Goal: Information Seeking & Learning: Learn about a topic

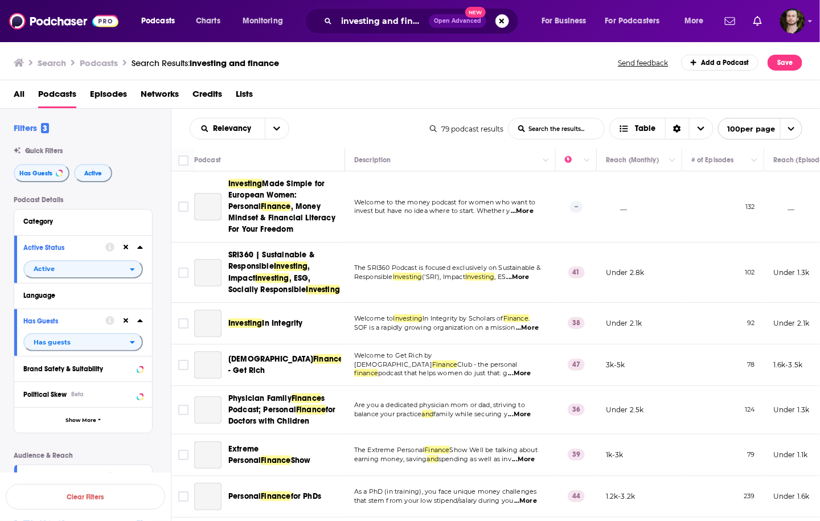
scroll to position [866, 0]
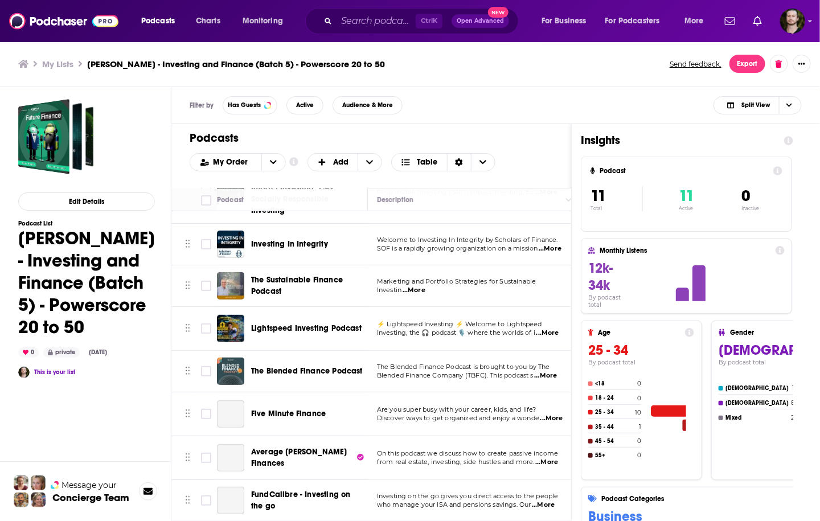
scroll to position [197, 0]
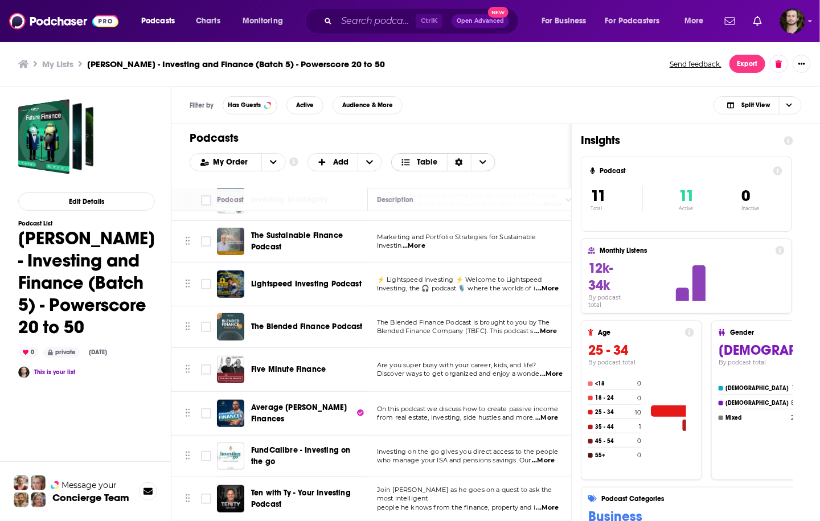
click at [463, 159] on div "Sort Direction" at bounding box center [459, 162] width 24 height 17
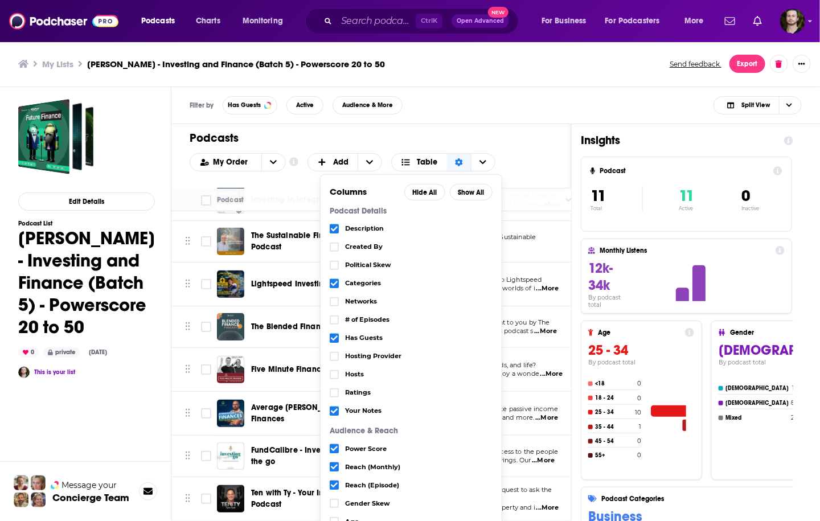
click at [365, 320] on span "# of Episodes" at bounding box center [419, 320] width 148 height 6
click at [333, 317] on icon "Choose View" at bounding box center [334, 320] width 7 height 7
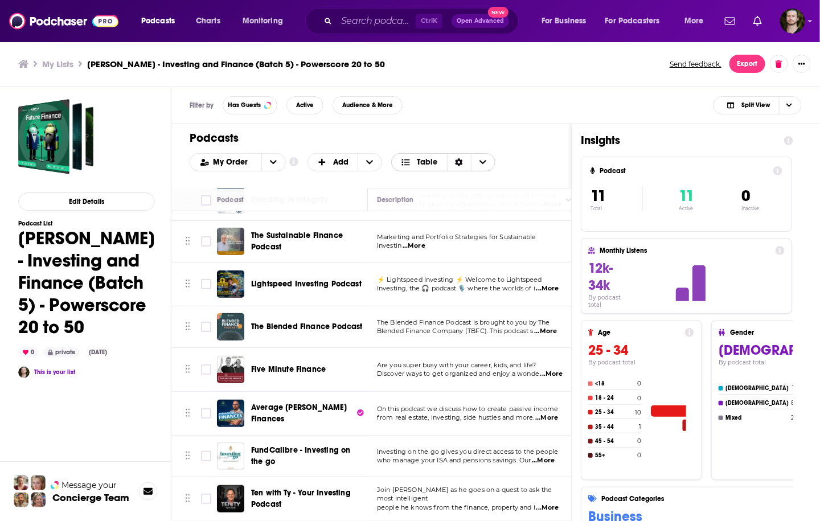
click at [463, 156] on div "Sort Direction" at bounding box center [459, 162] width 24 height 17
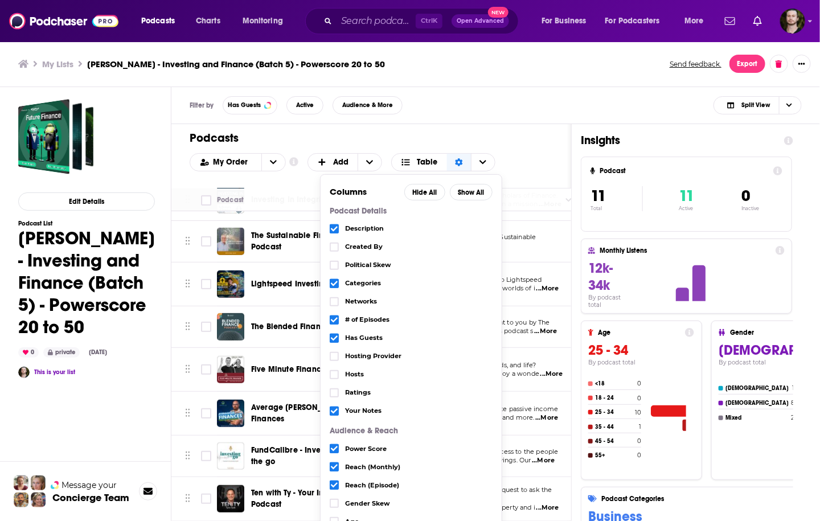
click at [509, 110] on div "Filter by Has Guests Active Audience & More Split View" at bounding box center [495, 105] width 649 height 37
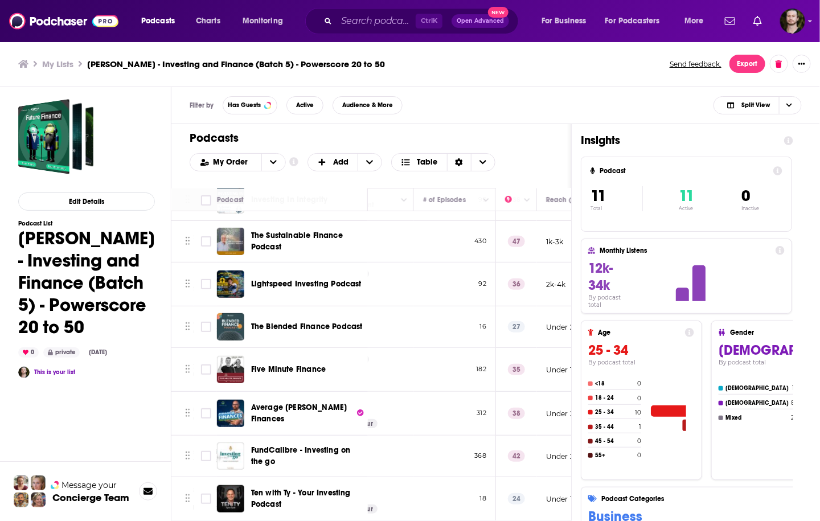
scroll to position [197, 263]
click at [203, 324] on input "Toggle select row" at bounding box center [206, 327] width 10 height 10
checkbox input "true"
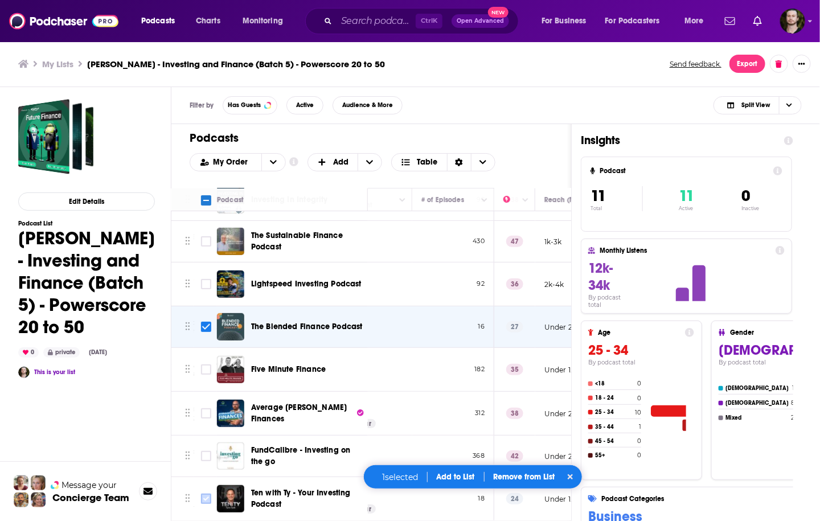
click at [208, 495] on input "Toggle select row" at bounding box center [206, 499] width 10 height 10
checkbox input "true"
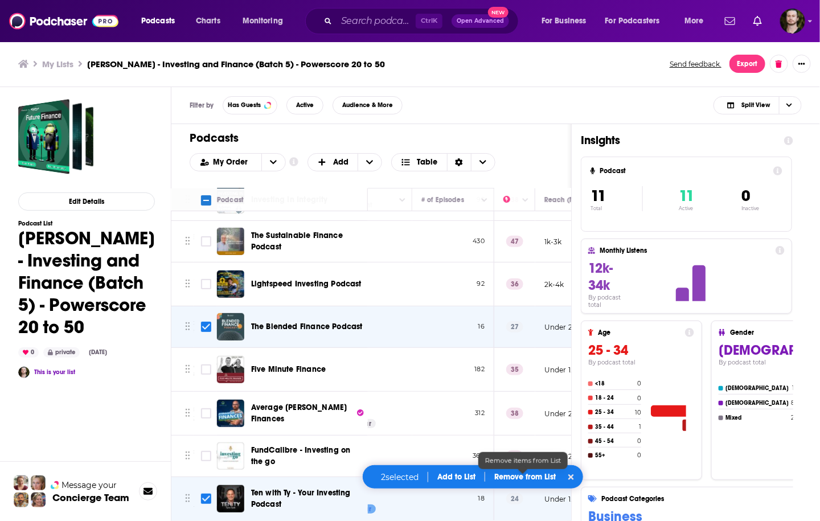
click at [514, 478] on p "Remove from List" at bounding box center [525, 477] width 62 height 10
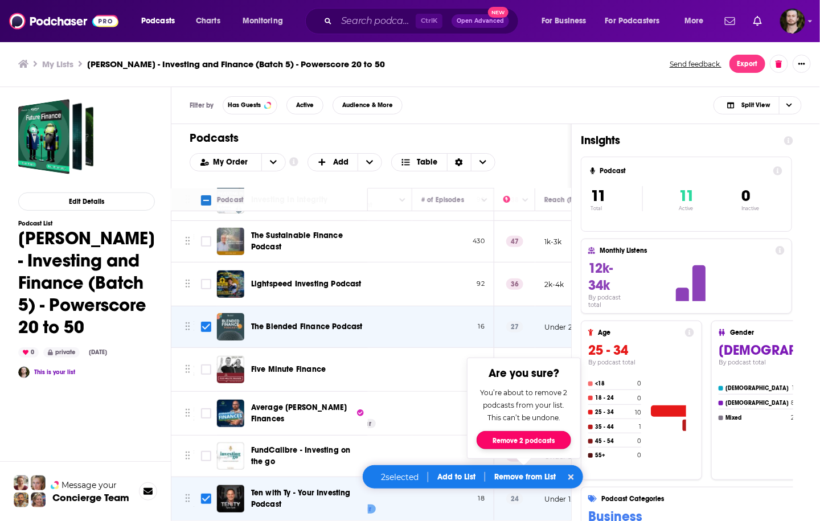
click at [531, 443] on button "Remove 2 podcasts" at bounding box center [524, 440] width 95 height 18
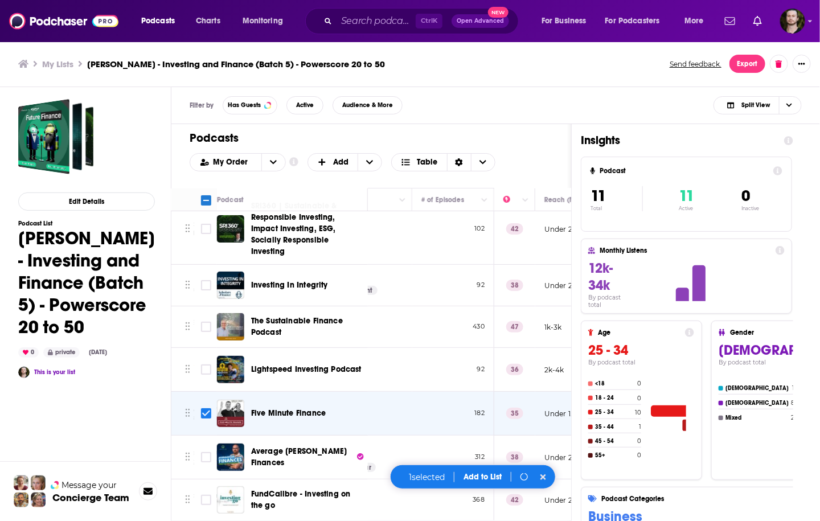
scroll to position [112, 263]
checkbox input "false"
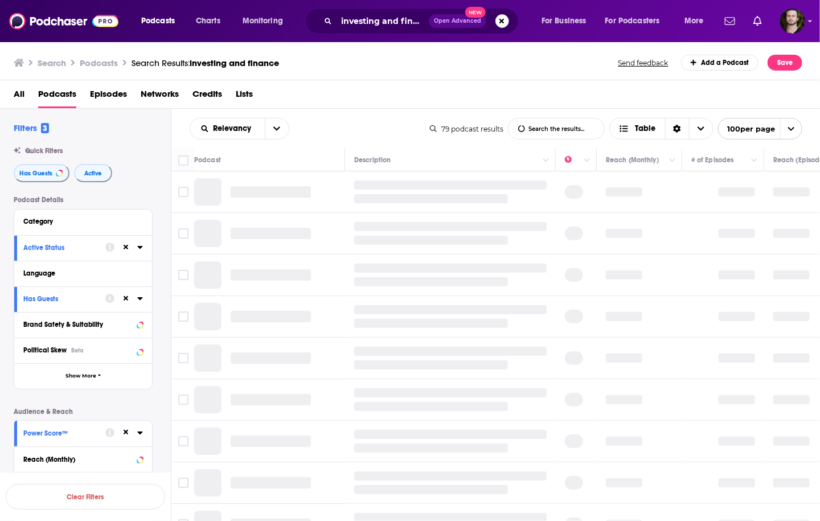
click at [126, 245] on icon at bounding box center [126, 247] width 5 height 7
click at [126, 300] on icon at bounding box center [126, 298] width 5 height 5
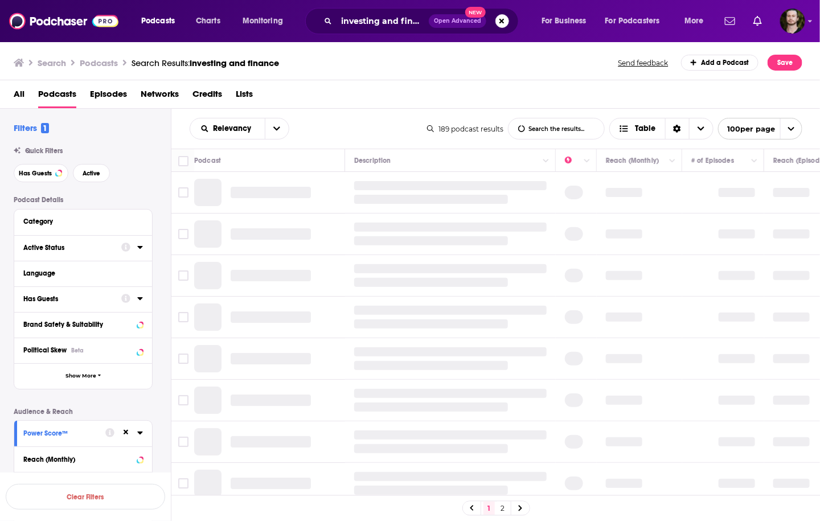
click at [126, 432] on icon at bounding box center [126, 432] width 5 height 5
click at [141, 247] on icon at bounding box center [139, 247] width 5 height 3
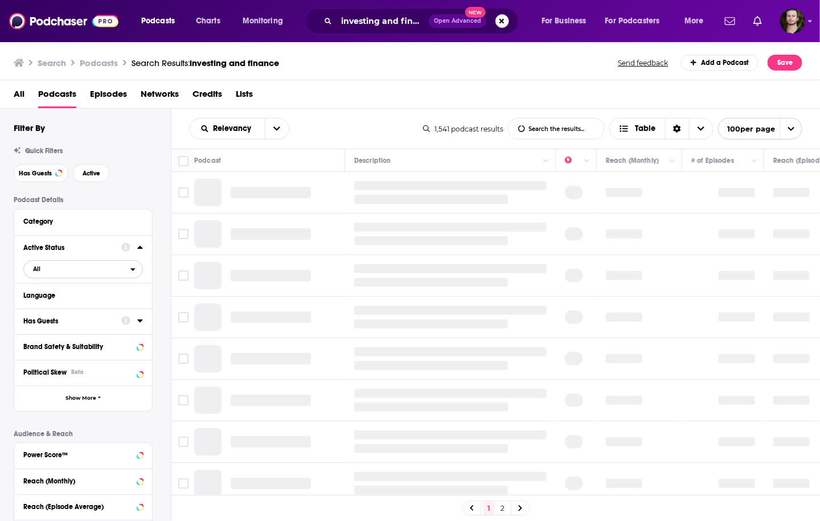
click at [132, 273] on icon "open menu" at bounding box center [132, 269] width 5 height 8
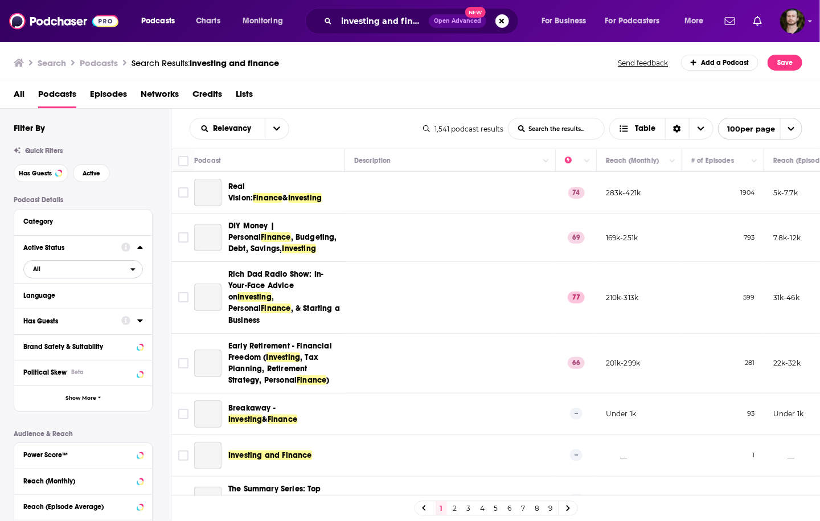
click at [131, 269] on icon "open menu" at bounding box center [133, 269] width 5 height 3
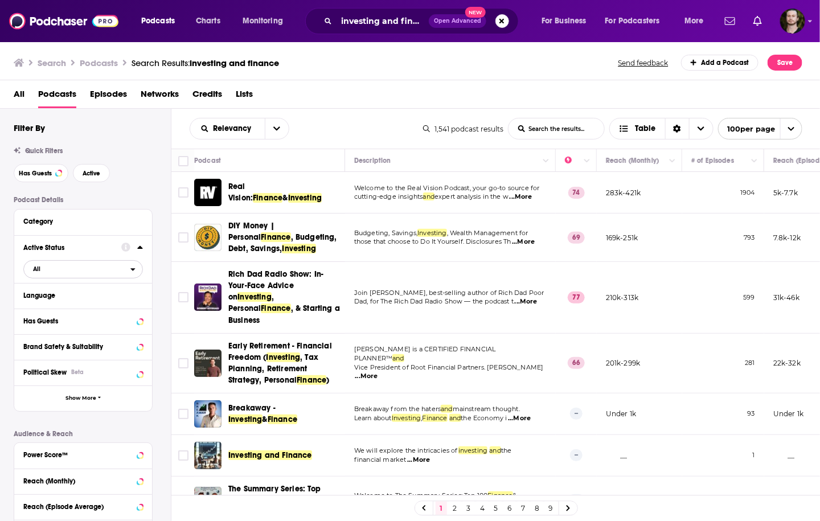
click at [134, 266] on icon "open menu" at bounding box center [132, 269] width 5 height 8
click at [105, 313] on div "Active 79" at bounding box center [87, 306] width 128 height 19
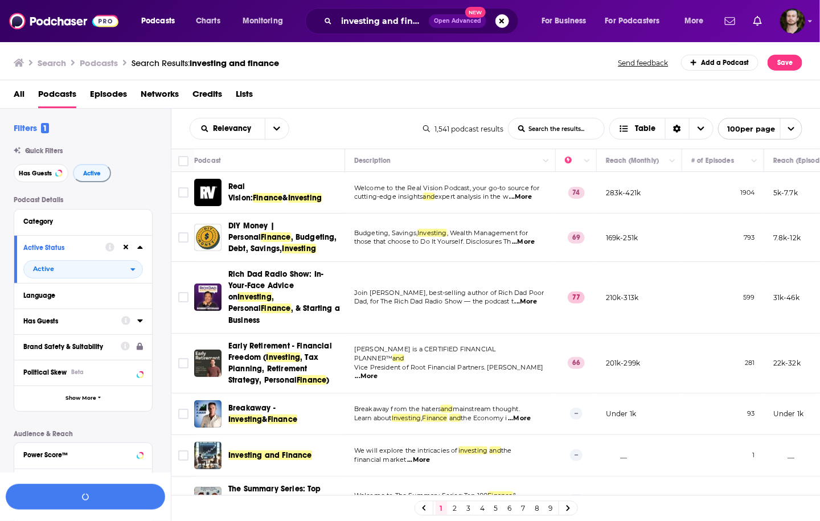
click at [141, 324] on icon at bounding box center [140, 320] width 6 height 9
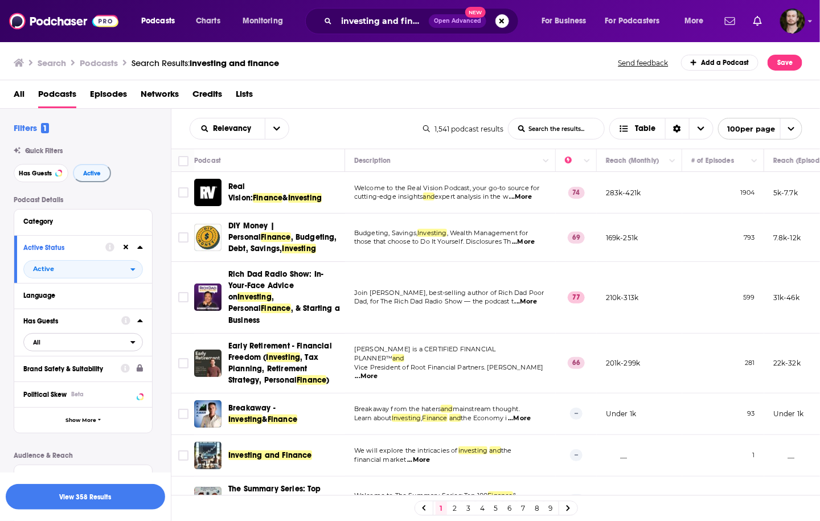
click at [122, 345] on span "All" at bounding box center [77, 342] width 107 height 15
click at [107, 398] on span "114" at bounding box center [119, 398] width 45 height 6
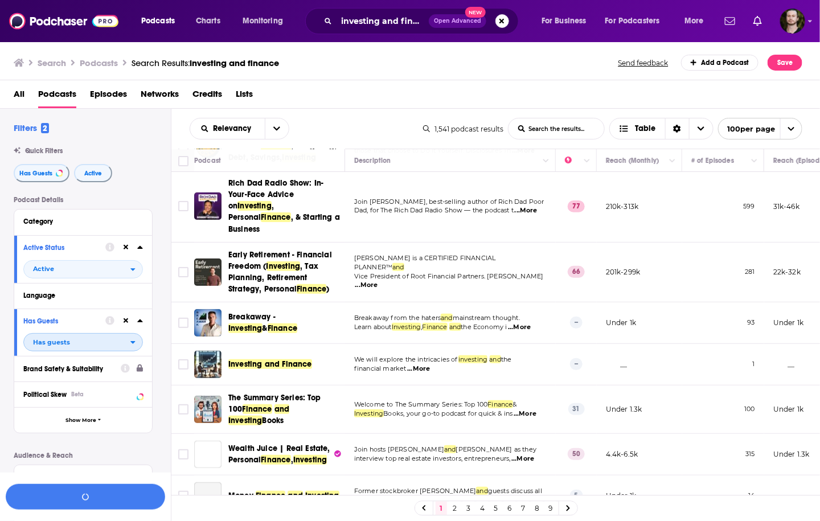
scroll to position [137, 0]
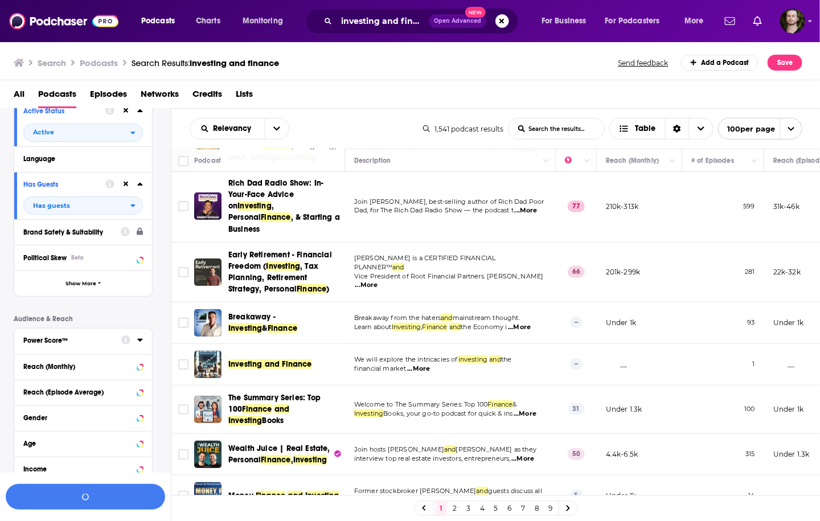
click at [137, 340] on icon at bounding box center [140, 339] width 6 height 9
click at [29, 398] on icon at bounding box center [27, 400] width 7 height 7
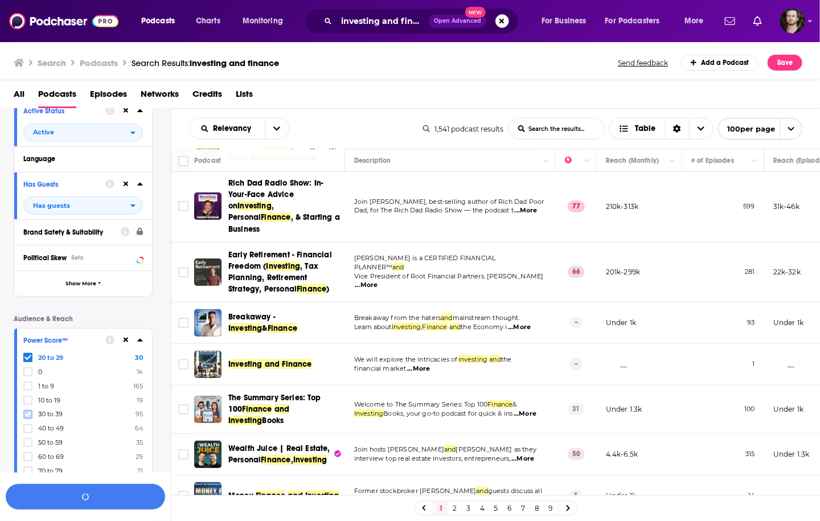
click at [28, 413] on icon at bounding box center [27, 414] width 7 height 7
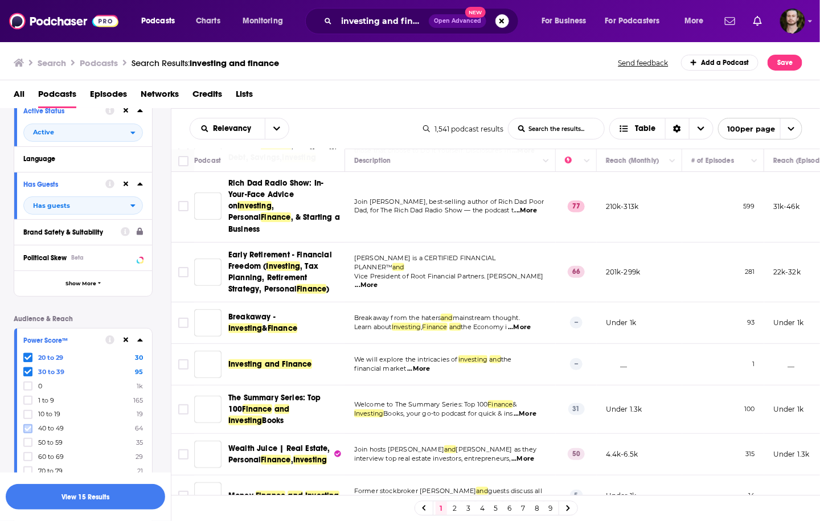
click at [27, 428] on icon at bounding box center [27, 428] width 7 height 7
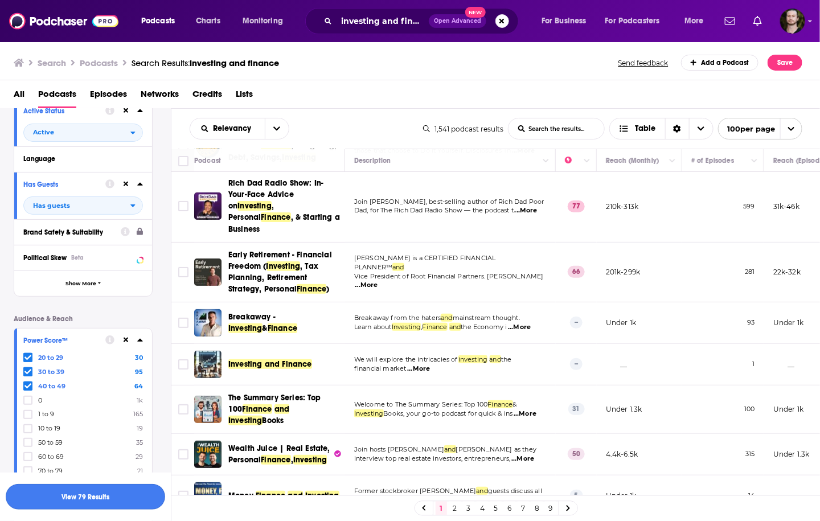
click at [105, 498] on button "View 79 Results" at bounding box center [85, 497] width 159 height 26
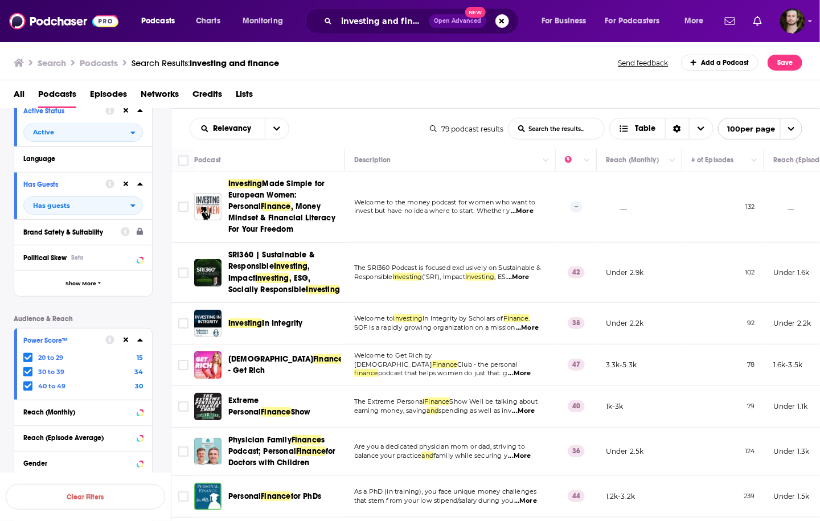
click at [164, 310] on div "Podcast Details Category Active Status Active Language Has Guests Has guests Br…" at bounding box center [92, 306] width 157 height 495
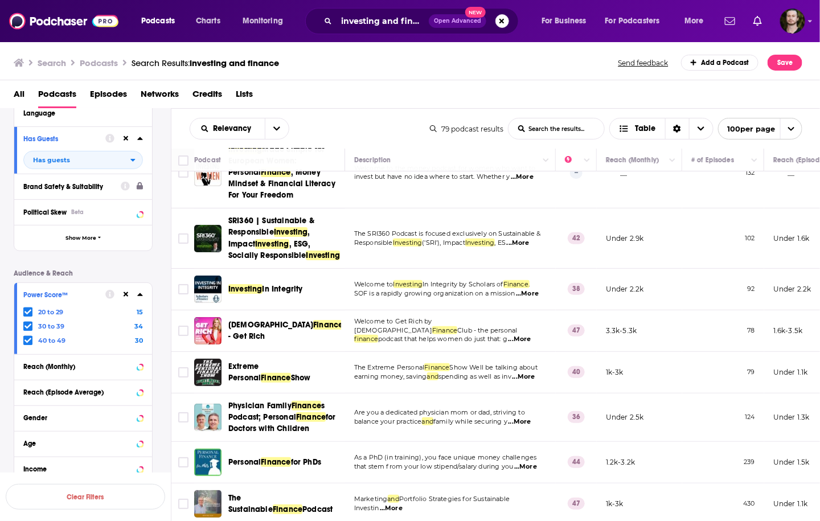
scroll to position [46, 0]
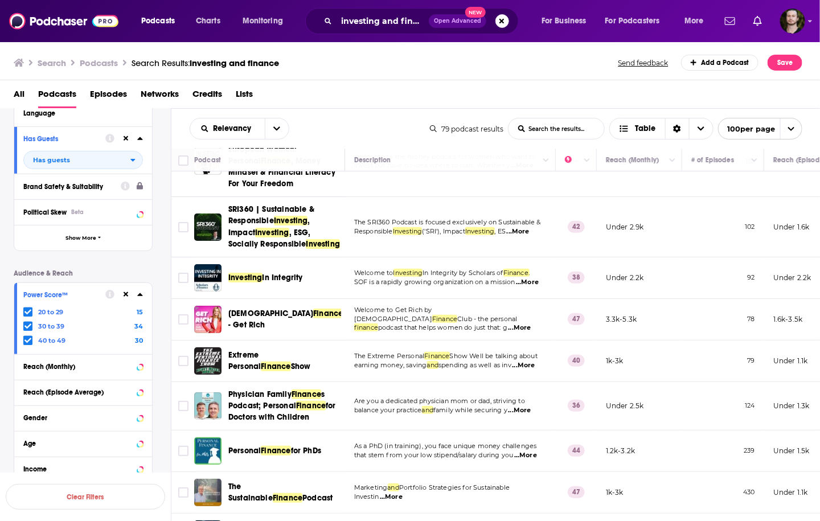
click at [163, 292] on div "Podcast Details Category Active Status Active Language Has Guests Has guests Br…" at bounding box center [92, 261] width 157 height 495
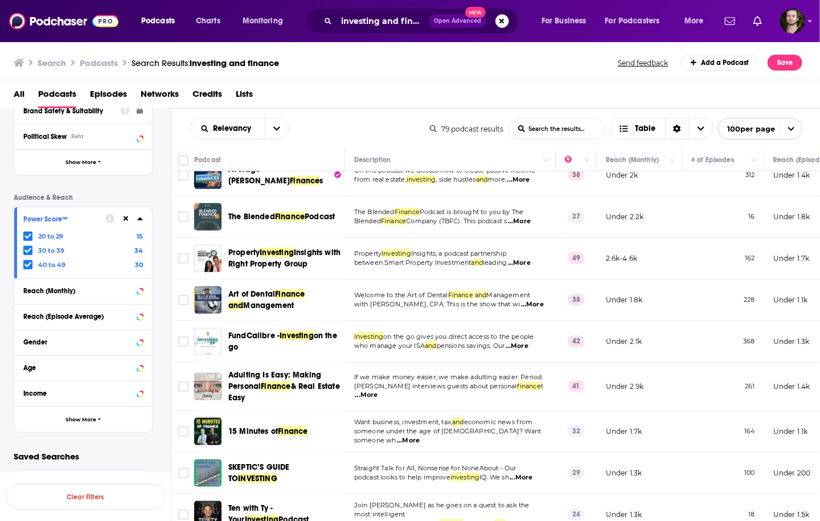
scroll to position [501, 0]
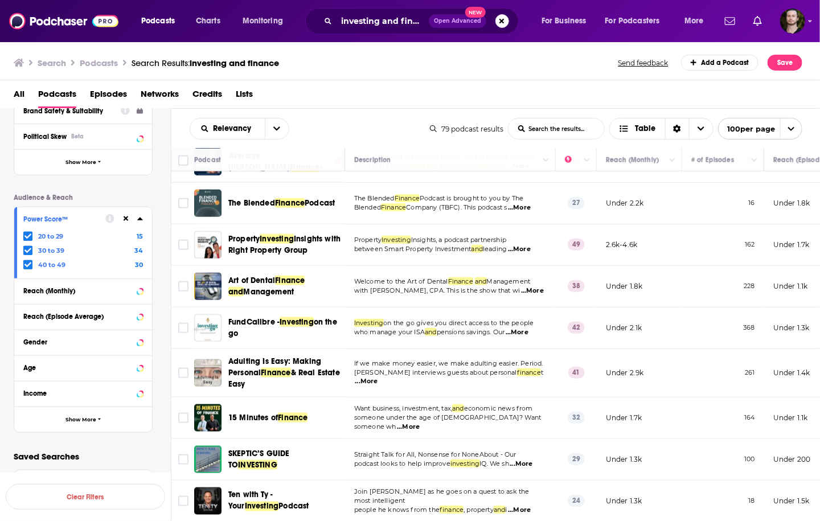
click at [531, 254] on span "...More" at bounding box center [519, 249] width 23 height 9
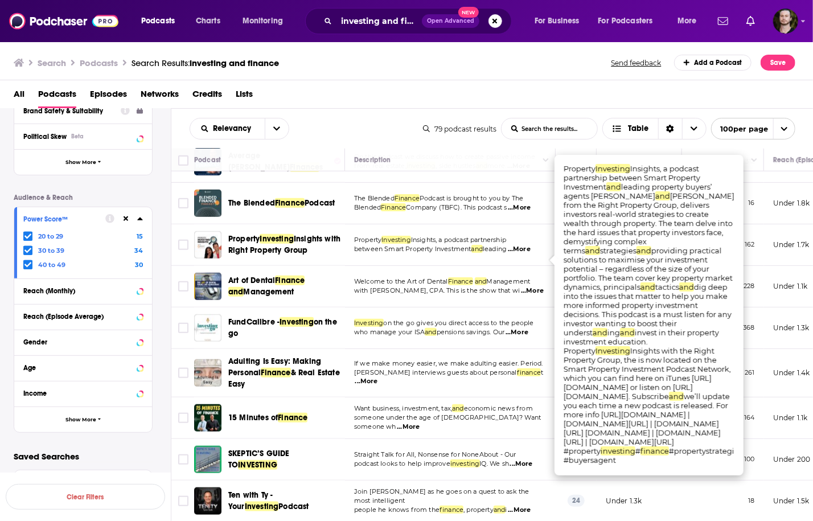
click at [531, 254] on span "...More" at bounding box center [519, 249] width 23 height 9
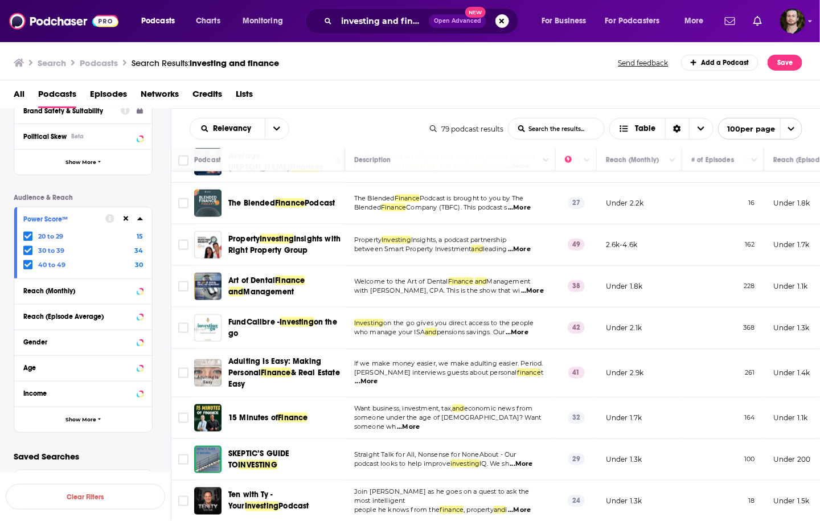
click at [525, 212] on span "...More" at bounding box center [519, 207] width 23 height 9
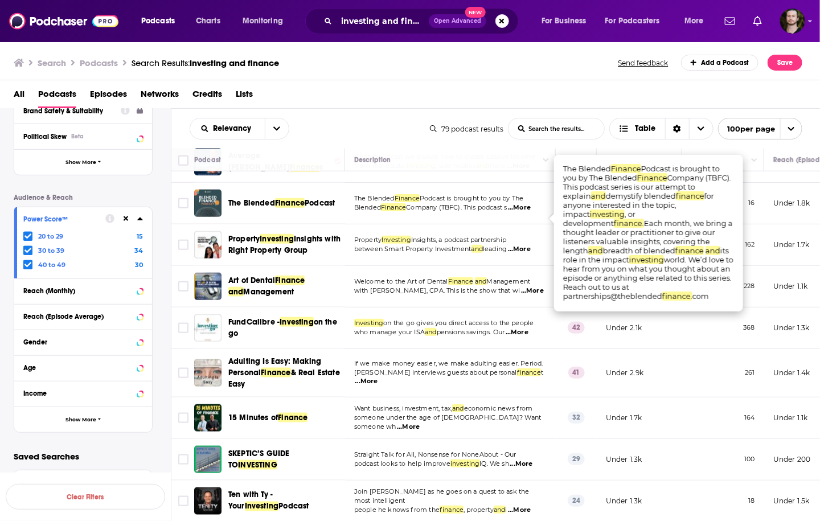
click at [525, 212] on span "...More" at bounding box center [519, 207] width 23 height 9
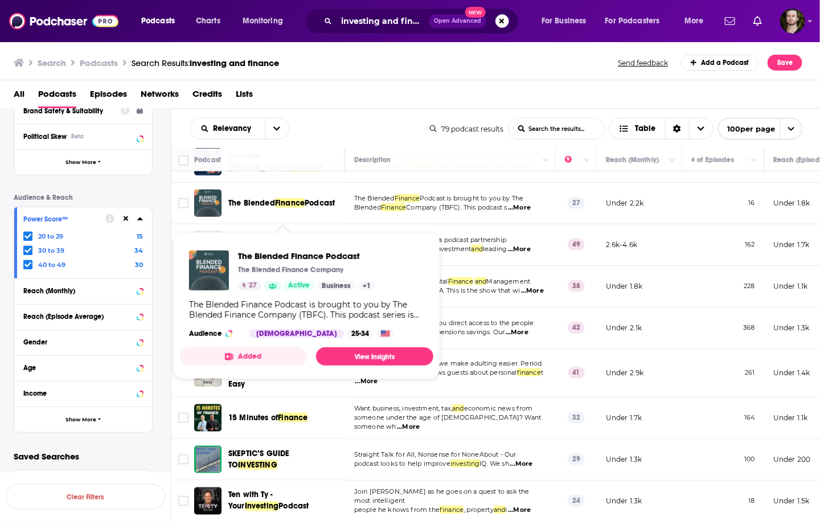
click at [248, 208] on span "The Blended" at bounding box center [251, 203] width 47 height 10
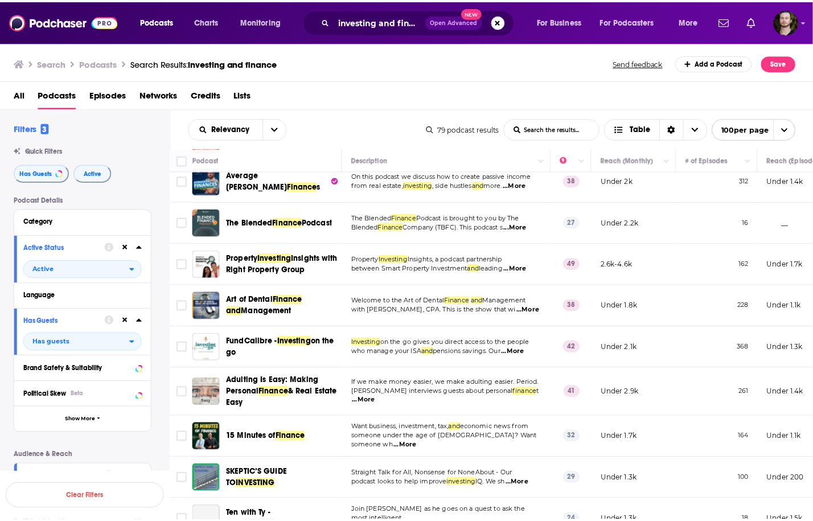
scroll to position [547, 0]
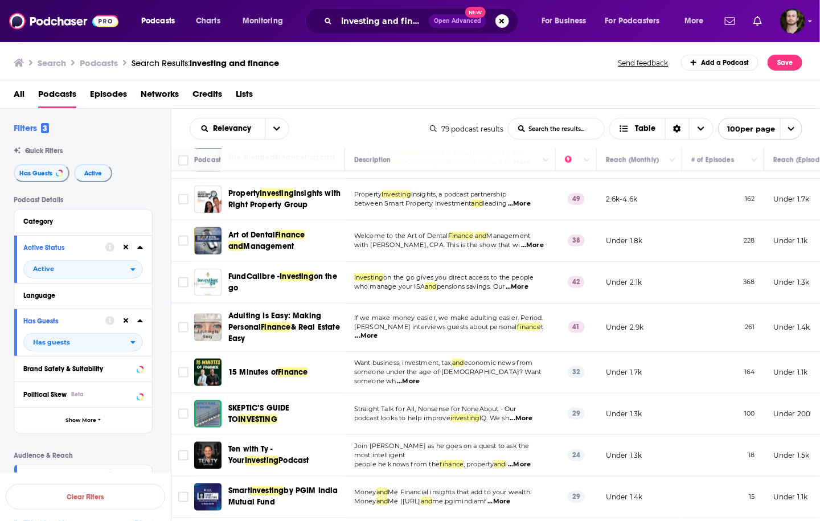
click at [378, 341] on span "...More" at bounding box center [366, 335] width 23 height 9
click at [525, 208] on span "...More" at bounding box center [519, 203] width 23 height 9
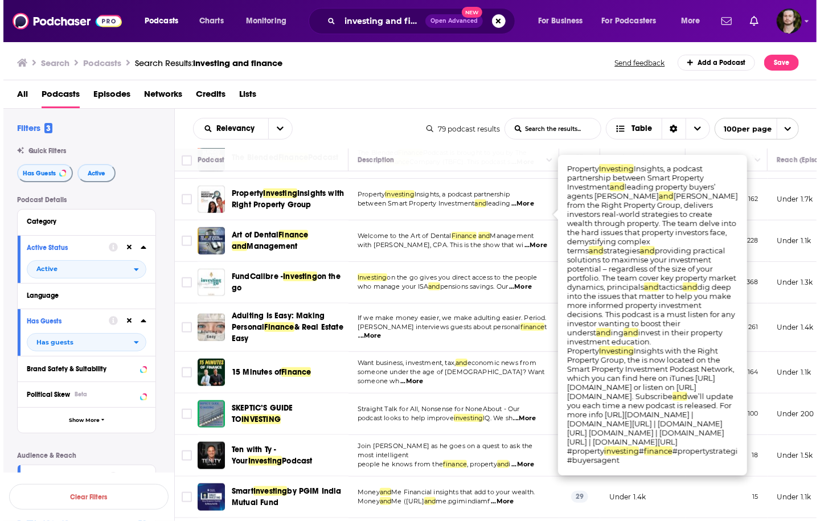
scroll to position [729, 0]
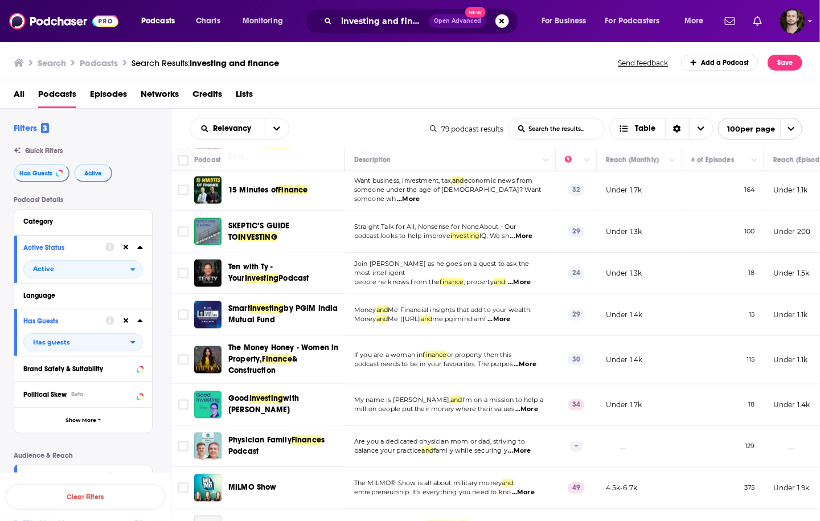
click at [368, 294] on td "Join Ty as he goes on a quest to ask the most intelligent people he knows from …" at bounding box center [450, 274] width 211 height 42
click at [510, 324] on span "...More" at bounding box center [499, 319] width 23 height 9
click at [420, 204] on span "...More" at bounding box center [408, 199] width 23 height 9
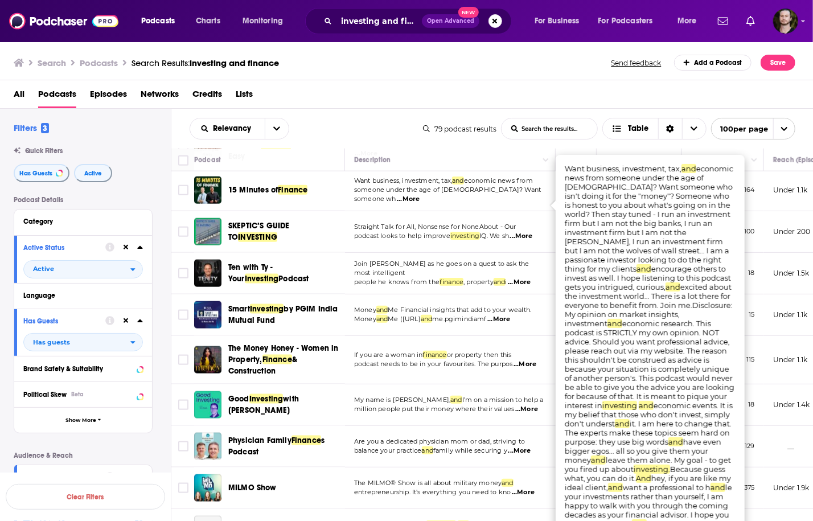
click at [420, 204] on span "...More" at bounding box center [408, 199] width 23 height 9
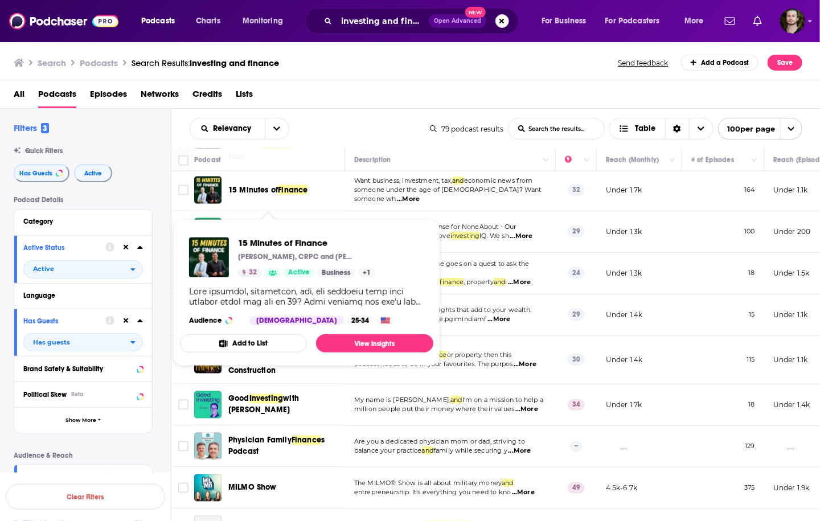
click at [268, 338] on button "Add to List" at bounding box center [243, 343] width 127 height 18
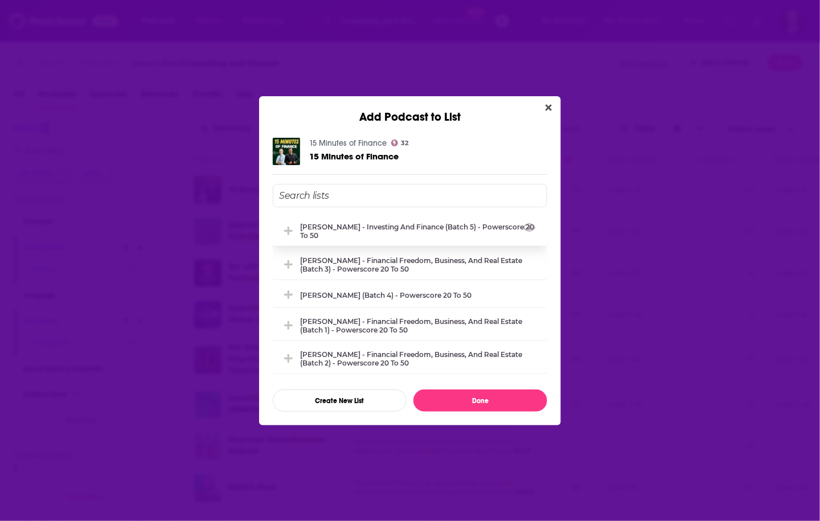
click at [464, 234] on div "[PERSON_NAME] - Investing and Finance (Batch 5) - Powerscore 20 to 50" at bounding box center [420, 231] width 240 height 17
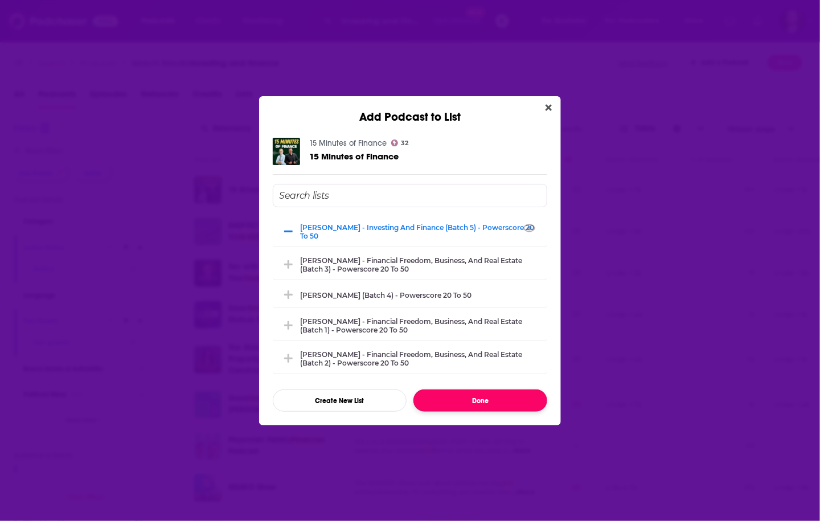
click at [489, 411] on button "Done" at bounding box center [480, 401] width 134 height 22
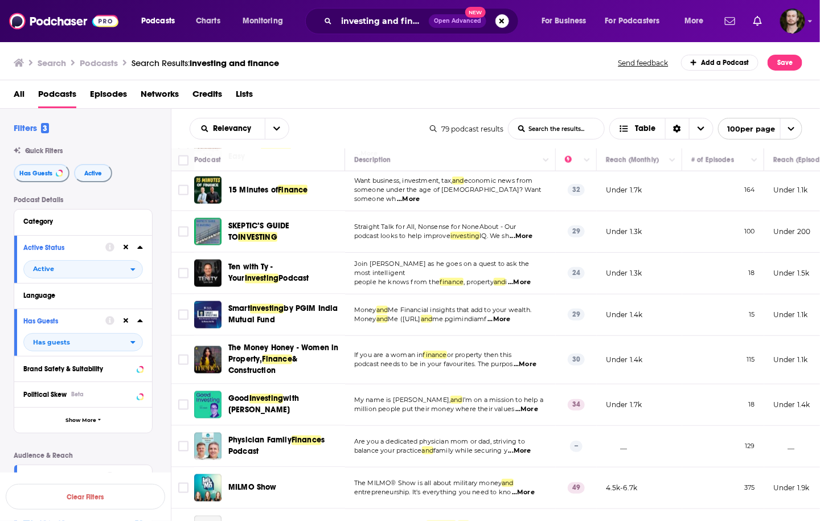
click at [420, 204] on span "...More" at bounding box center [408, 199] width 23 height 9
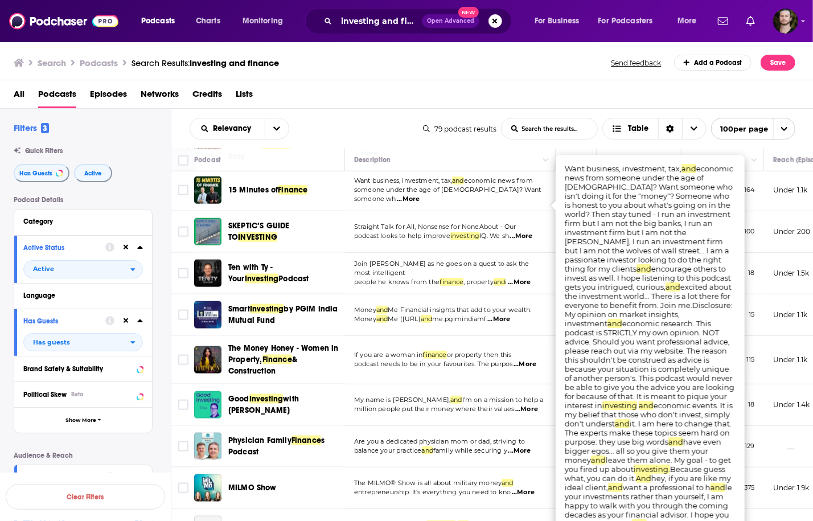
click at [420, 204] on span "...More" at bounding box center [408, 199] width 23 height 9
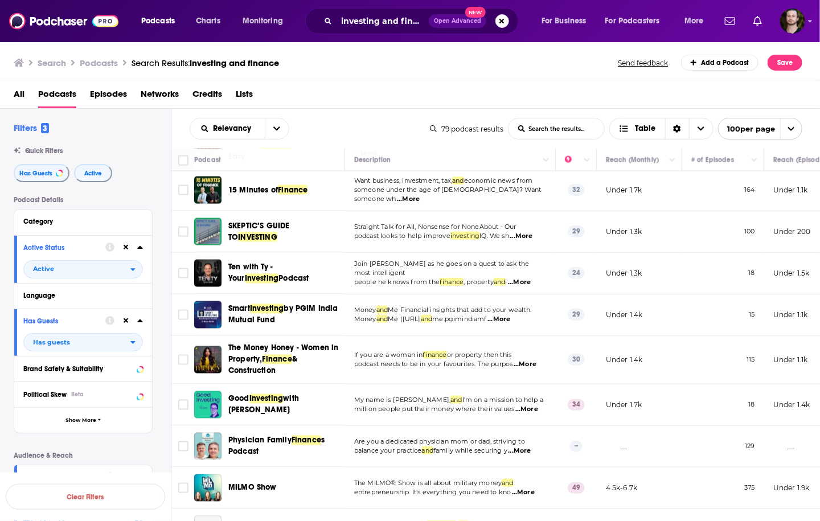
click at [530, 369] on span "...More" at bounding box center [525, 364] width 23 height 9
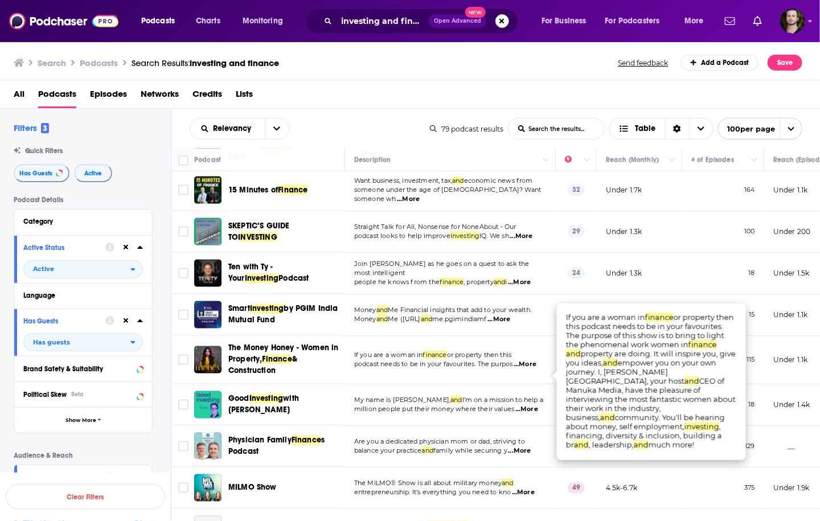
click at [530, 369] on span "...More" at bounding box center [525, 364] width 23 height 9
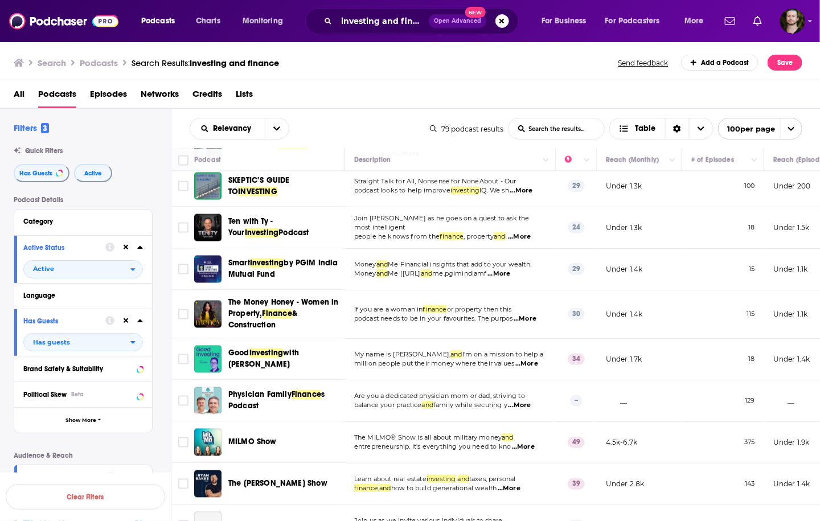
scroll to position [820, 0]
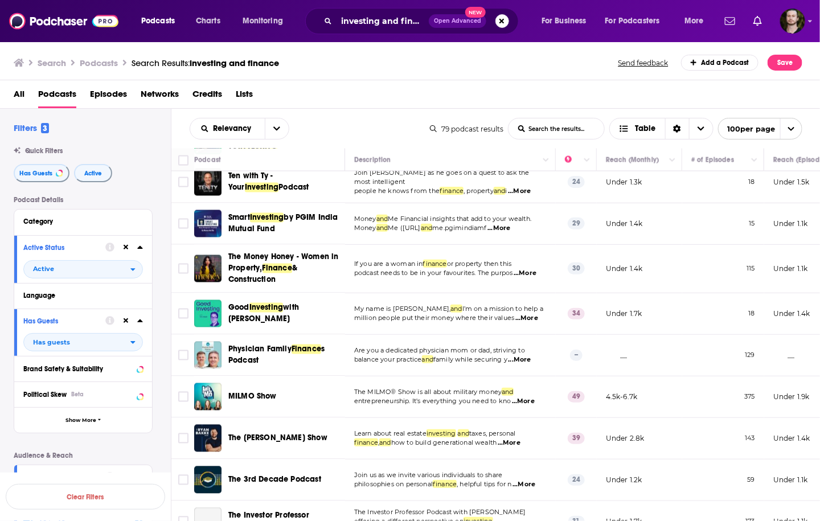
click at [525, 406] on span "...More" at bounding box center [523, 401] width 23 height 9
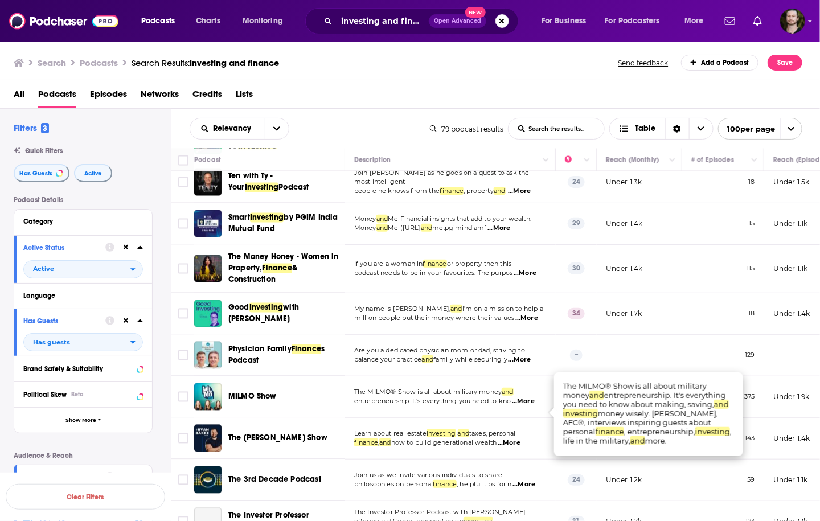
click at [525, 406] on span "...More" at bounding box center [523, 401] width 23 height 9
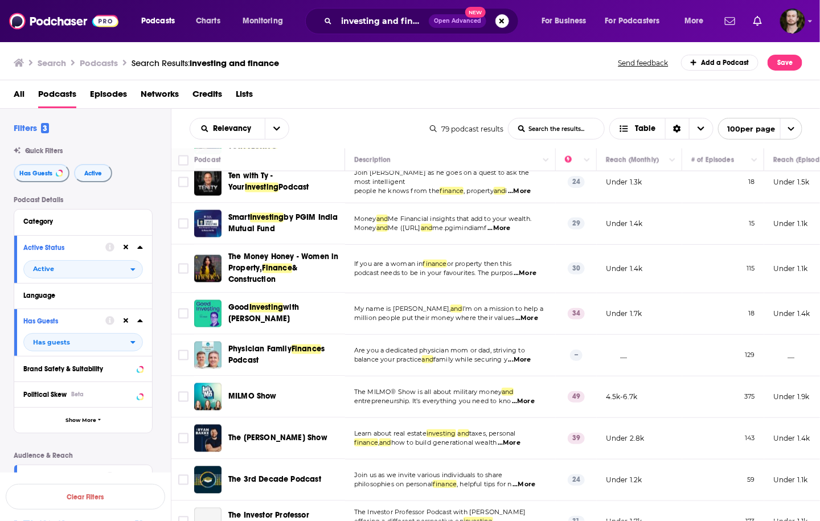
scroll to position [866, 0]
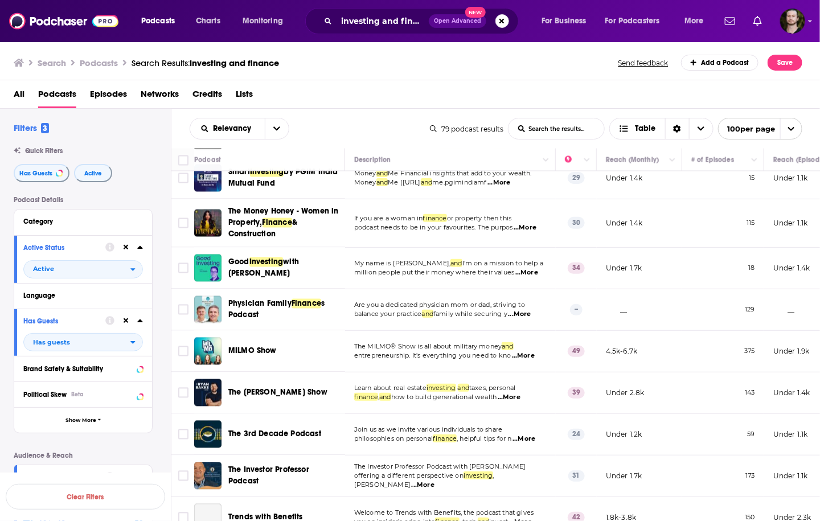
click at [506, 402] on span "...More" at bounding box center [509, 397] width 23 height 9
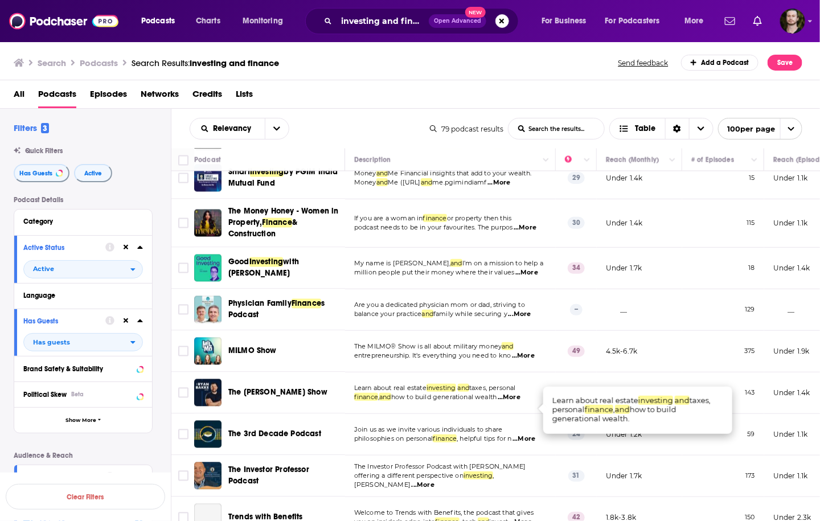
click at [514, 402] on span "...More" at bounding box center [509, 397] width 23 height 9
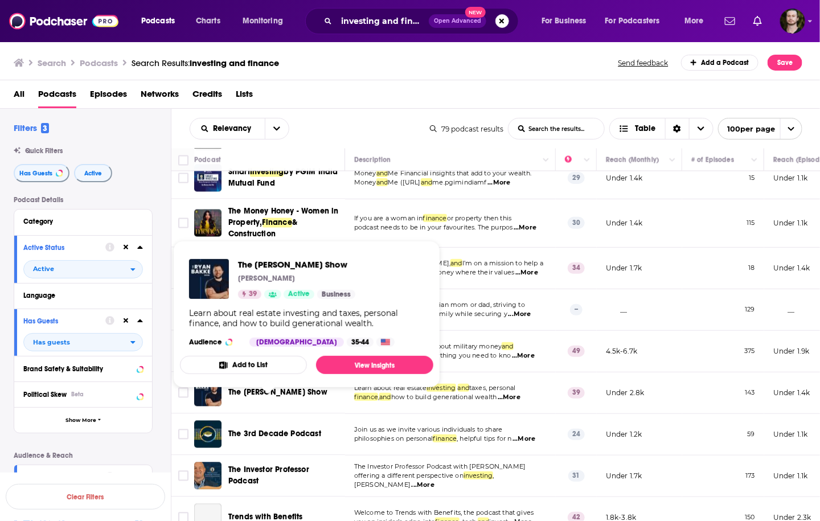
click at [280, 363] on button "Add to List" at bounding box center [243, 365] width 127 height 18
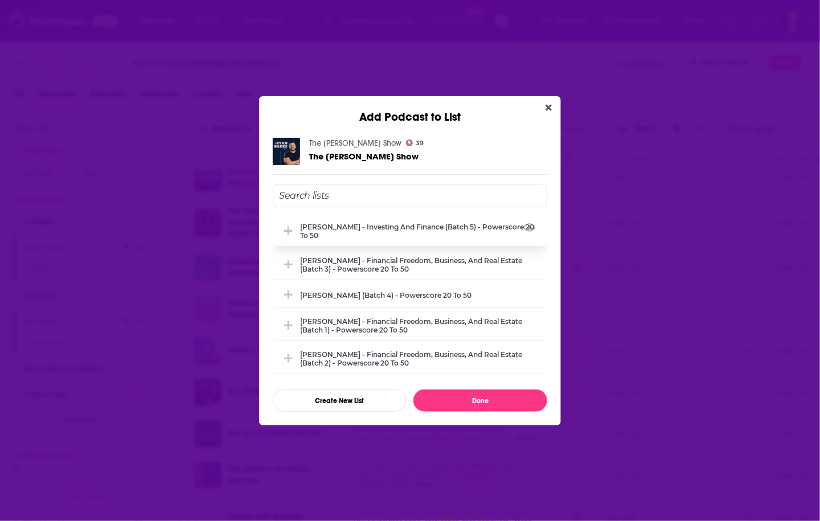
click at [403, 232] on div "[PERSON_NAME] - Investing and Finance (Batch 5) - Powerscore 20 to 50" at bounding box center [420, 231] width 240 height 17
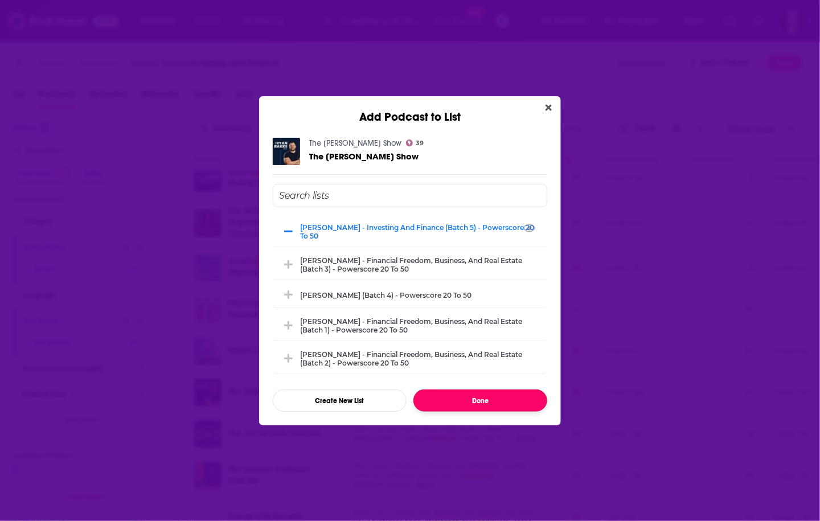
click at [472, 399] on button "Done" at bounding box center [480, 401] width 134 height 22
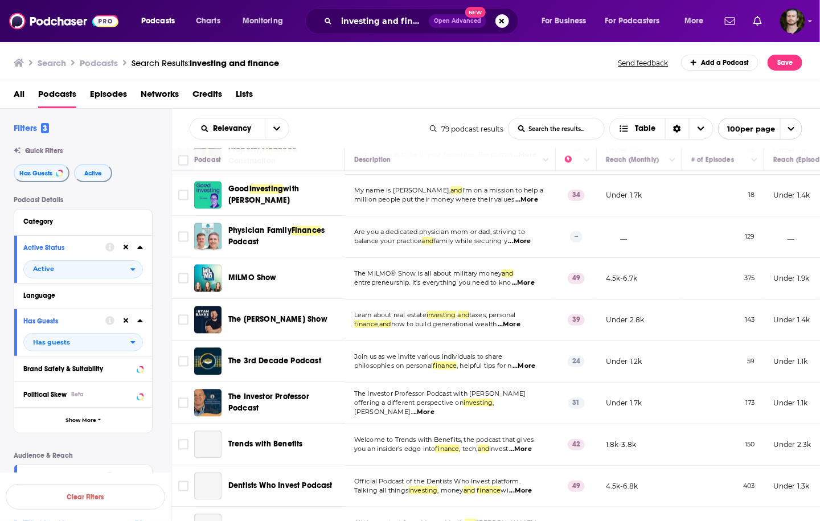
scroll to position [957, 0]
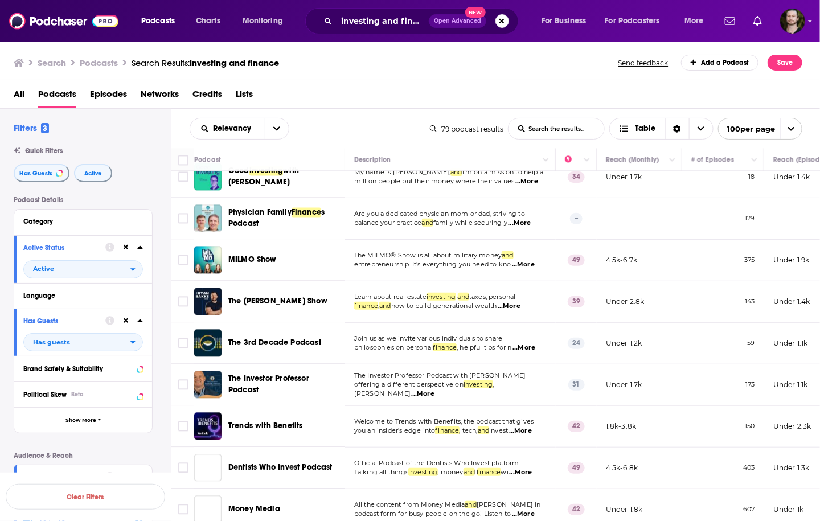
click at [534, 353] on span "...More" at bounding box center [524, 347] width 23 height 9
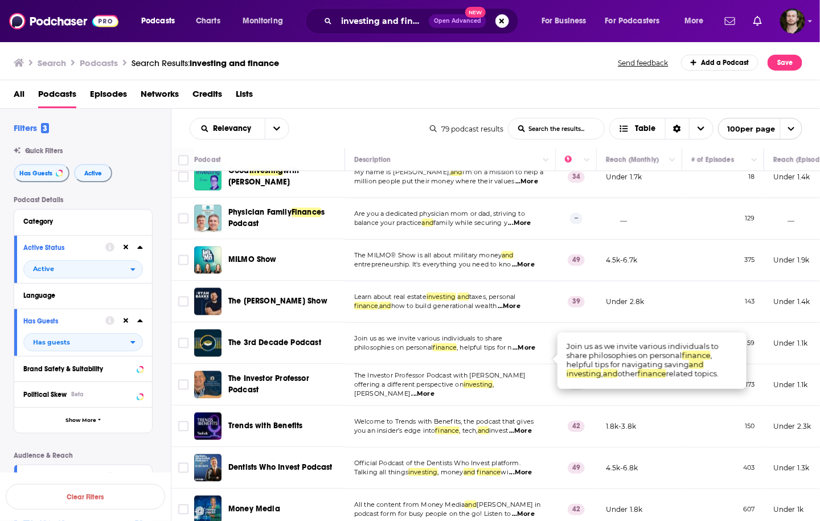
click at [534, 353] on span "...More" at bounding box center [524, 347] width 23 height 9
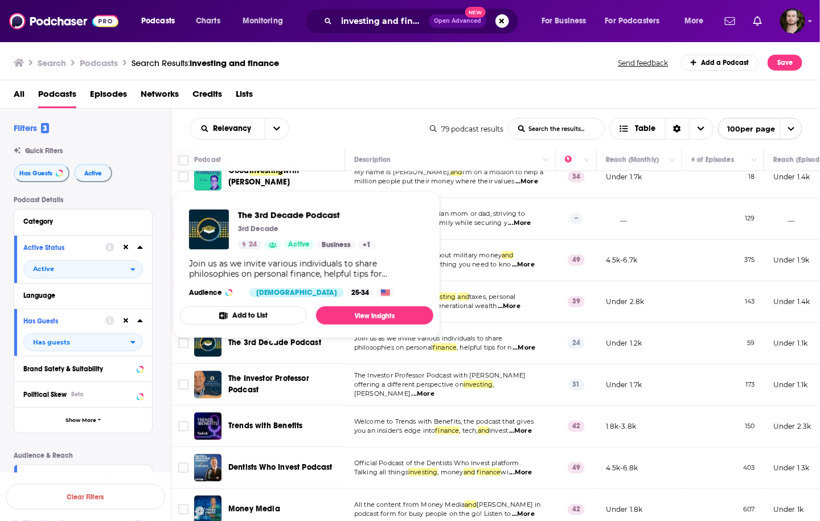
click at [298, 316] on button "Add to List" at bounding box center [243, 315] width 127 height 18
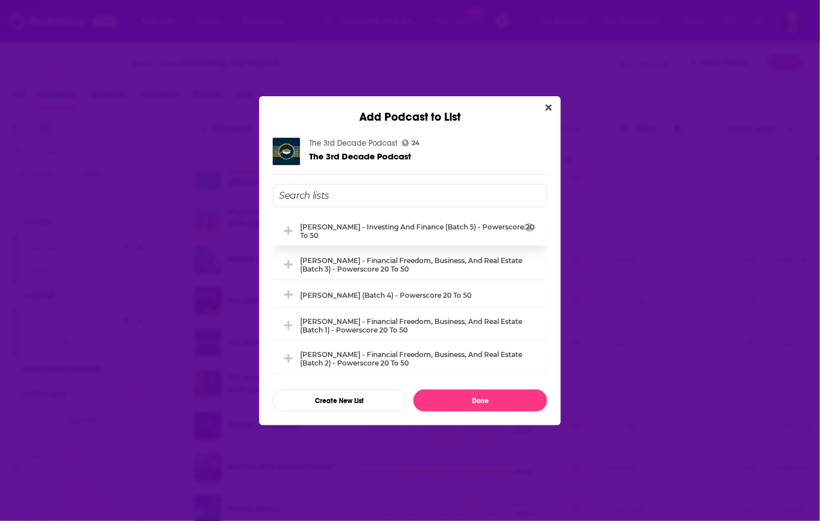
click at [456, 237] on div "[PERSON_NAME] - Investing and Finance (Batch 5) - Powerscore 20 to 50" at bounding box center [420, 231] width 240 height 17
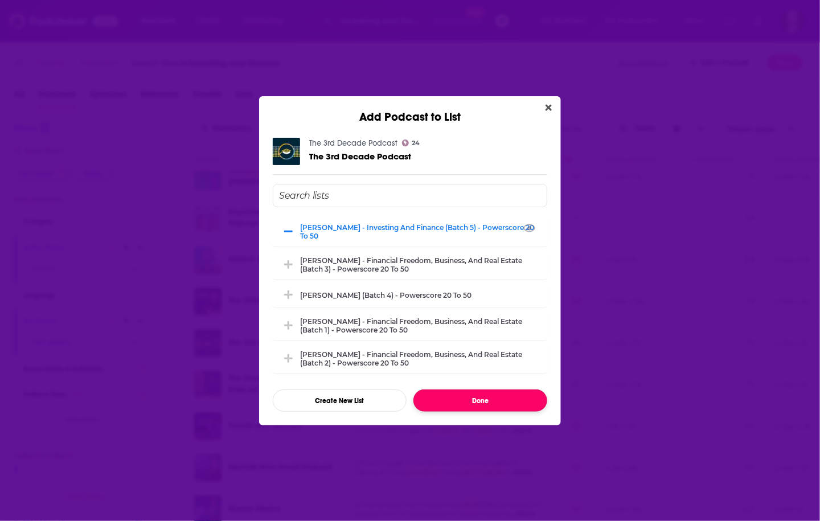
click at [468, 406] on button "Done" at bounding box center [480, 401] width 134 height 22
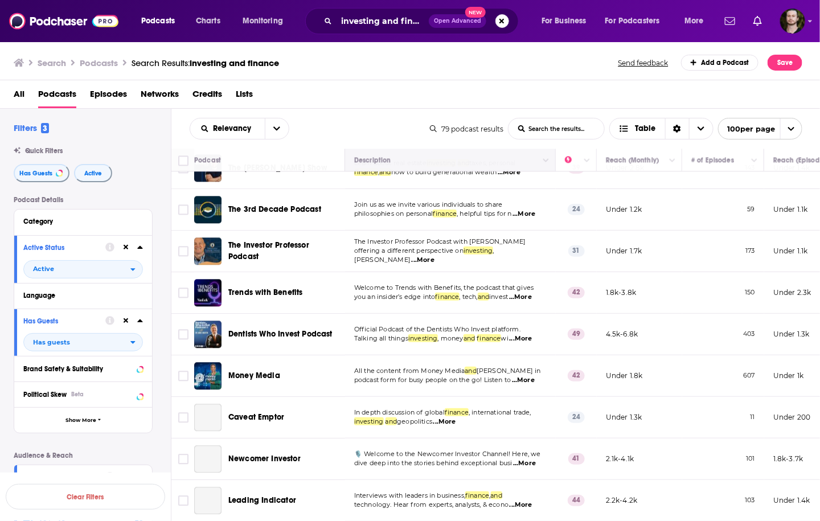
scroll to position [1094, 0]
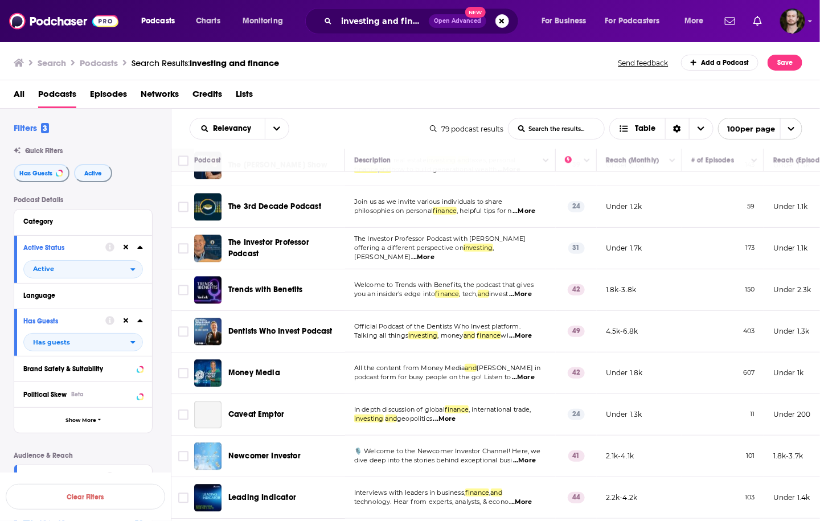
click at [435, 262] on span "...More" at bounding box center [423, 257] width 23 height 9
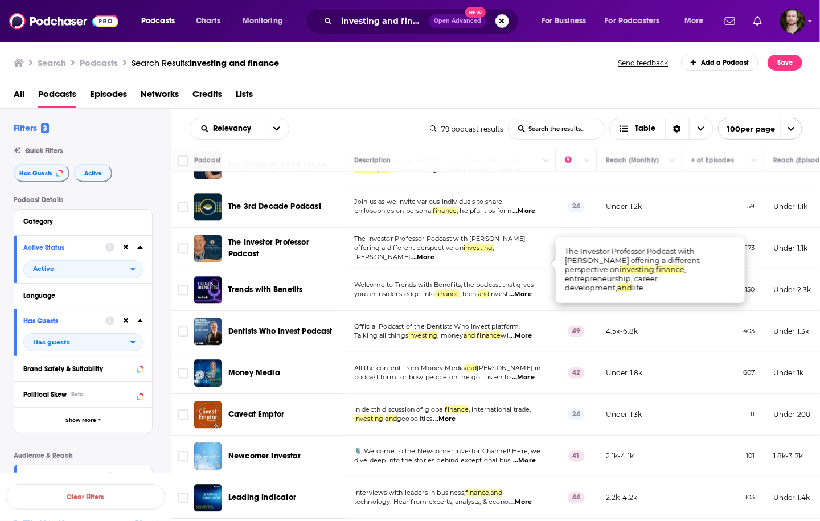
click at [435, 262] on span "...More" at bounding box center [423, 257] width 23 height 9
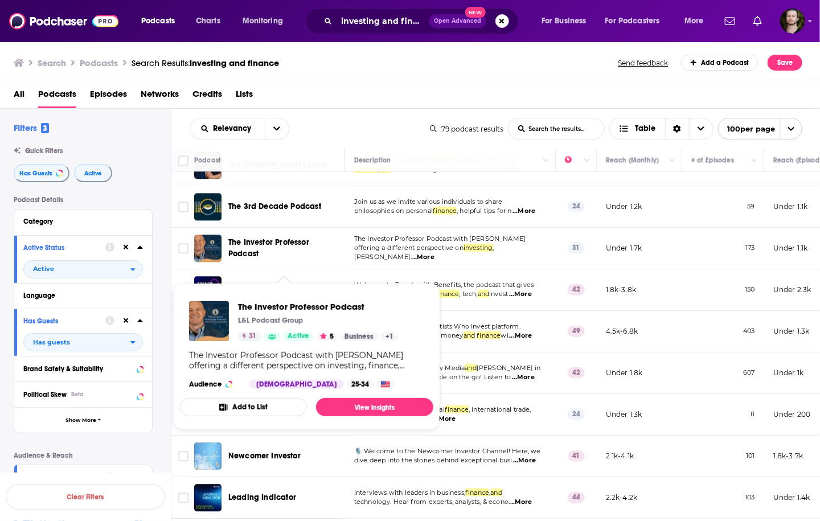
click at [246, 406] on button "Add to List" at bounding box center [243, 407] width 127 height 18
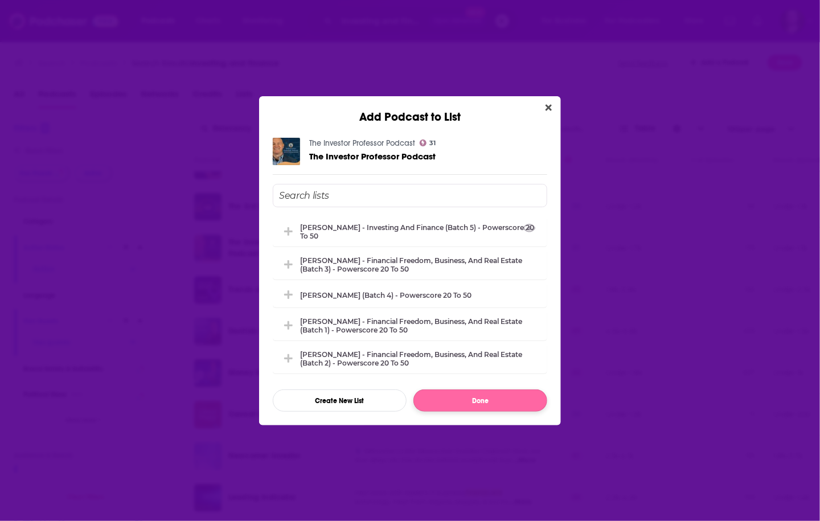
click at [435, 230] on div "[PERSON_NAME] - Investing and Finance (Batch 5) - Powerscore 20 to 50" at bounding box center [420, 231] width 240 height 17
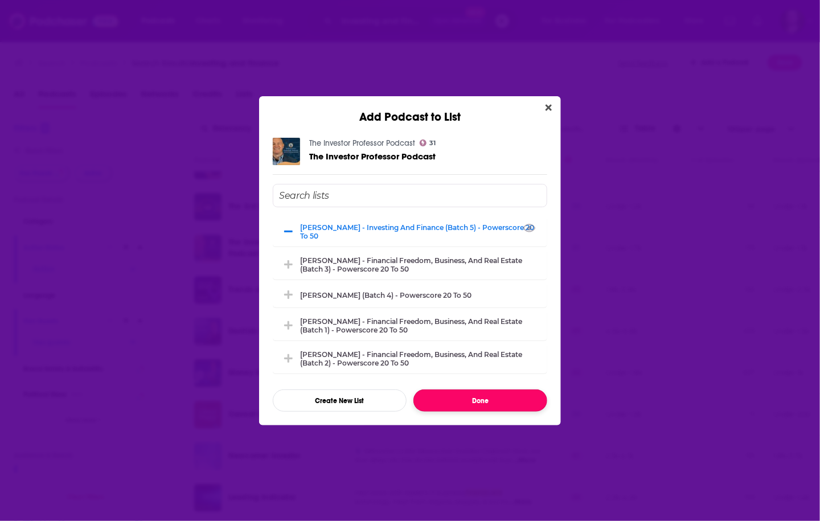
click at [473, 398] on button "Done" at bounding box center [480, 401] width 134 height 22
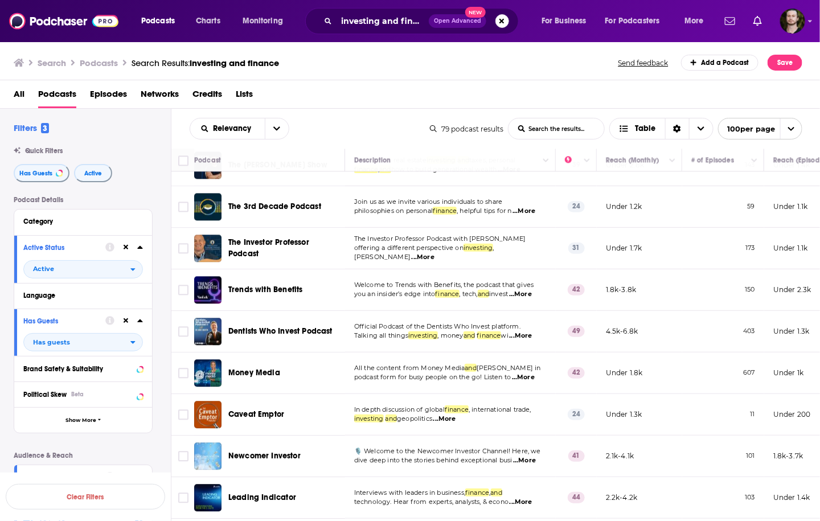
click at [532, 299] on span "...More" at bounding box center [520, 294] width 23 height 9
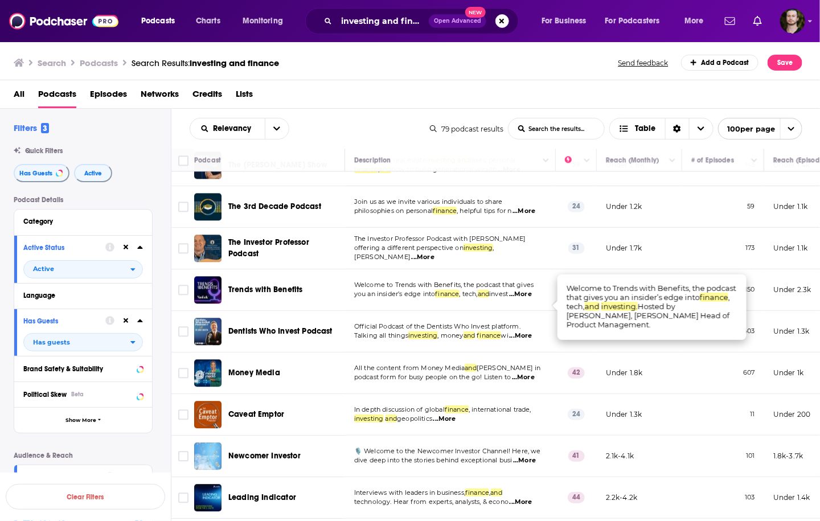
click at [532, 299] on span "...More" at bounding box center [520, 294] width 23 height 9
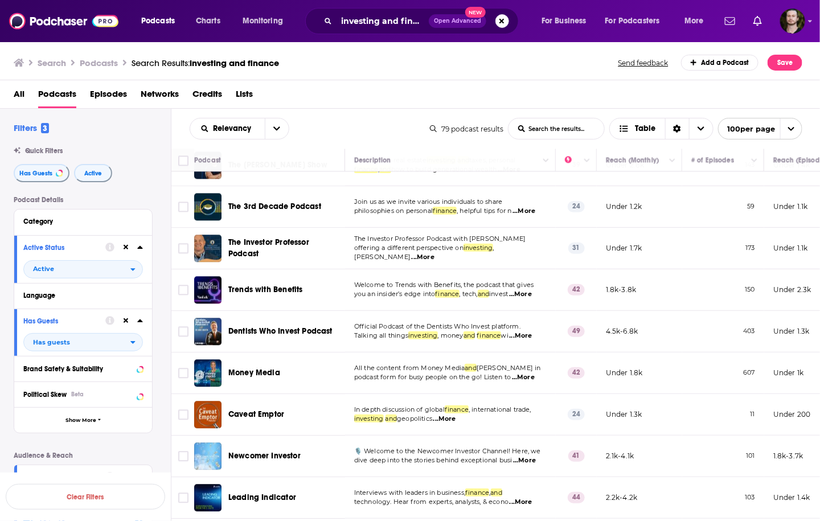
click at [532, 299] on span "...More" at bounding box center [520, 294] width 23 height 9
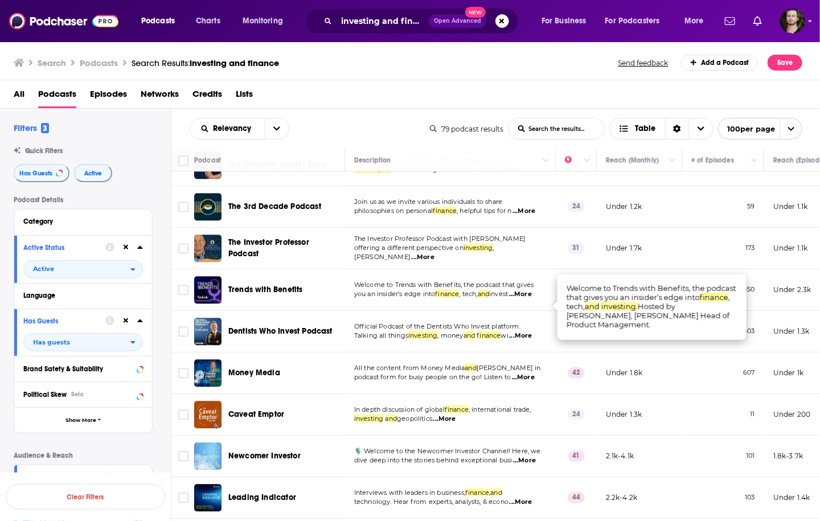
click at [532, 299] on span "...More" at bounding box center [520, 294] width 23 height 9
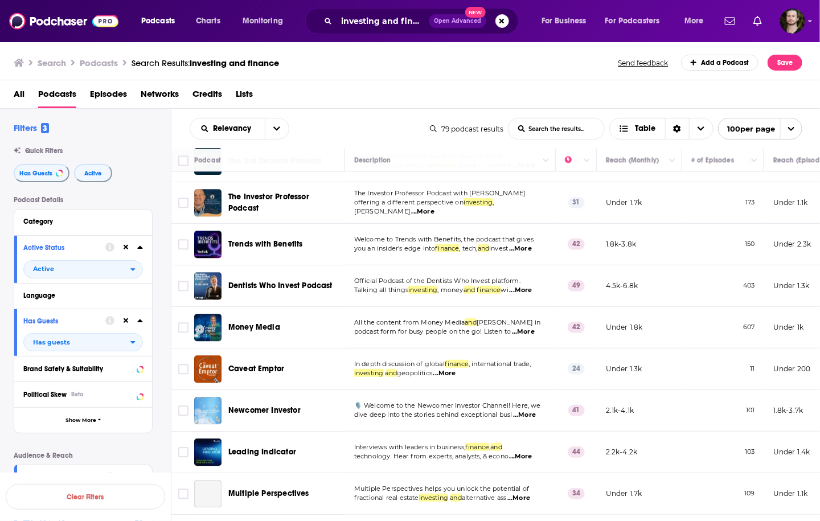
scroll to position [1230, 0]
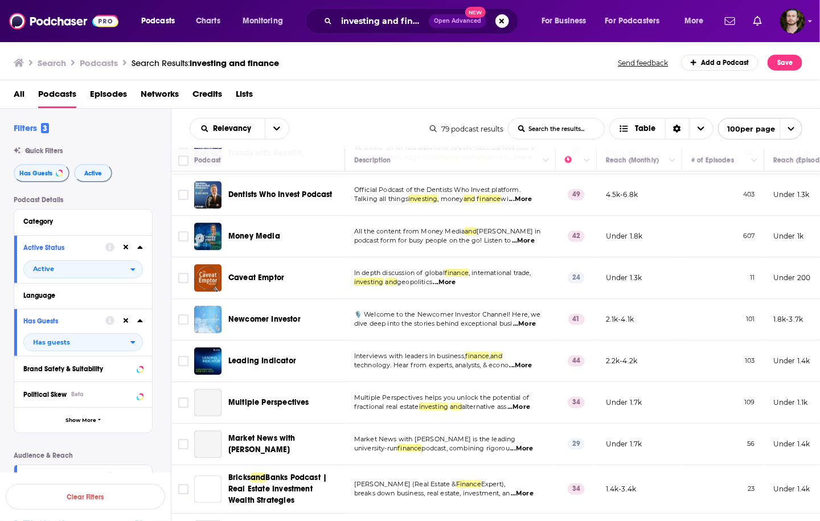
click at [528, 245] on span "...More" at bounding box center [523, 240] width 23 height 9
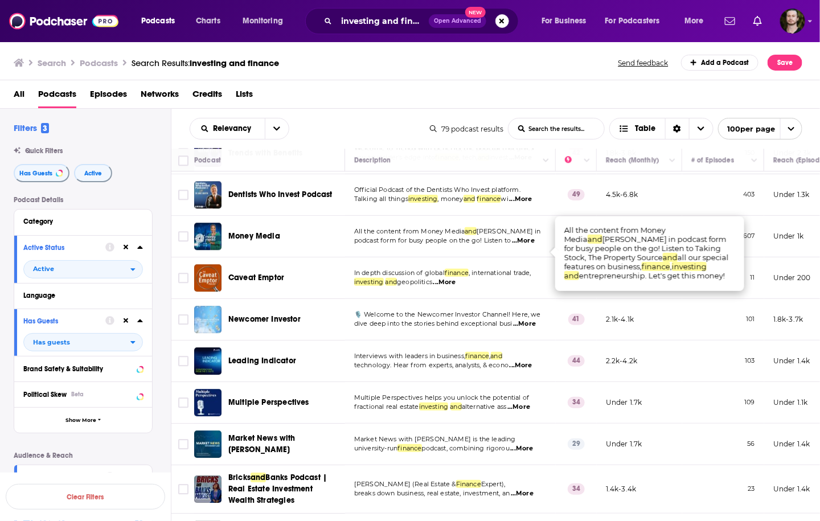
click at [528, 245] on span "...More" at bounding box center [523, 240] width 23 height 9
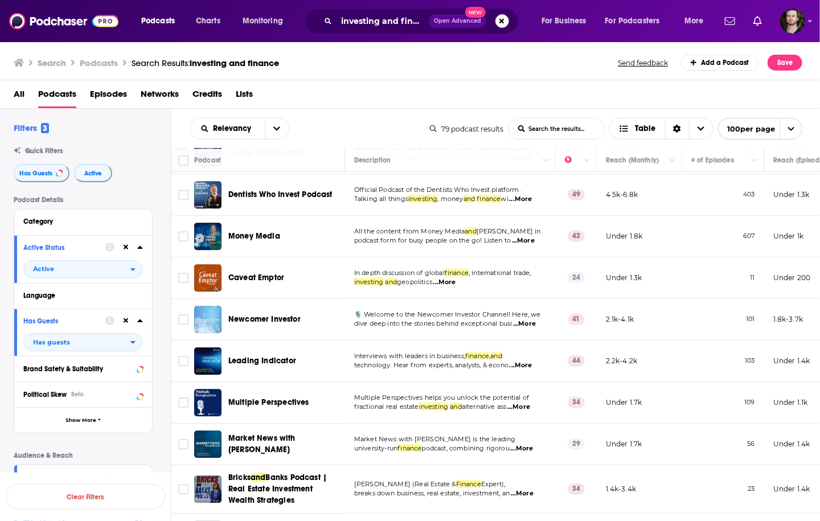
click at [534, 329] on span "...More" at bounding box center [524, 324] width 23 height 9
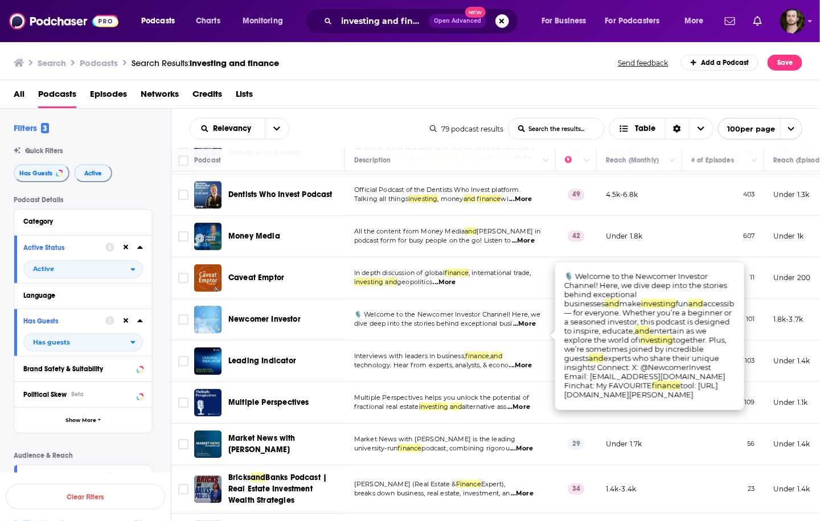
click at [534, 329] on span "...More" at bounding box center [524, 324] width 23 height 9
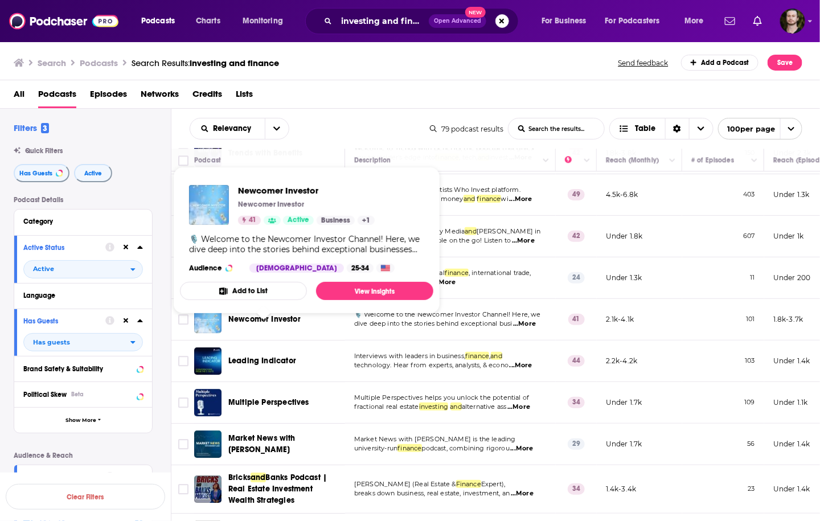
click at [284, 292] on button "Add to List" at bounding box center [243, 291] width 127 height 18
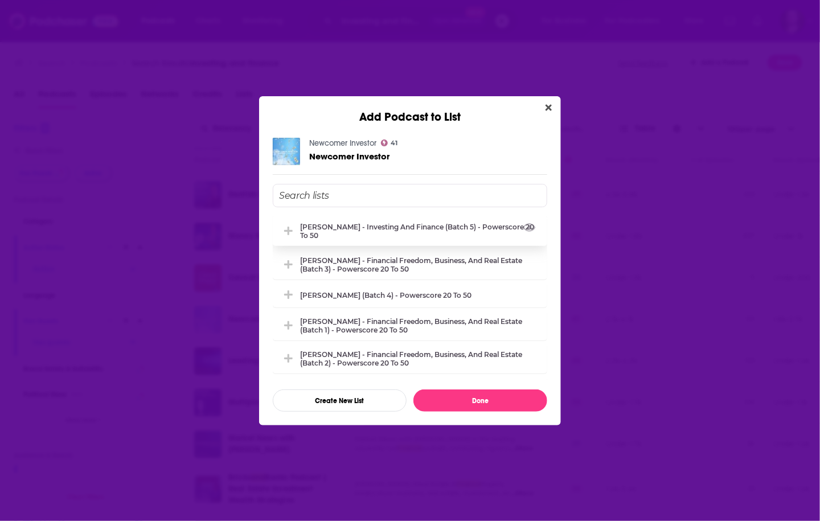
click at [407, 228] on div "[PERSON_NAME] - Investing and Finance (Batch 5) - Powerscore 20 to 50" at bounding box center [420, 231] width 240 height 17
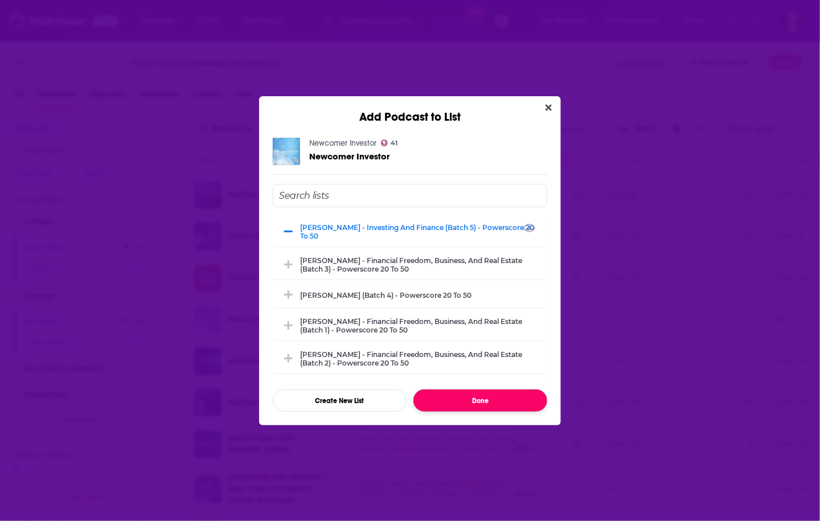
click at [468, 394] on button "Done" at bounding box center [480, 401] width 134 height 22
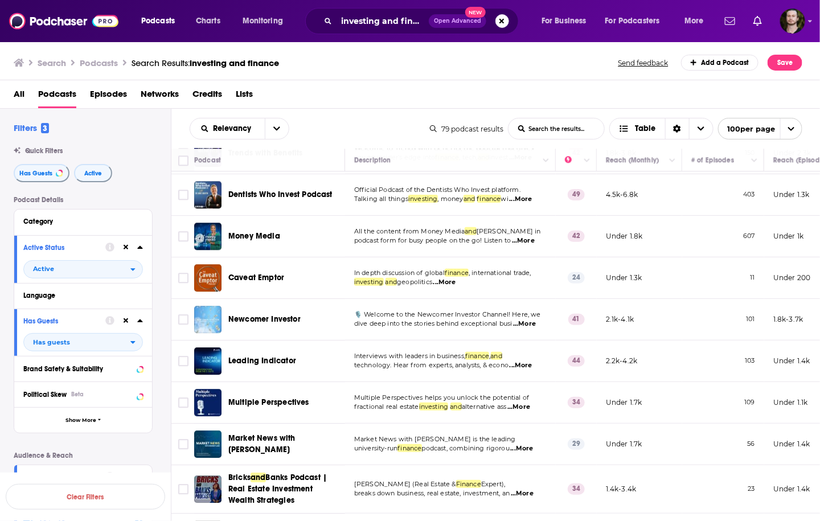
click at [529, 329] on span "...More" at bounding box center [524, 324] width 23 height 9
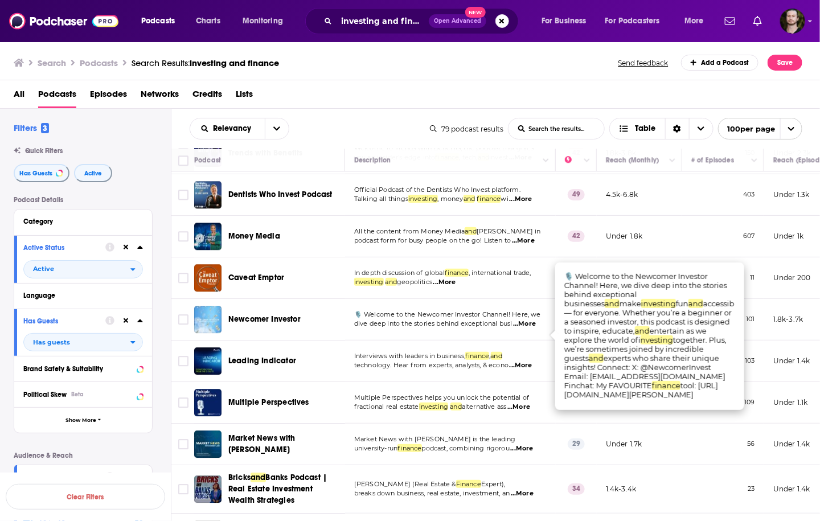
click at [529, 329] on span "...More" at bounding box center [524, 324] width 23 height 9
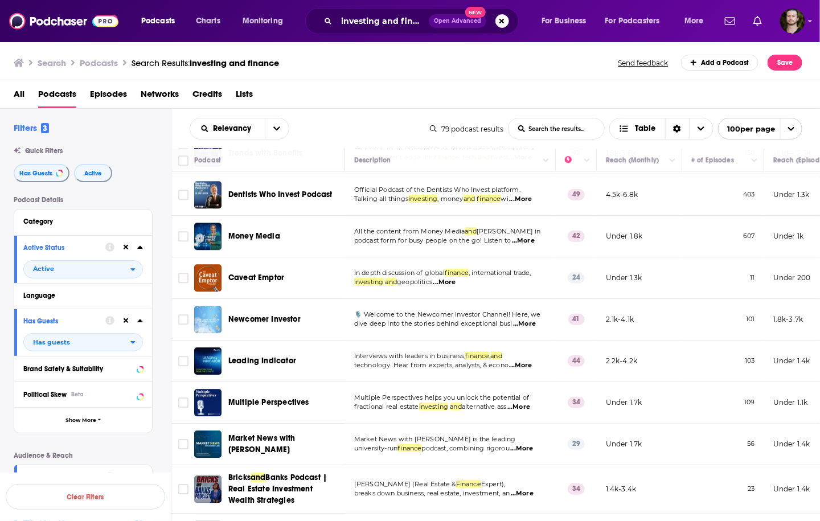
scroll to position [1276, 0]
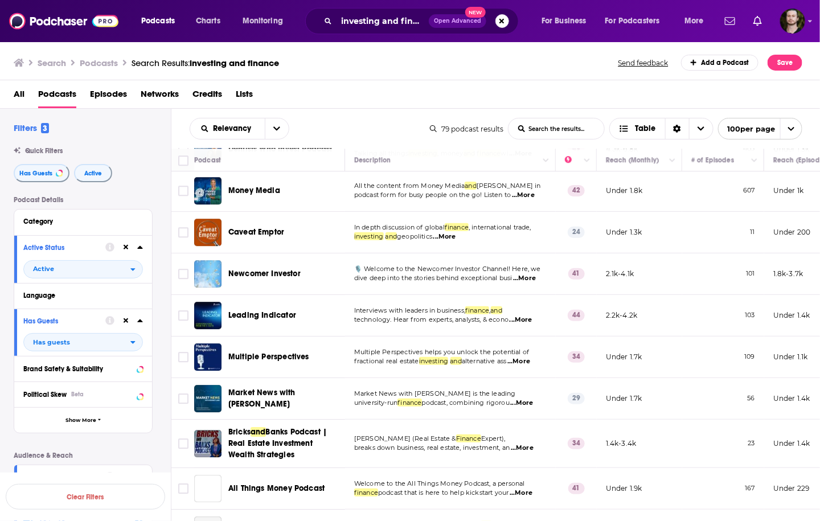
click at [523, 325] on span "...More" at bounding box center [521, 320] width 23 height 9
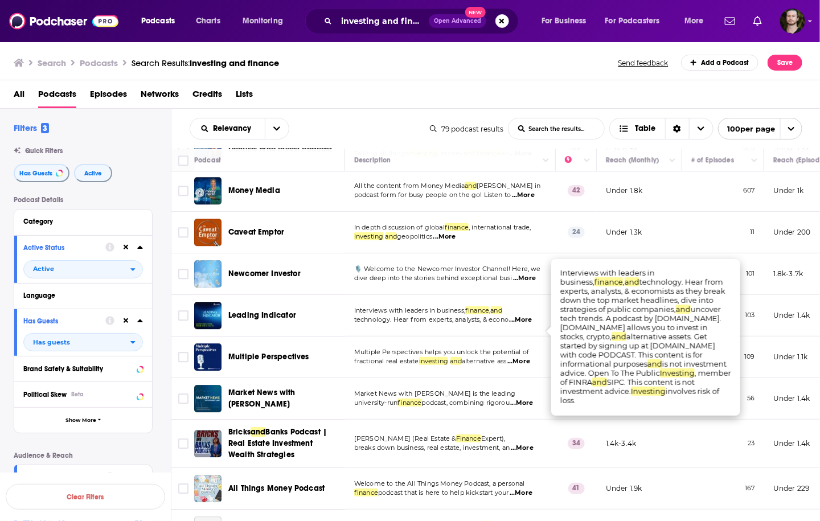
click at [522, 366] on span "...More" at bounding box center [518, 361] width 23 height 9
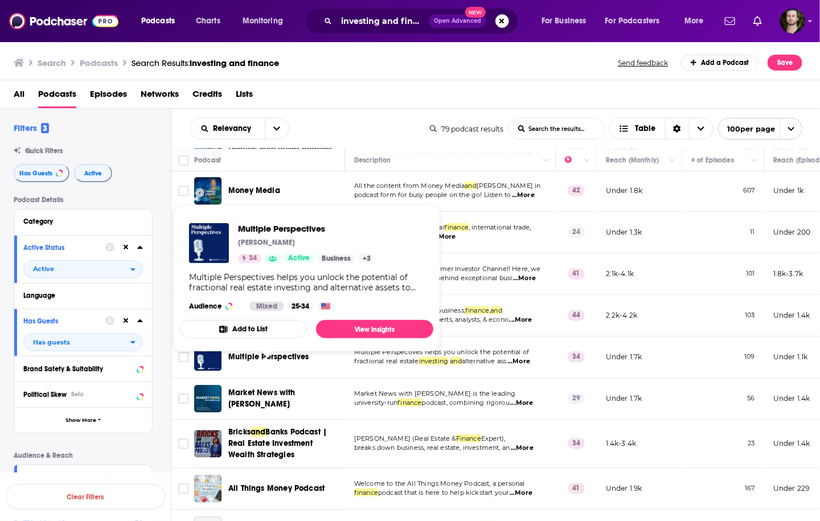
click at [268, 330] on button "Add to List" at bounding box center [243, 329] width 127 height 18
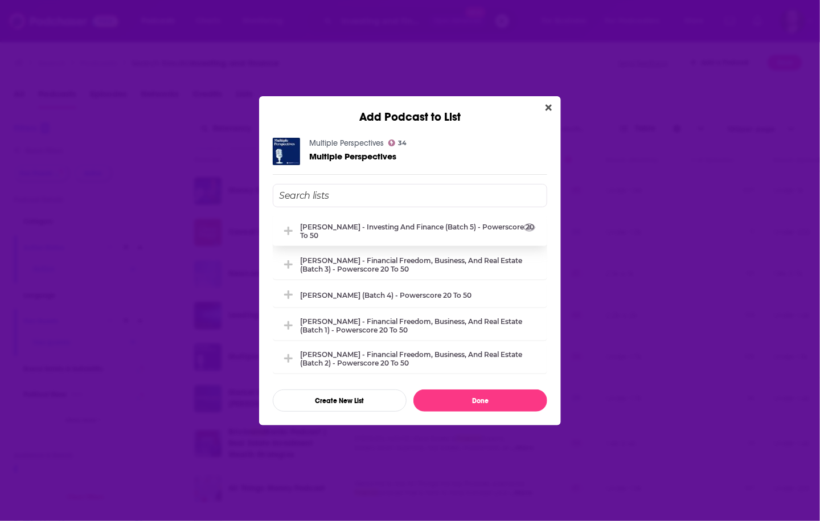
click at [443, 229] on div "[PERSON_NAME] - Investing and Finance (Batch 5) - Powerscore 20 to 50" at bounding box center [420, 231] width 240 height 17
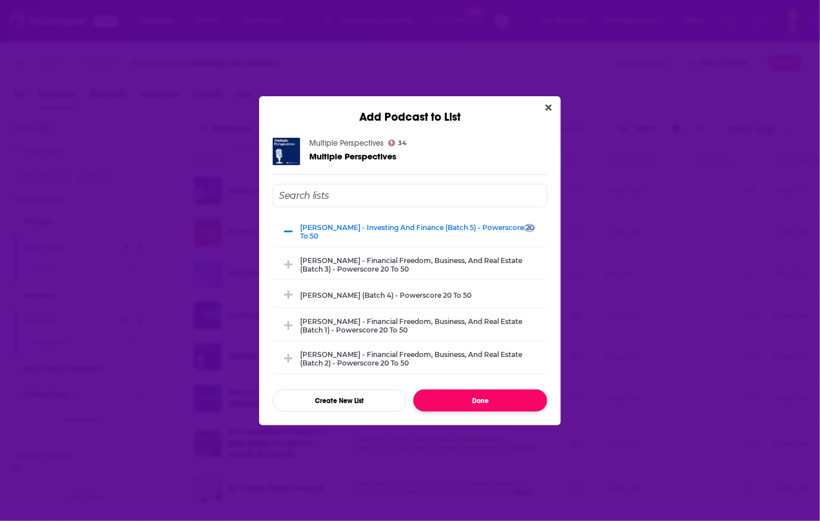
click at [499, 400] on button "Done" at bounding box center [480, 401] width 134 height 22
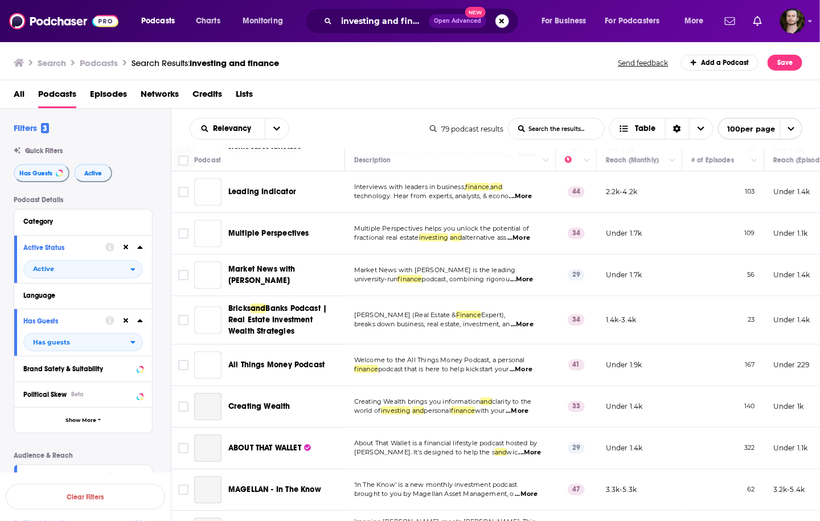
scroll to position [1412, 0]
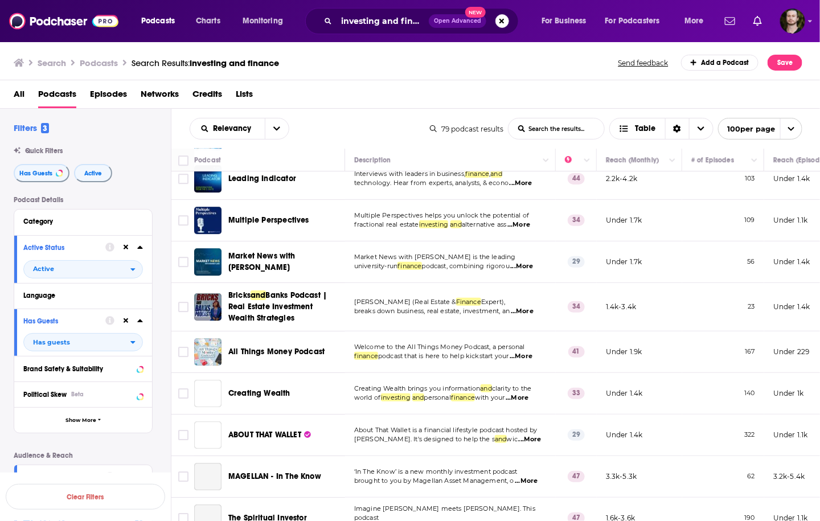
click at [534, 271] on span "...More" at bounding box center [522, 266] width 23 height 9
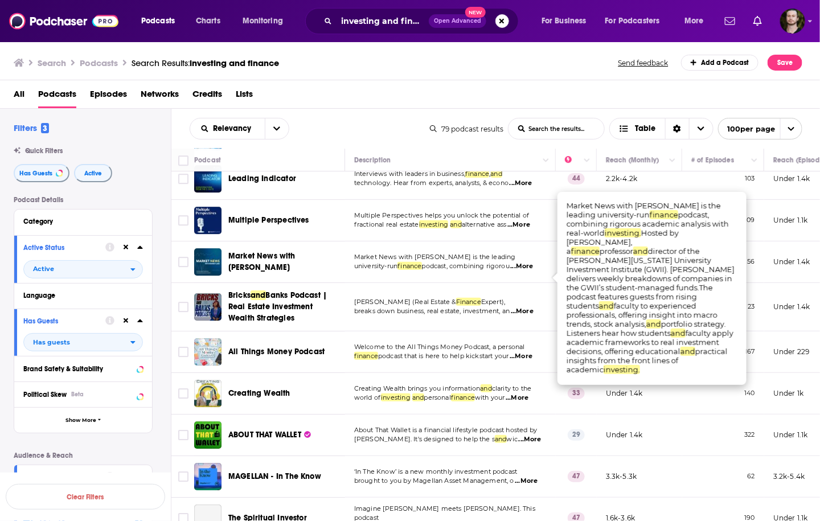
click at [534, 271] on span "...More" at bounding box center [522, 266] width 23 height 9
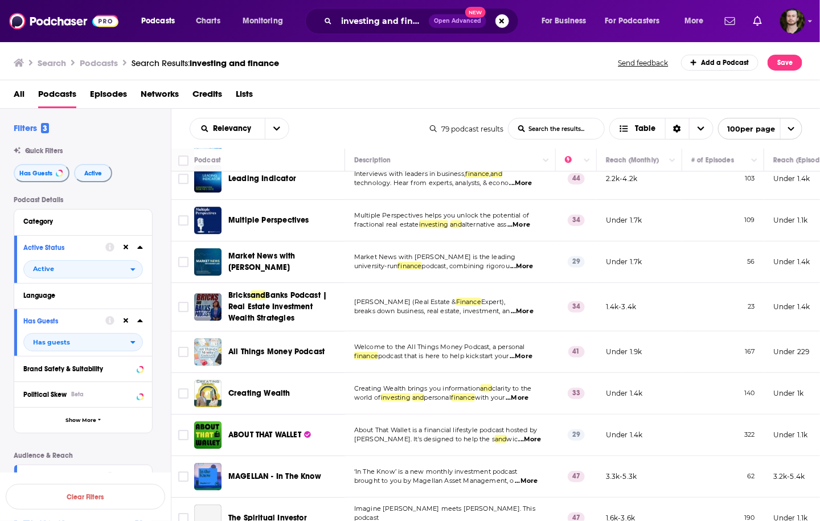
click at [534, 271] on span "...More" at bounding box center [522, 266] width 23 height 9
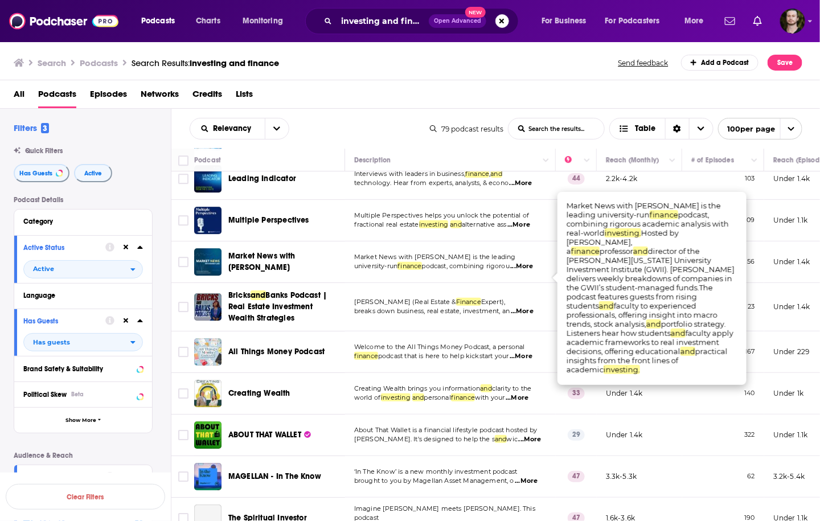
click at [534, 271] on span "...More" at bounding box center [522, 266] width 23 height 9
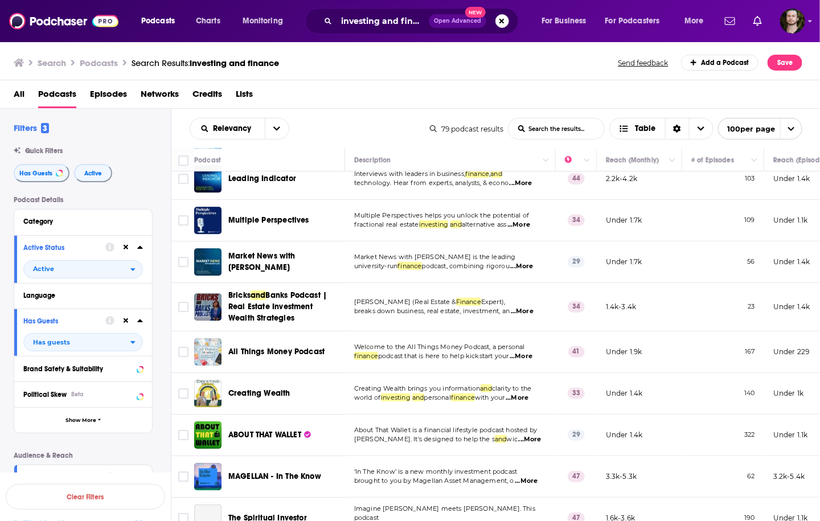
click at [527, 316] on span "...More" at bounding box center [522, 311] width 23 height 9
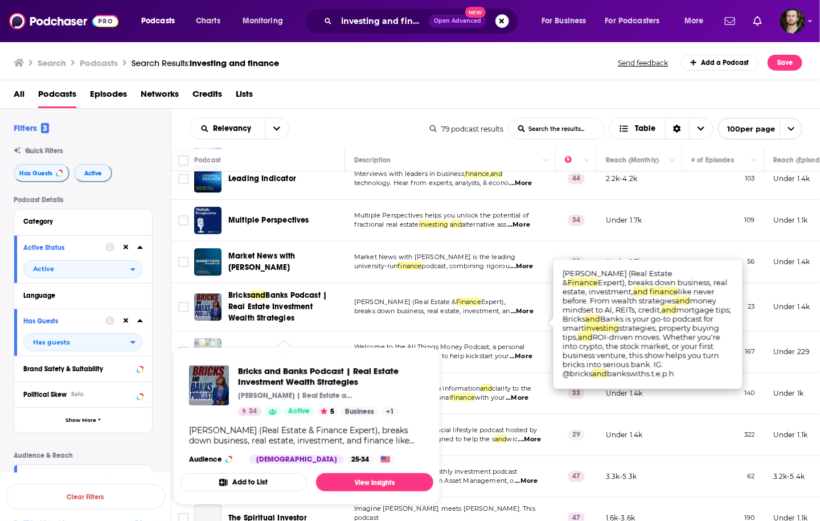
click at [277, 476] on button "Add to List" at bounding box center [243, 482] width 127 height 18
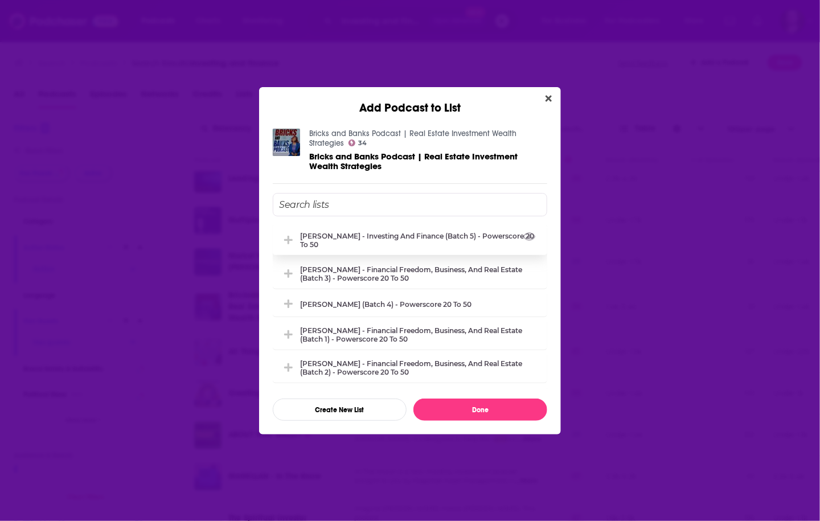
click at [418, 227] on div "[PERSON_NAME] - Investing and Finance (Batch 5) - Powerscore 20 to 50" at bounding box center [410, 240] width 275 height 30
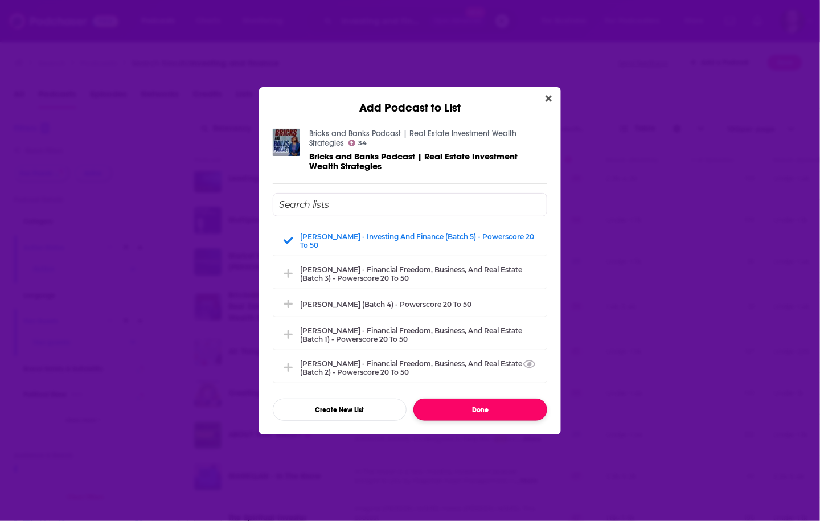
click at [472, 409] on button "Done" at bounding box center [480, 410] width 134 height 22
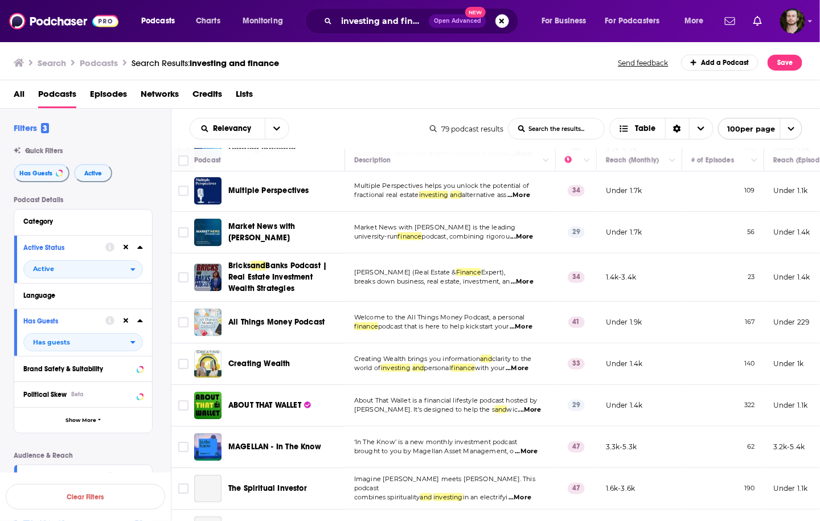
scroll to position [1504, 0]
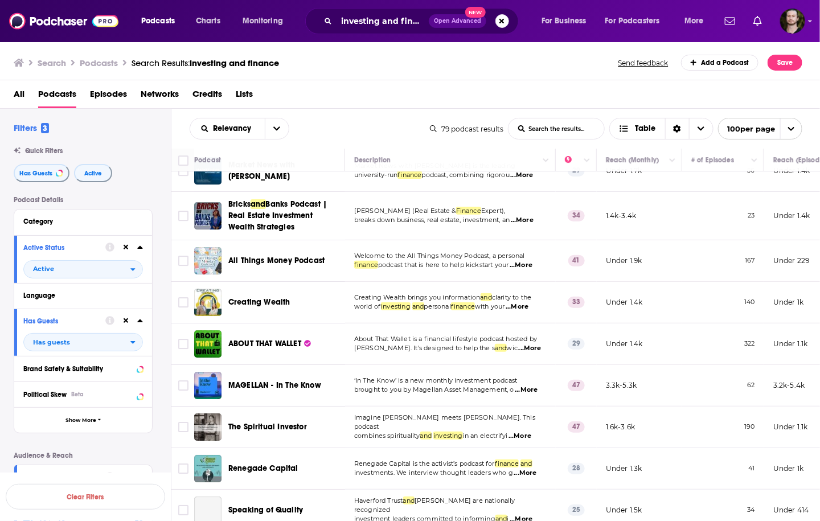
click at [533, 270] on span "...More" at bounding box center [521, 265] width 23 height 9
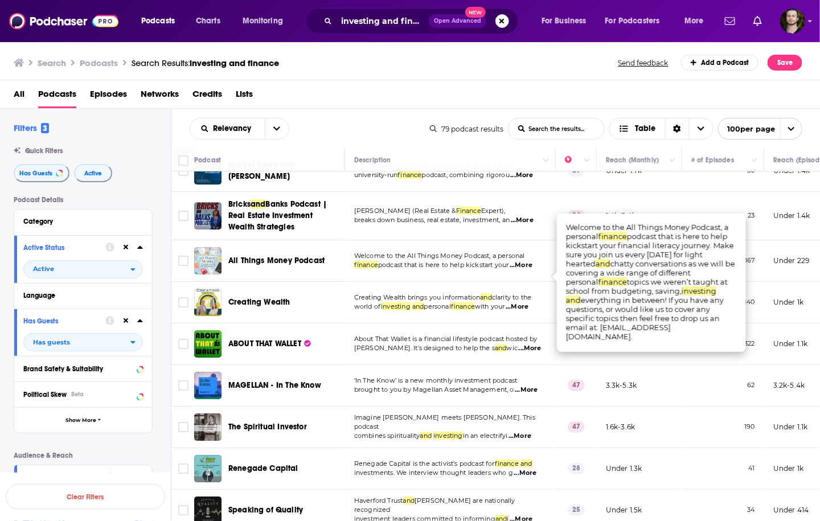
click at [533, 270] on span "...More" at bounding box center [521, 265] width 23 height 9
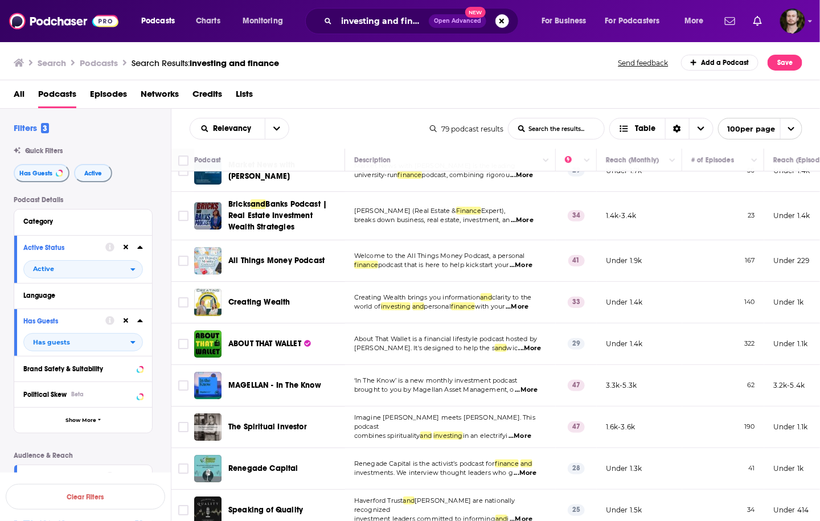
click at [529, 312] on span "...More" at bounding box center [517, 306] width 23 height 9
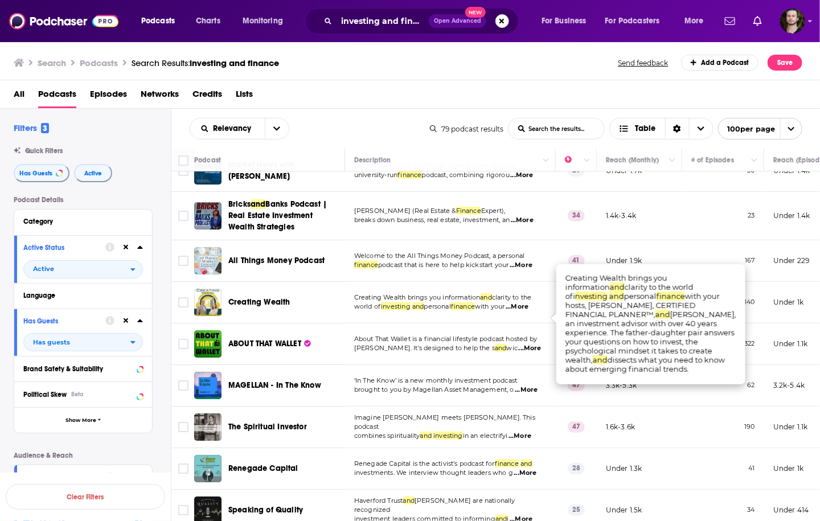
click at [529, 312] on span "...More" at bounding box center [517, 306] width 23 height 9
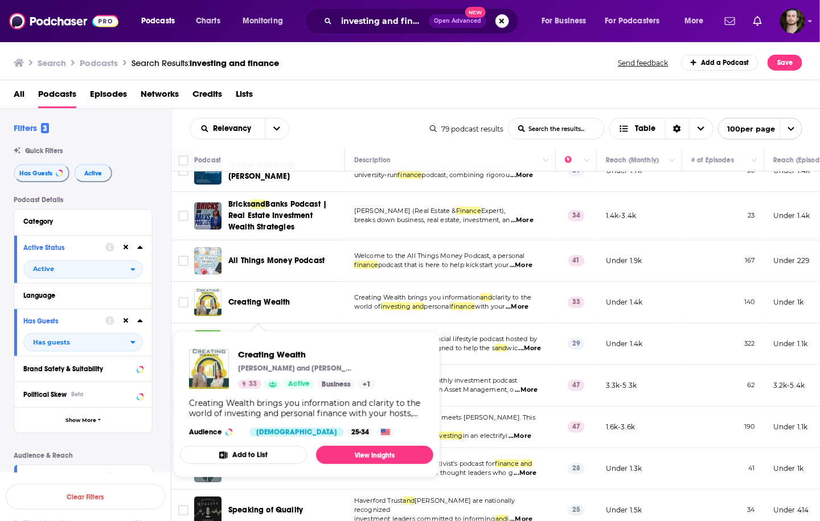
click at [265, 454] on button "Add to List" at bounding box center [243, 455] width 127 height 18
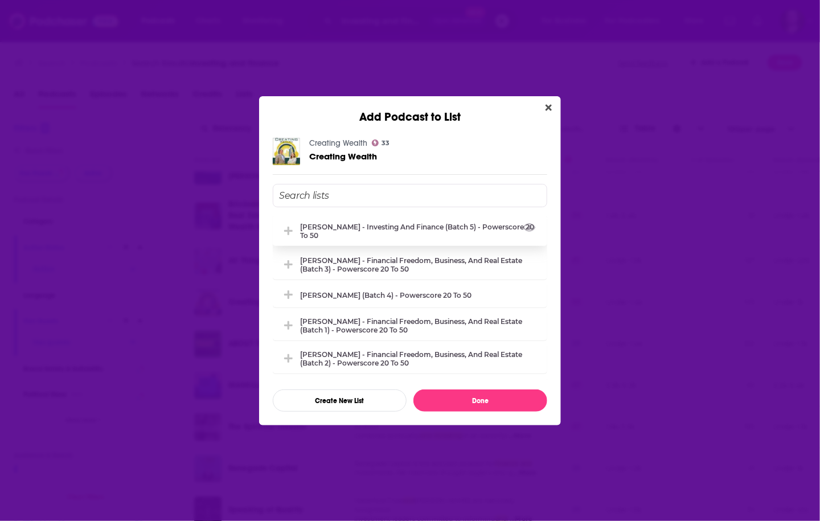
click at [408, 240] on div "[PERSON_NAME] - Investing and Finance (Batch 5) - Powerscore 20 to 50" at bounding box center [410, 231] width 275 height 30
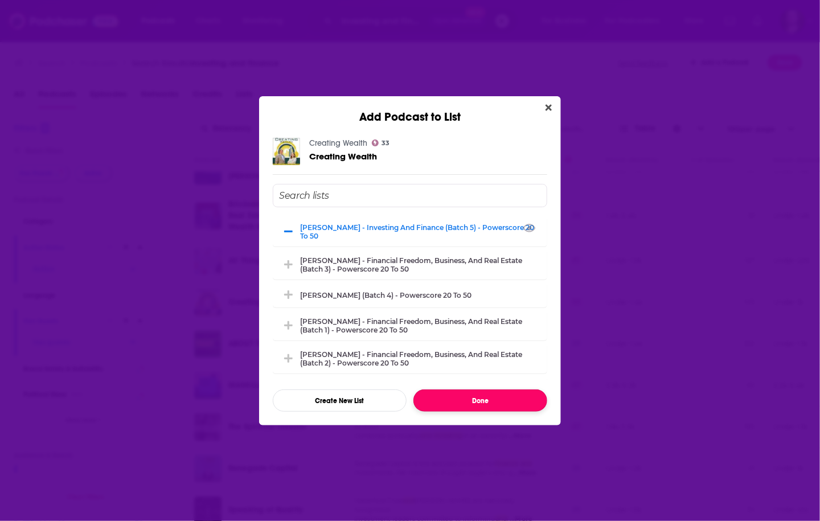
click at [445, 395] on button "Done" at bounding box center [480, 401] width 134 height 22
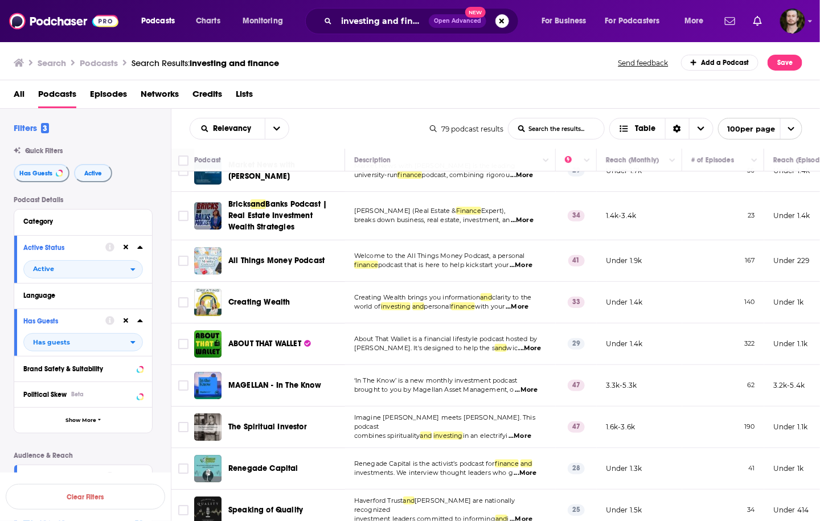
scroll to position [1640, 0]
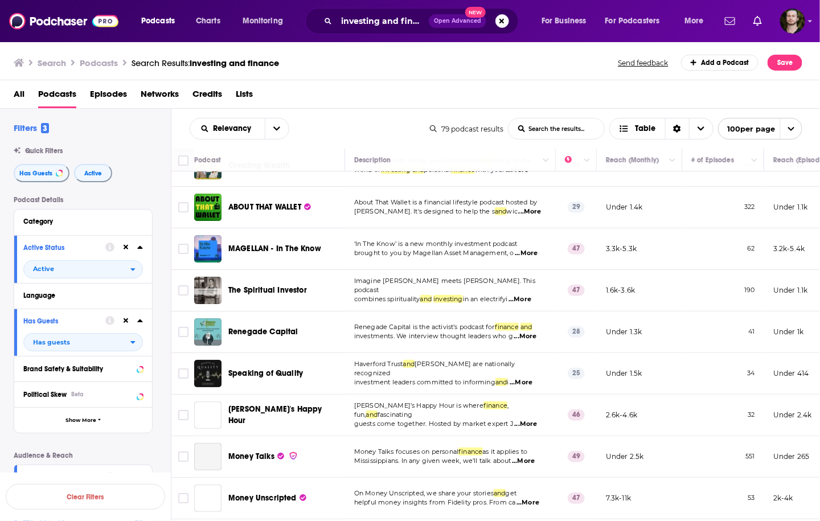
click at [537, 216] on span "...More" at bounding box center [530, 211] width 23 height 9
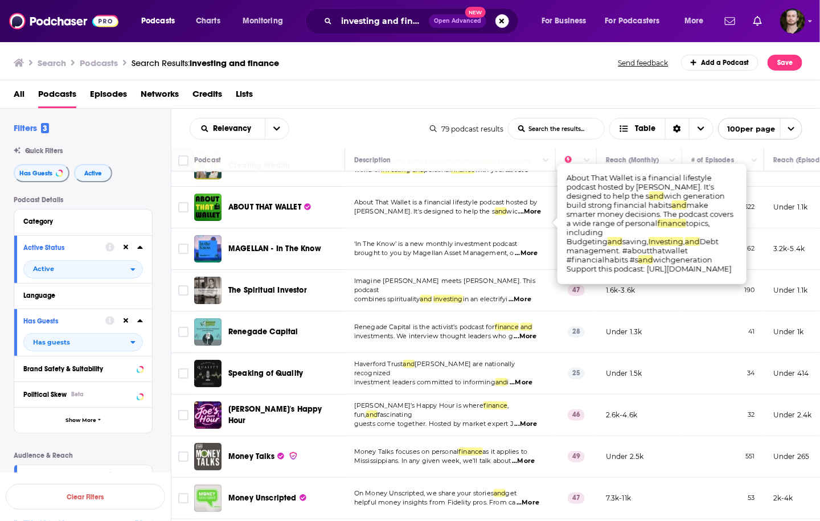
click at [537, 216] on span "...More" at bounding box center [530, 211] width 23 height 9
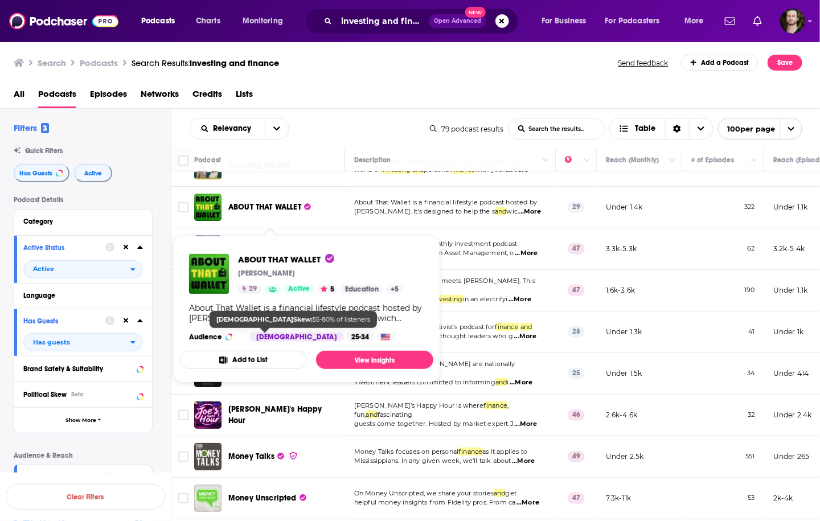
click at [268, 355] on button "Add to List" at bounding box center [243, 360] width 127 height 18
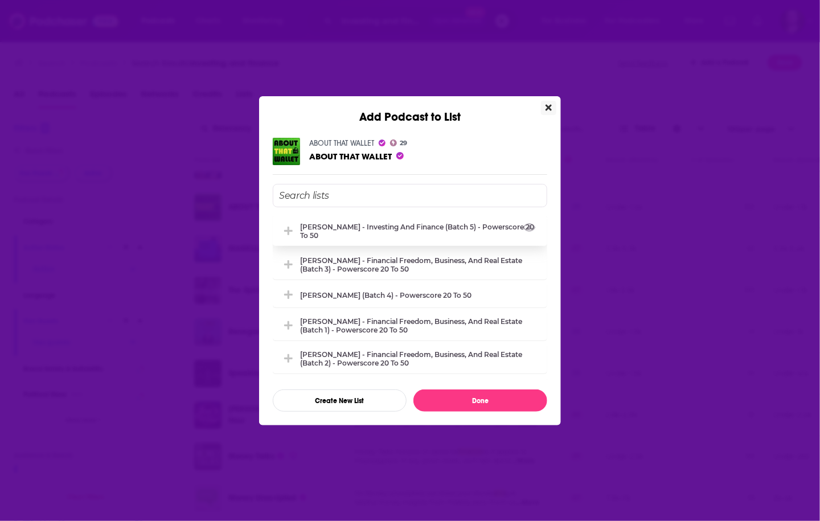
click at [378, 239] on div "[PERSON_NAME] - Investing and Finance (Batch 5) - Powerscore 20 to 50" at bounding box center [410, 231] width 275 height 30
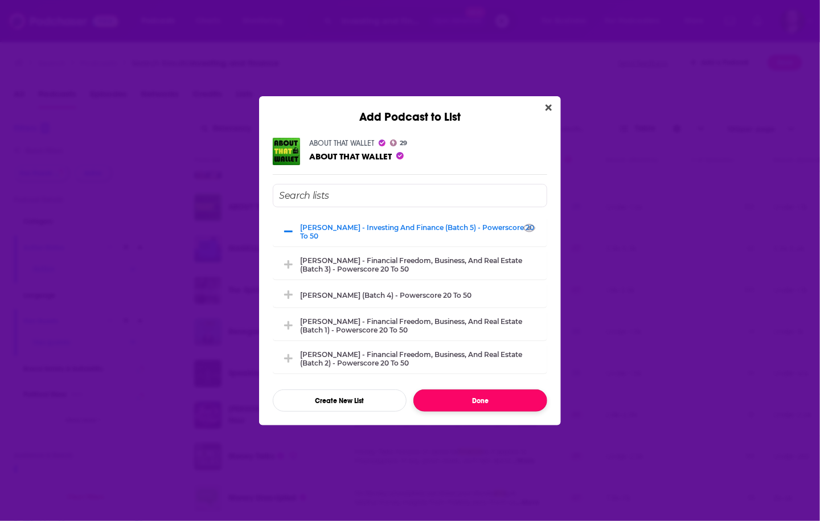
click at [445, 398] on button "Done" at bounding box center [480, 401] width 134 height 22
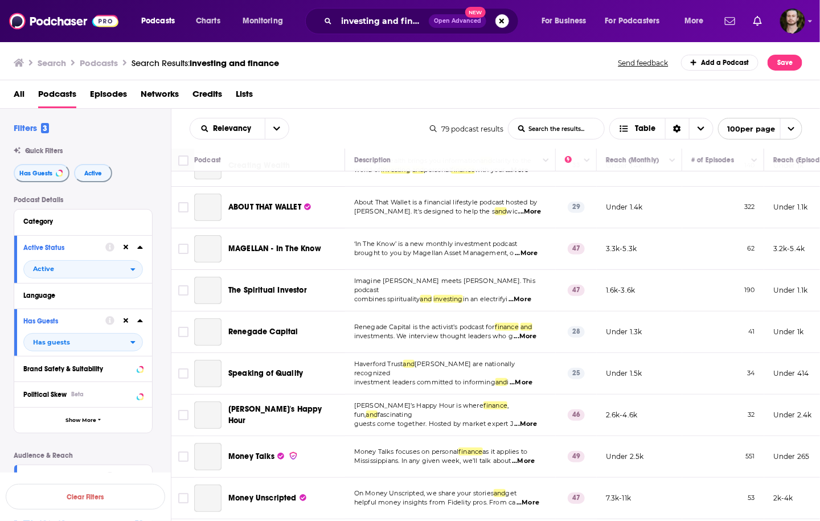
click at [528, 261] on td "‘In The Know’ is a new monthly investment podcast brought to you by Magellan As…" at bounding box center [450, 249] width 211 height 42
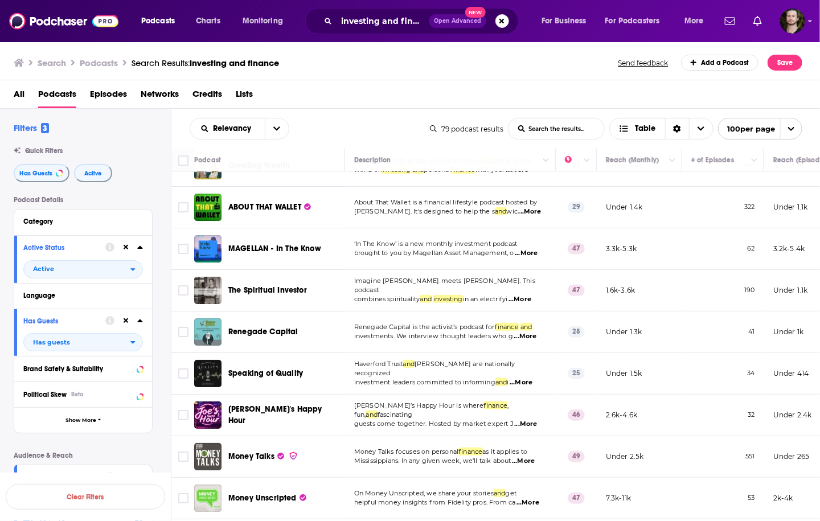
click at [531, 258] on span "...More" at bounding box center [526, 253] width 23 height 9
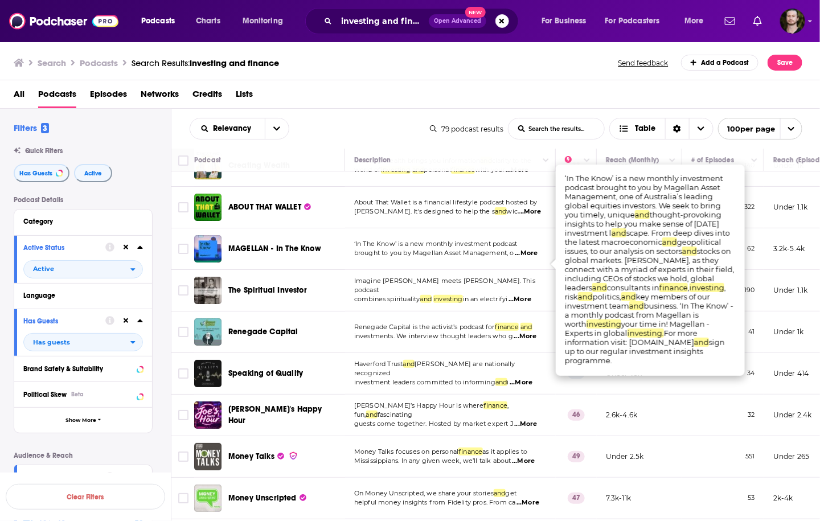
click at [531, 258] on span "...More" at bounding box center [526, 253] width 23 height 9
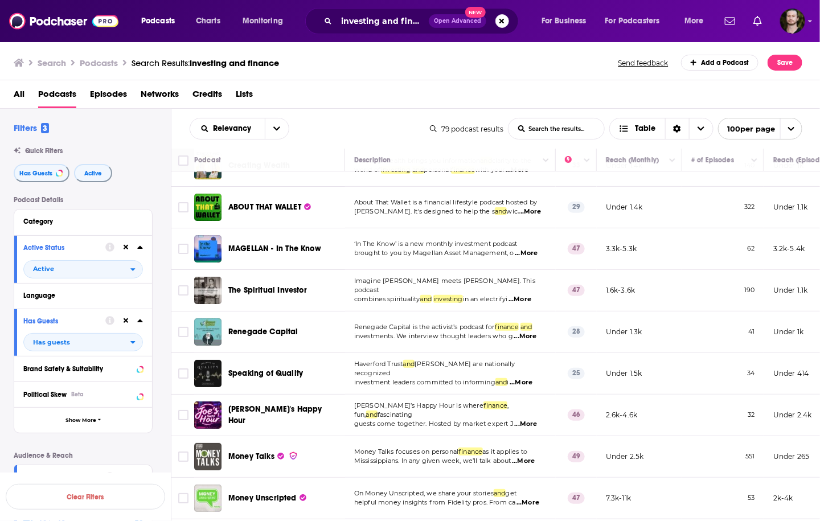
click at [531, 295] on p "Imagine Alan Watts meets Warren Buffet. This podcast" at bounding box center [450, 286] width 192 height 18
click at [531, 304] on span "...More" at bounding box center [520, 299] width 23 height 9
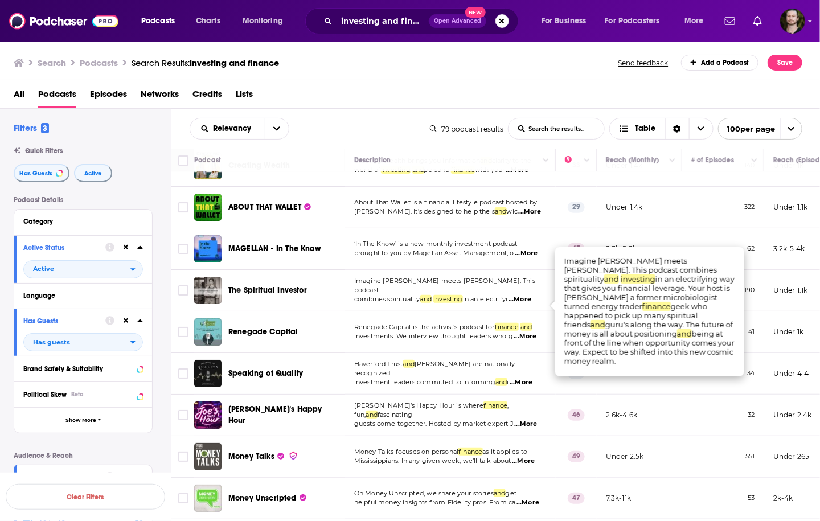
click at [531, 304] on span "...More" at bounding box center [520, 299] width 23 height 9
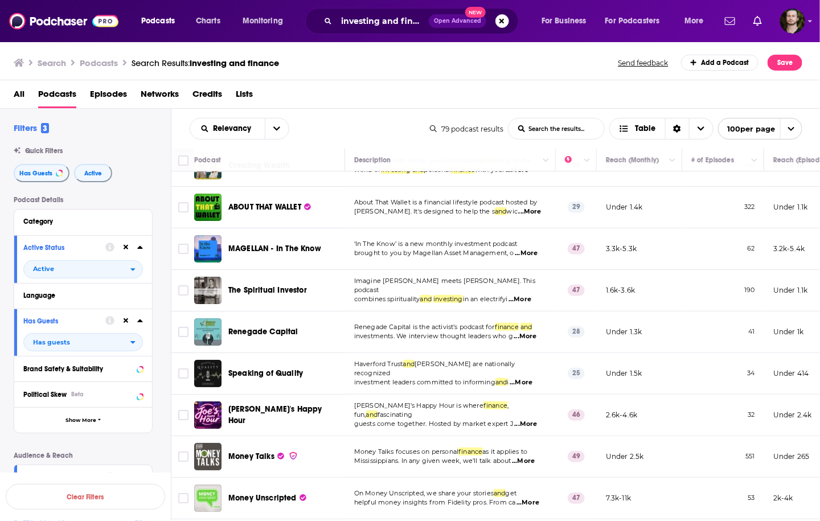
click at [528, 331] on span "and" at bounding box center [527, 327] width 12 height 8
click at [531, 341] on span "...More" at bounding box center [525, 336] width 23 height 9
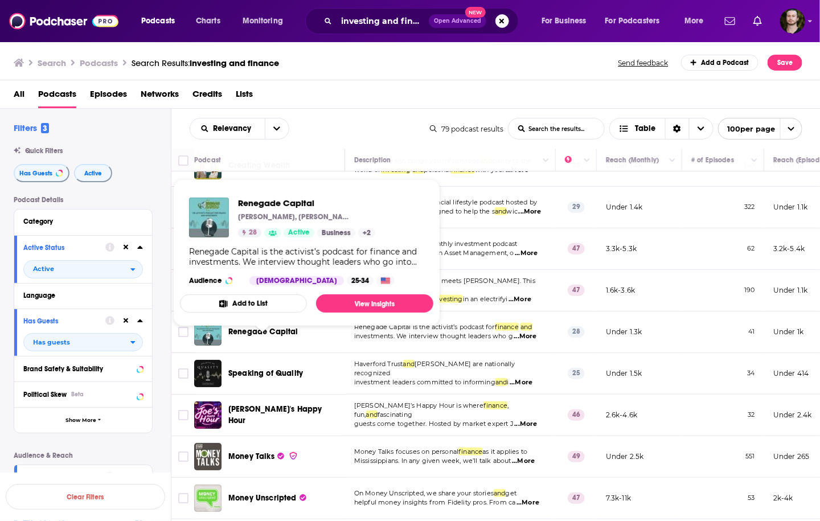
click at [258, 306] on button "Add to List" at bounding box center [243, 303] width 127 height 18
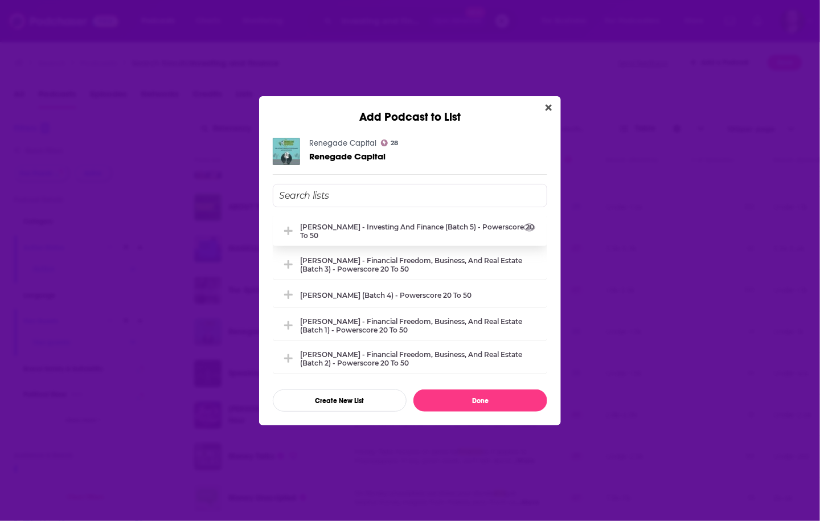
click at [447, 230] on div "[PERSON_NAME] - Investing and Finance (Batch 5) - Powerscore 20 to 50" at bounding box center [420, 231] width 240 height 17
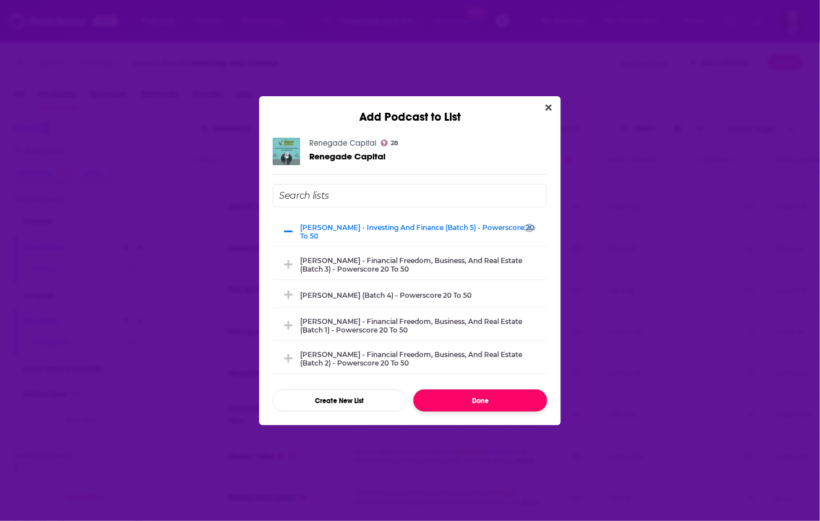
click at [480, 398] on button "Done" at bounding box center [480, 401] width 134 height 22
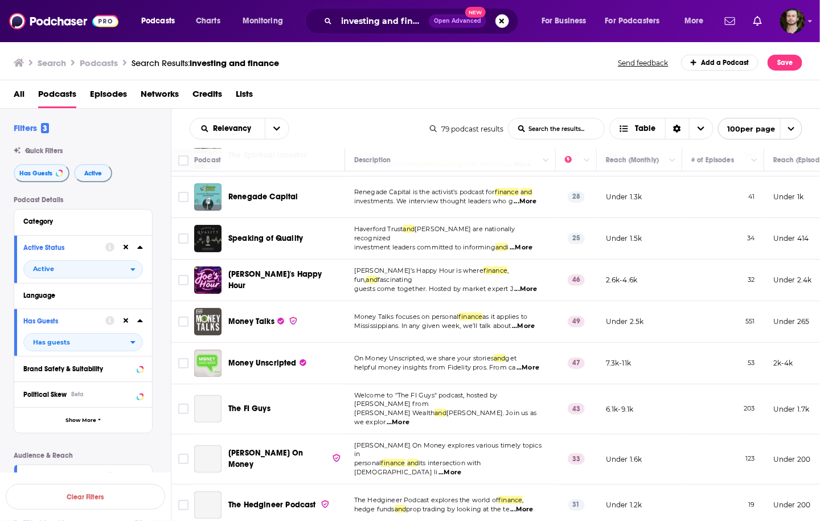
scroll to position [1777, 0]
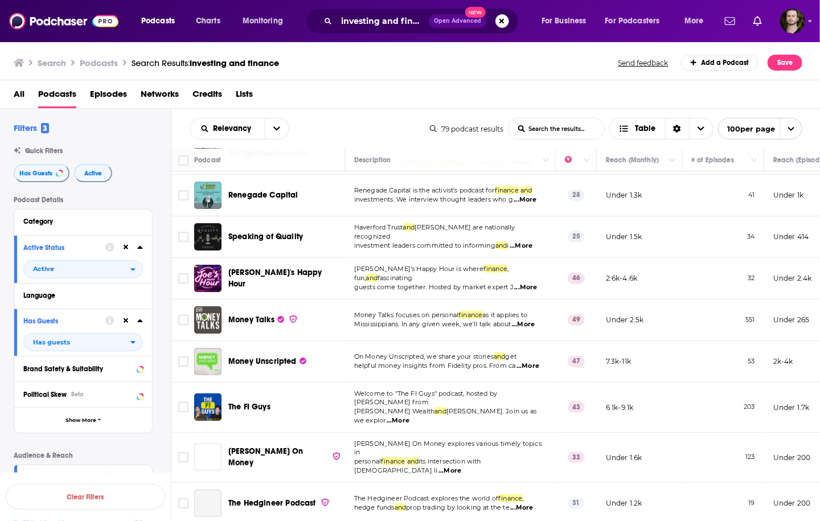
click at [530, 251] on span "...More" at bounding box center [521, 245] width 23 height 9
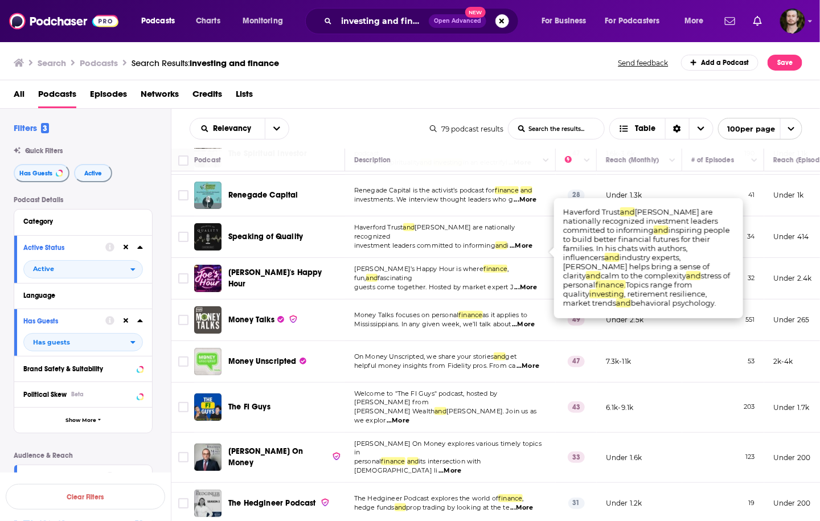
click at [530, 251] on span "...More" at bounding box center [521, 245] width 23 height 9
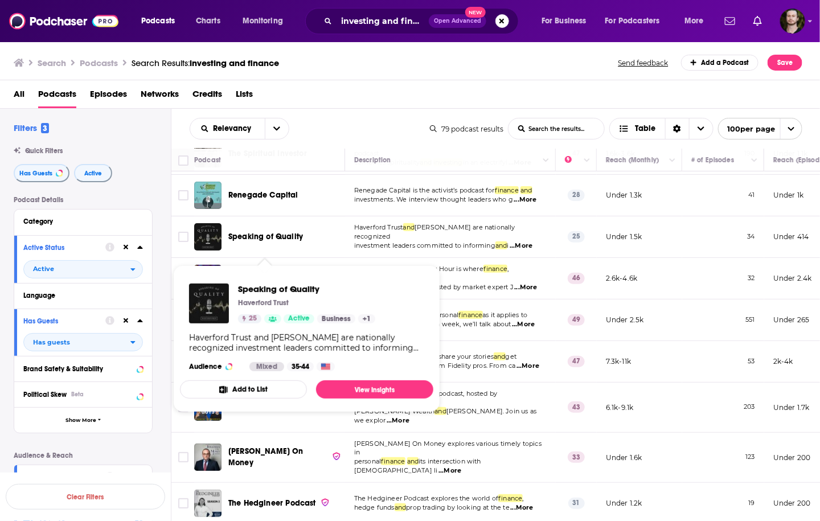
click at [281, 388] on button "Add to List" at bounding box center [243, 389] width 127 height 18
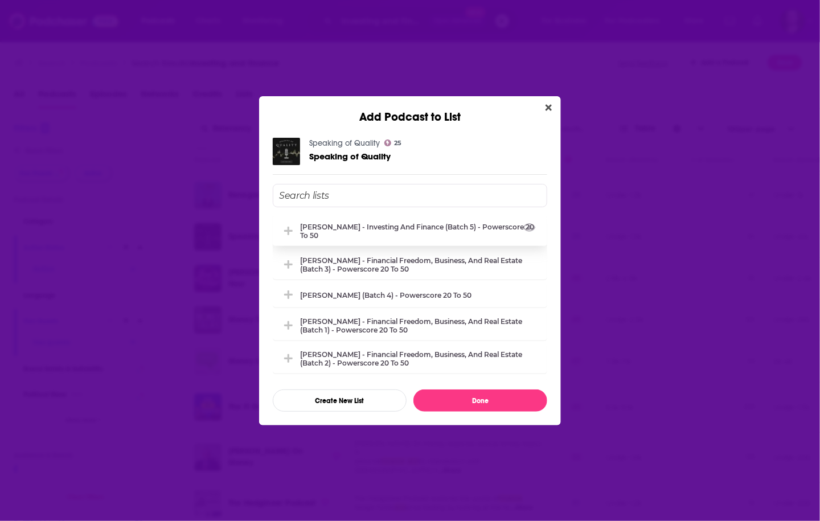
click at [379, 234] on div "[PERSON_NAME] - Investing and Finance (Batch 5) - Powerscore 20 to 50" at bounding box center [420, 231] width 240 height 17
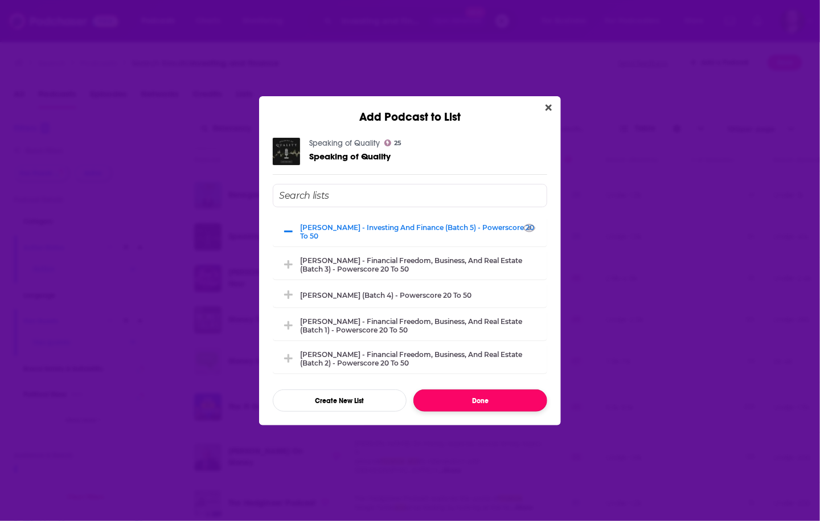
click at [469, 396] on button "Done" at bounding box center [480, 401] width 134 height 22
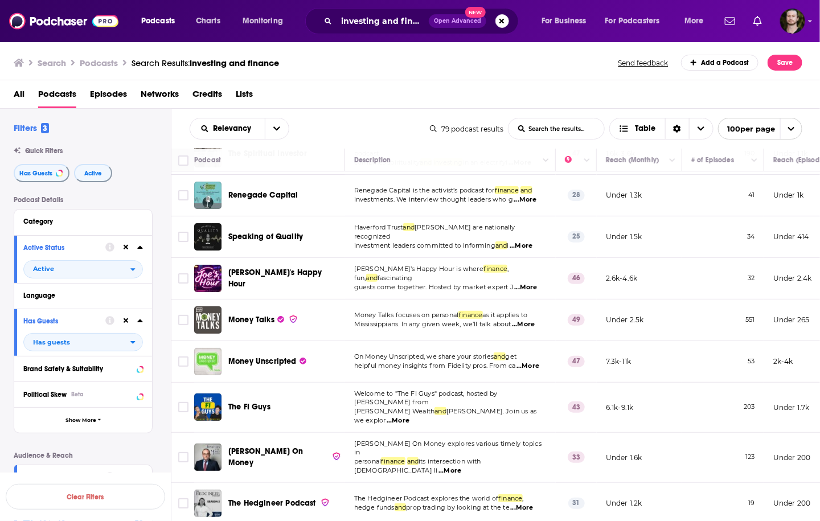
click at [526, 292] on span "...More" at bounding box center [526, 287] width 23 height 9
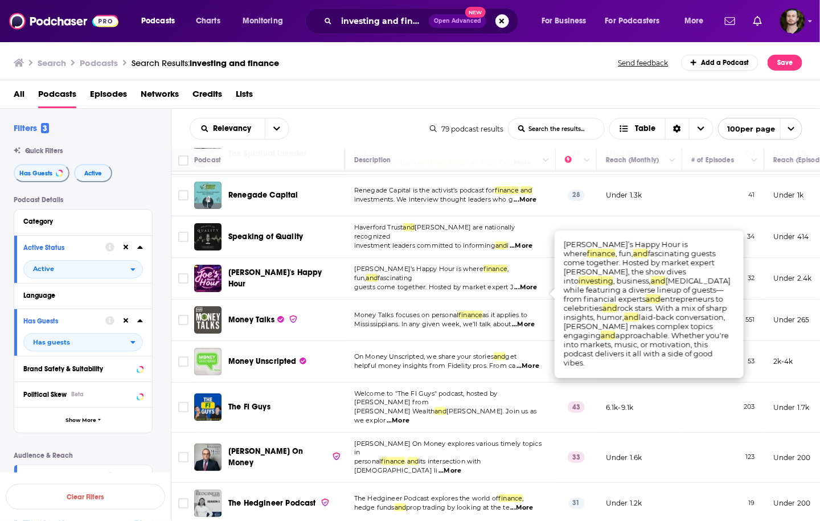
click at [533, 292] on span "...More" at bounding box center [526, 287] width 23 height 9
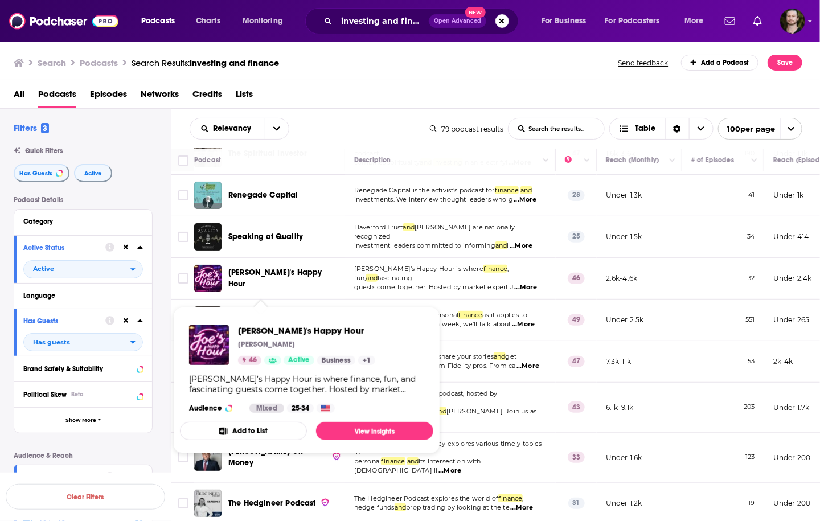
click at [252, 427] on button "Add to List" at bounding box center [243, 431] width 127 height 18
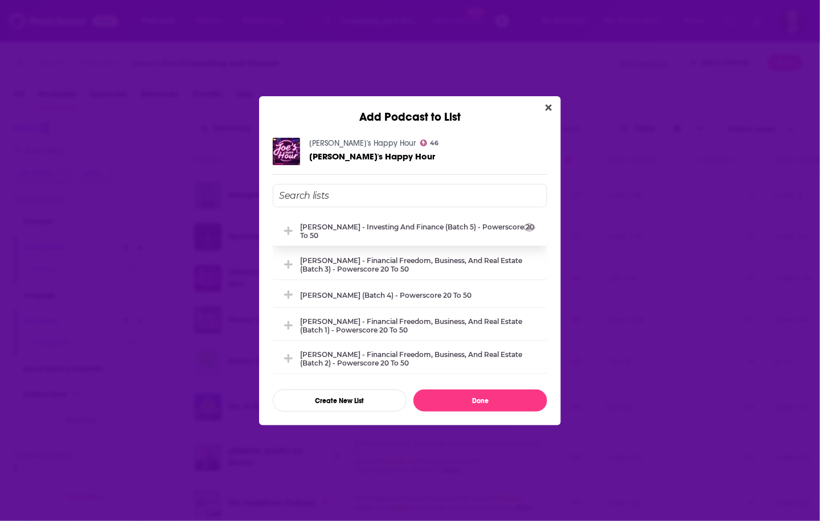
click at [362, 220] on div "[PERSON_NAME] - Investing and Finance (Batch 5) - Powerscore 20 to 50" at bounding box center [410, 231] width 275 height 30
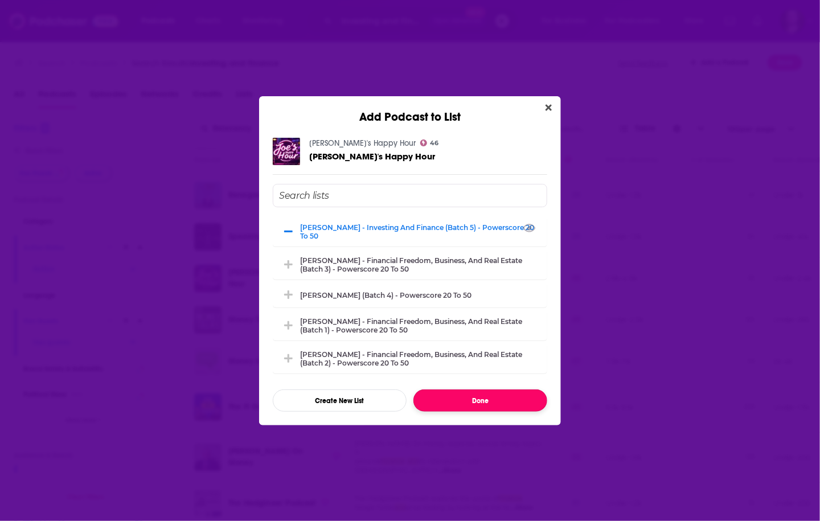
click at [466, 394] on button "Done" at bounding box center [480, 401] width 134 height 22
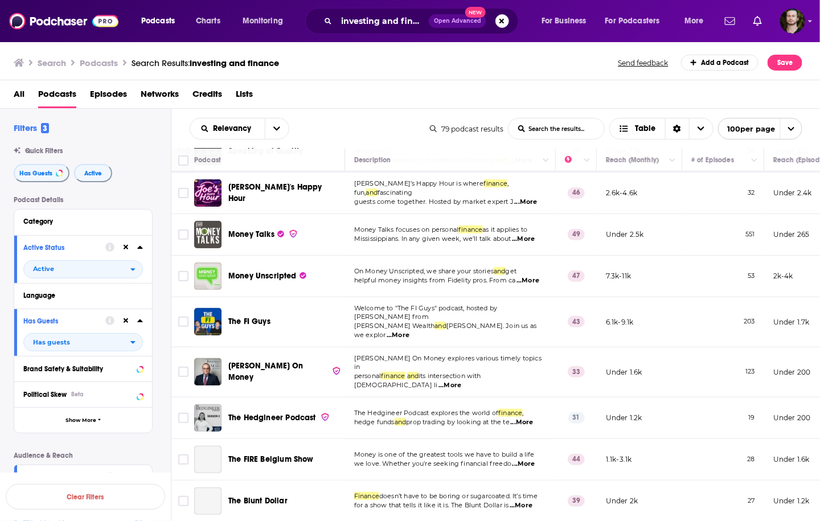
scroll to position [1914, 0]
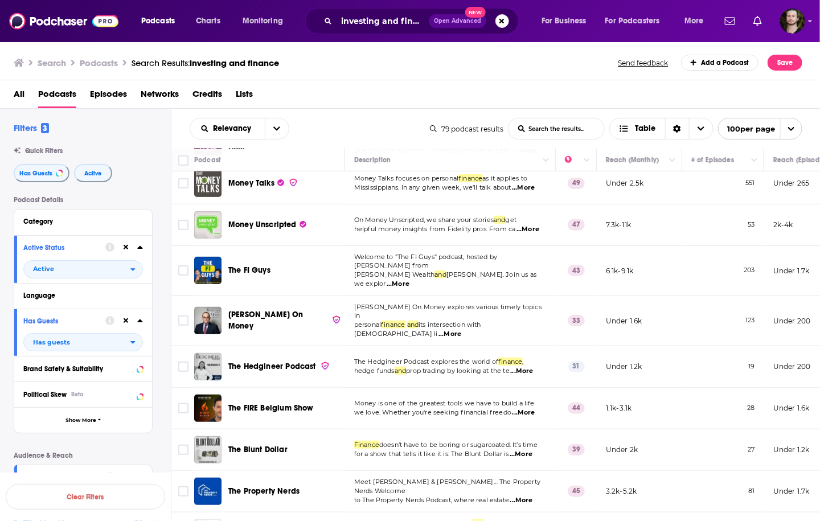
click at [525, 182] on span "as it applies to" at bounding box center [505, 178] width 45 height 8
click at [532, 193] on span "...More" at bounding box center [523, 187] width 23 height 9
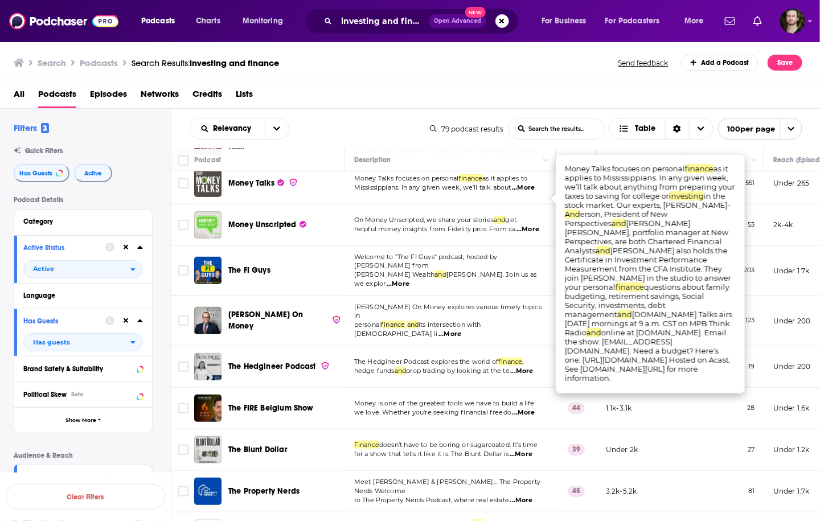
click at [532, 193] on span "...More" at bounding box center [523, 187] width 23 height 9
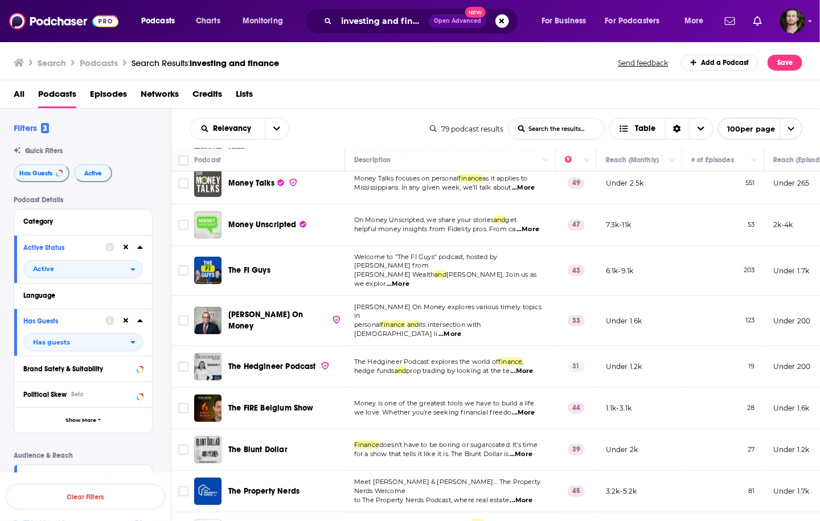
click at [536, 234] on span "...More" at bounding box center [528, 229] width 23 height 9
click at [410, 281] on span "...More" at bounding box center [398, 284] width 23 height 9
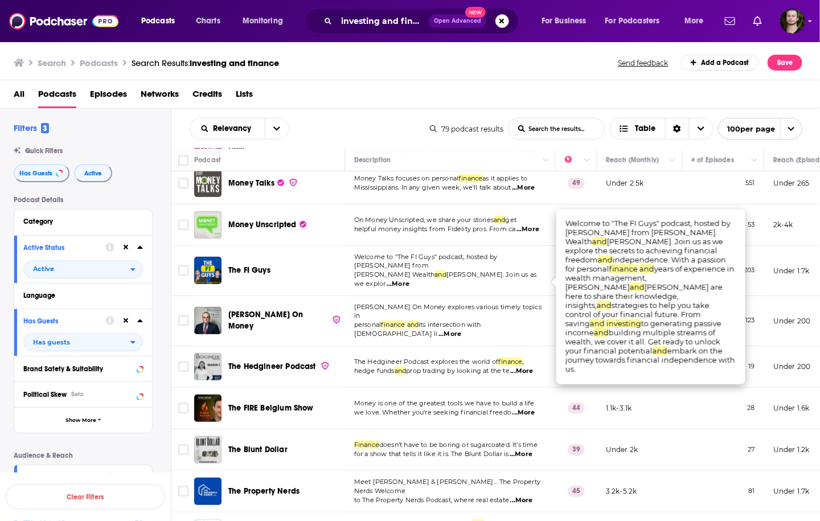
click at [529, 303] on td "Jonathan On Money explores various timely topics in personal finance and its in…" at bounding box center [450, 321] width 211 height 50
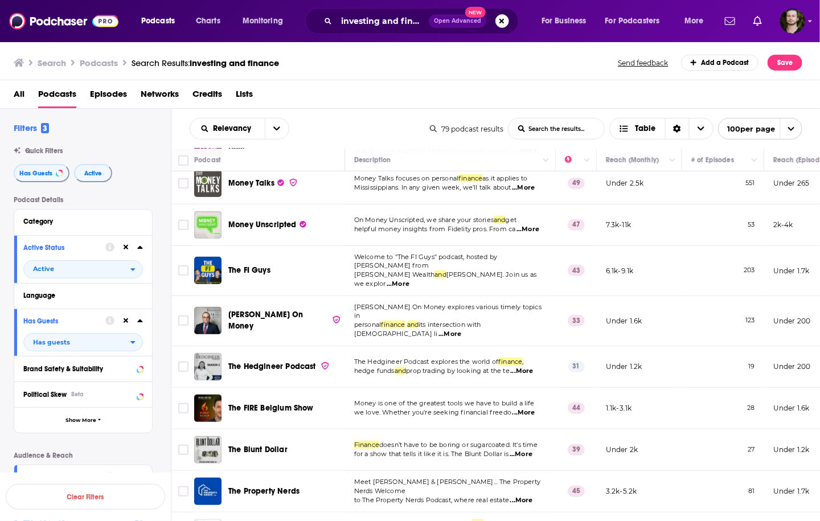
click at [461, 330] on span "...More" at bounding box center [450, 334] width 23 height 9
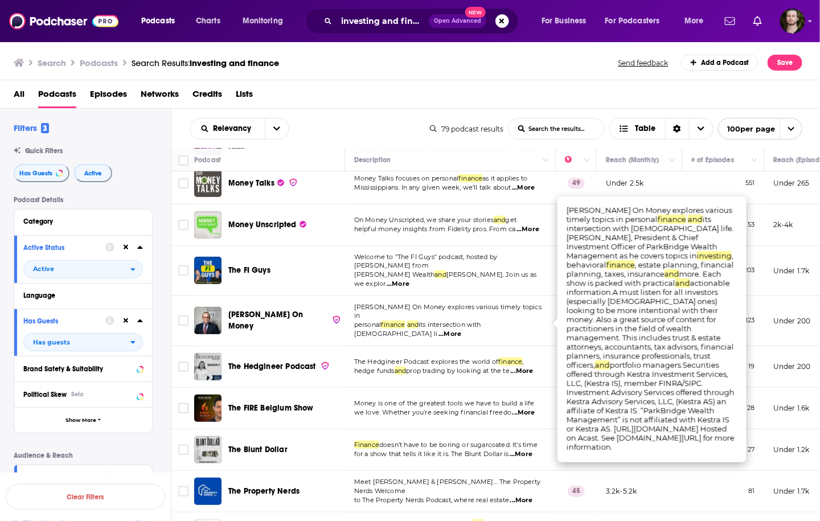
click at [461, 330] on span "...More" at bounding box center [450, 334] width 23 height 9
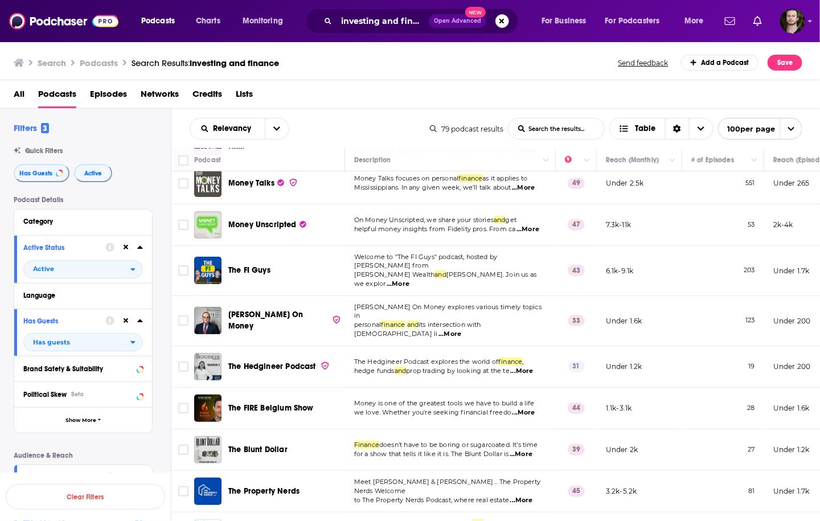
click at [410, 280] on span "...More" at bounding box center [398, 284] width 23 height 9
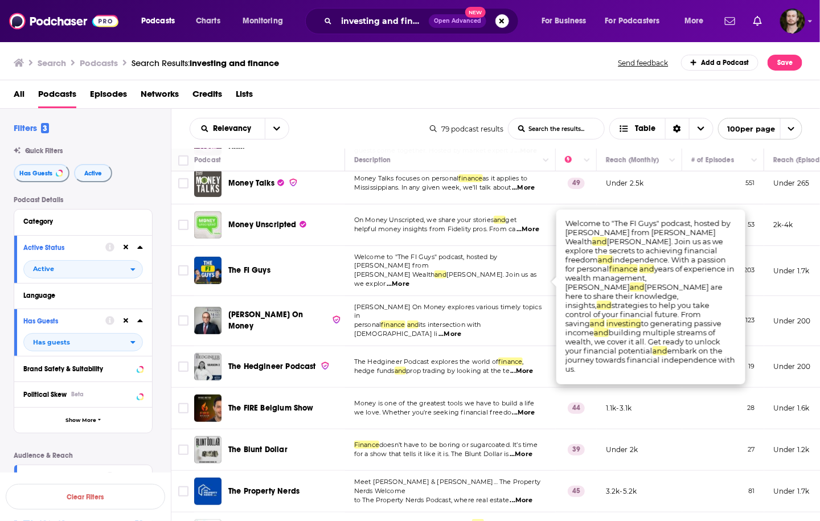
click at [410, 280] on span "...More" at bounding box center [398, 284] width 23 height 9
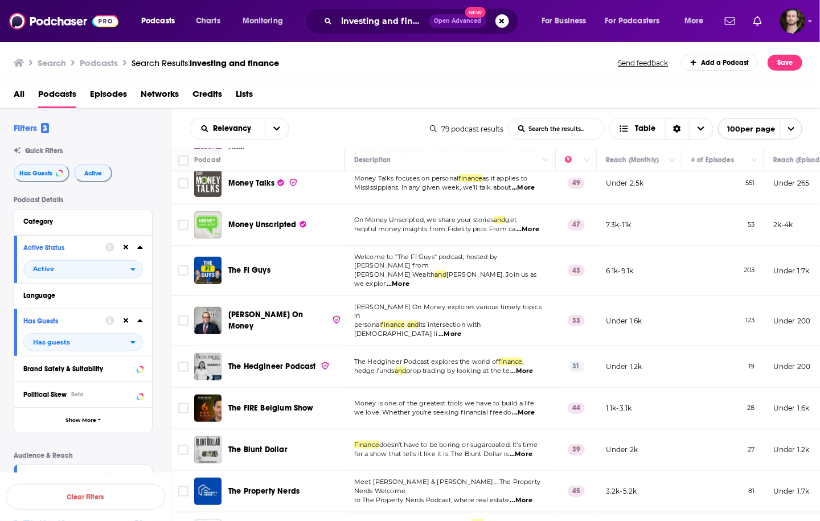
click at [531, 367] on span "...More" at bounding box center [522, 371] width 23 height 9
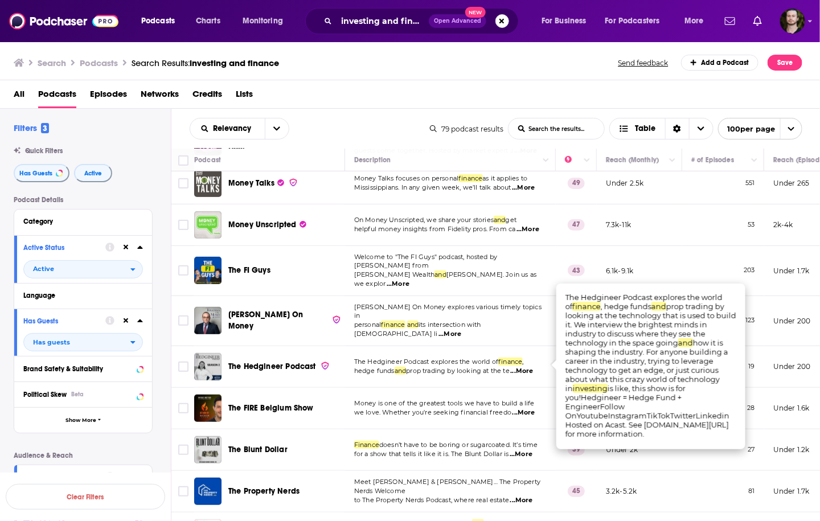
click at [531, 367] on span "...More" at bounding box center [522, 371] width 23 height 9
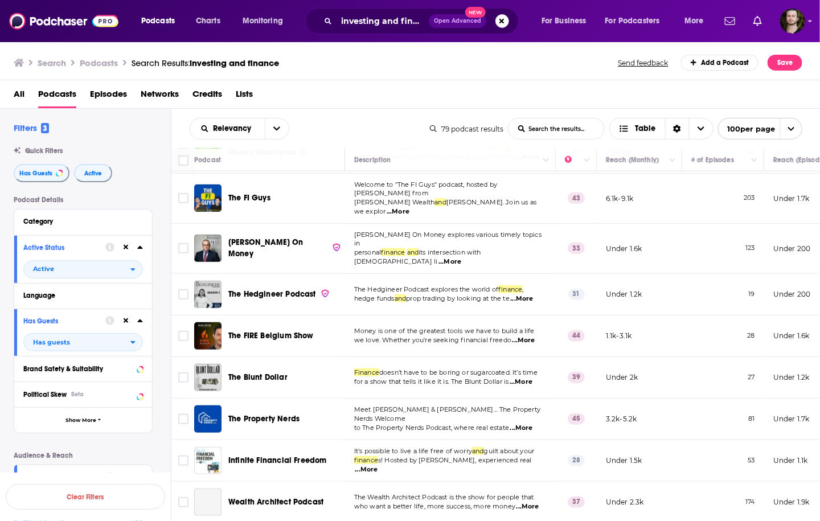
scroll to position [2005, 0]
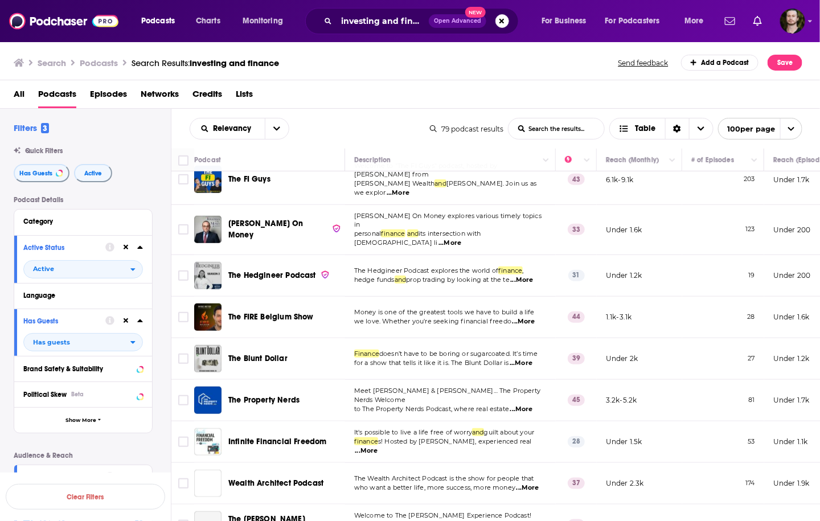
click at [529, 317] on span "...More" at bounding box center [524, 321] width 23 height 9
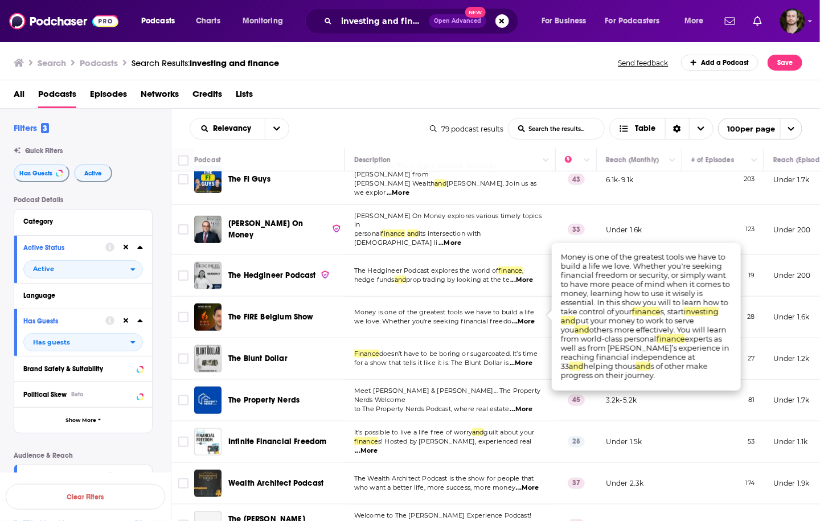
click at [529, 317] on span "...More" at bounding box center [524, 321] width 23 height 9
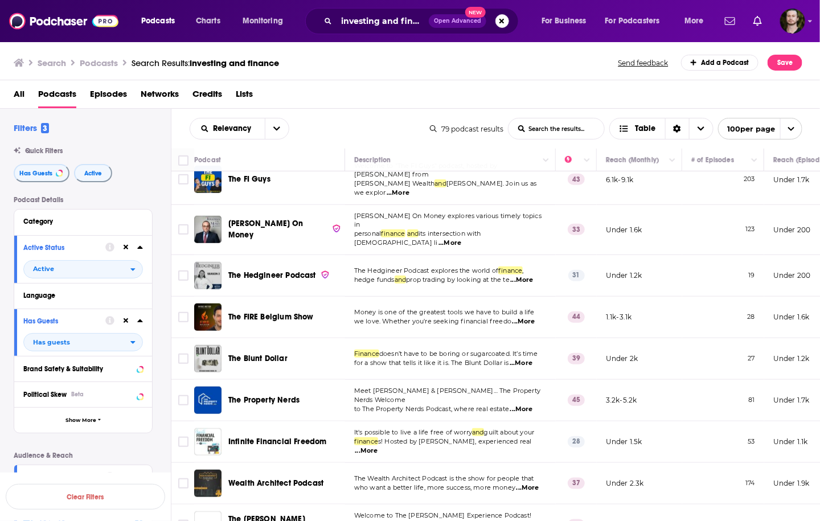
click at [527, 359] on span "...More" at bounding box center [521, 363] width 23 height 9
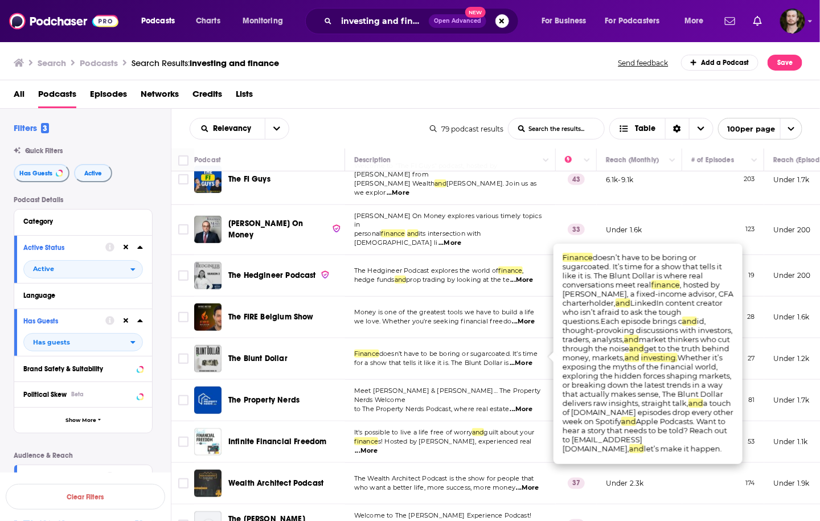
click at [378, 447] on span "...More" at bounding box center [366, 451] width 23 height 9
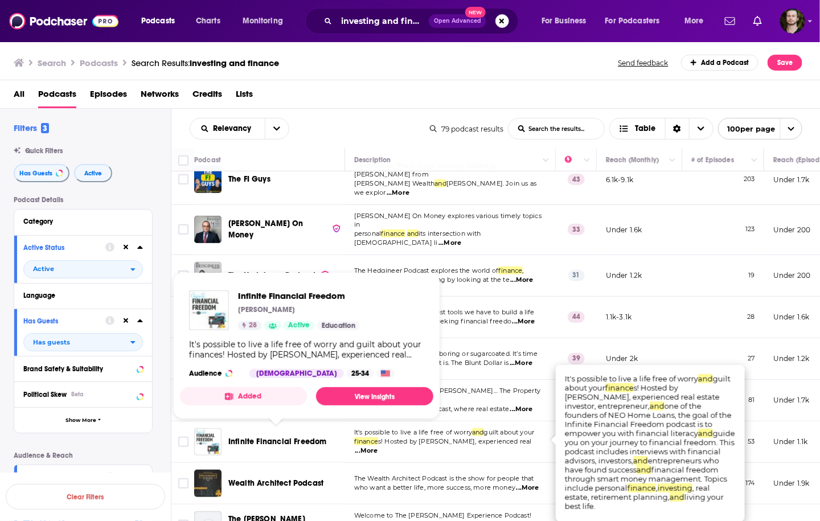
click at [285, 390] on button "Added" at bounding box center [243, 396] width 127 height 18
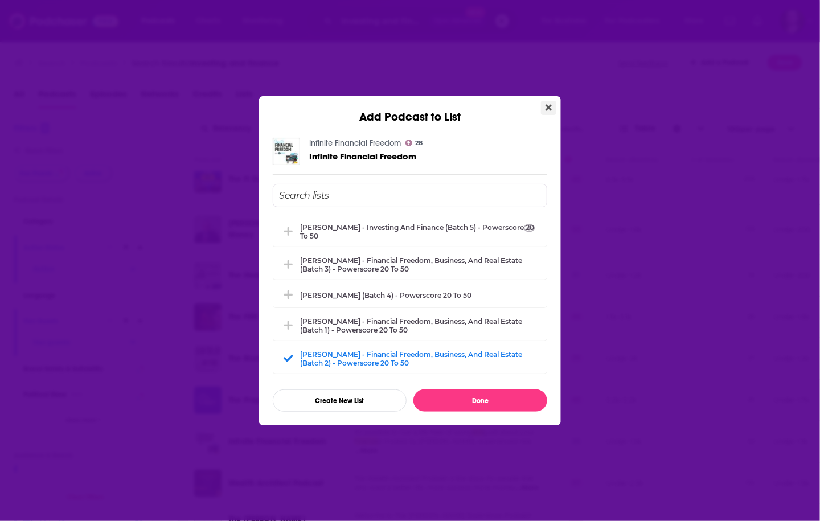
click at [547, 109] on icon "Close" at bounding box center [549, 107] width 6 height 6
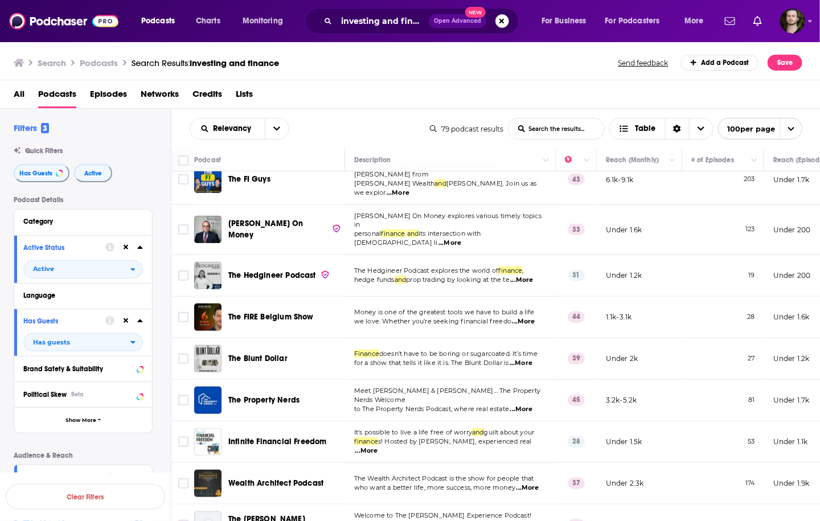
click at [378, 447] on span "...More" at bounding box center [366, 451] width 23 height 9
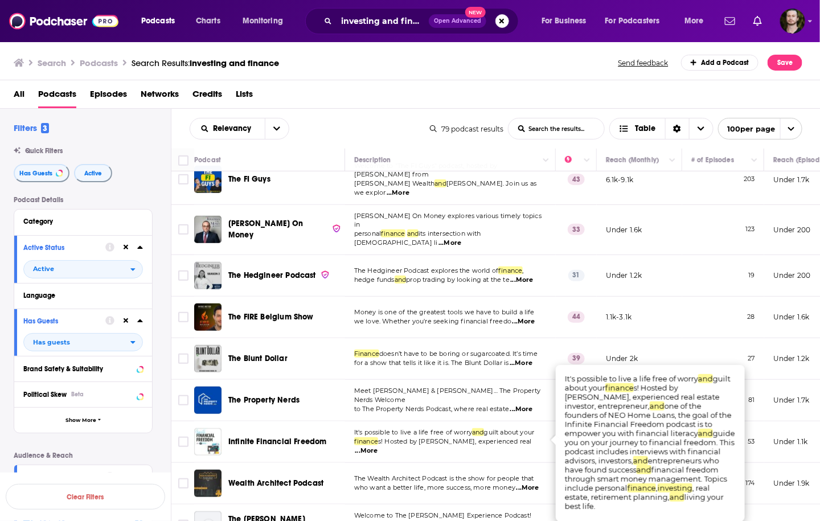
click at [378, 447] on span "...More" at bounding box center [366, 451] width 23 height 9
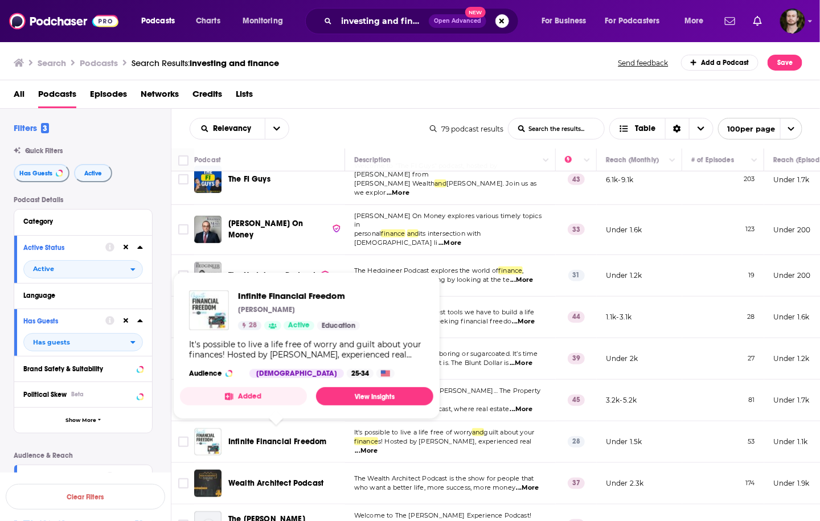
click at [275, 394] on button "Added" at bounding box center [243, 396] width 127 height 18
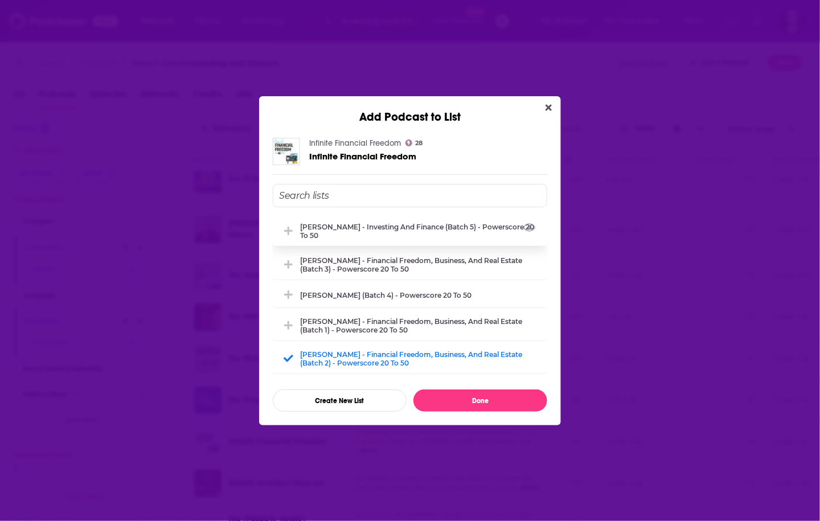
click at [441, 232] on div "[PERSON_NAME] - Investing and Finance (Batch 5) - Powerscore 20 to 50" at bounding box center [420, 231] width 240 height 17
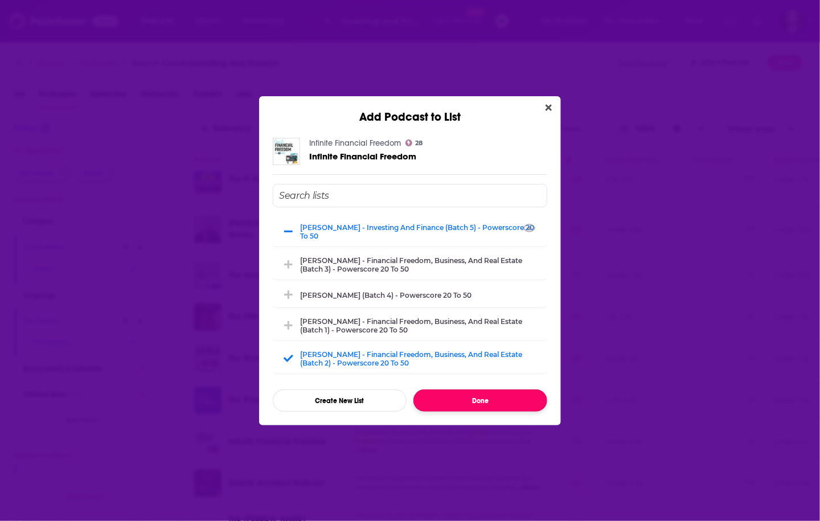
click at [458, 396] on button "Done" at bounding box center [480, 401] width 134 height 22
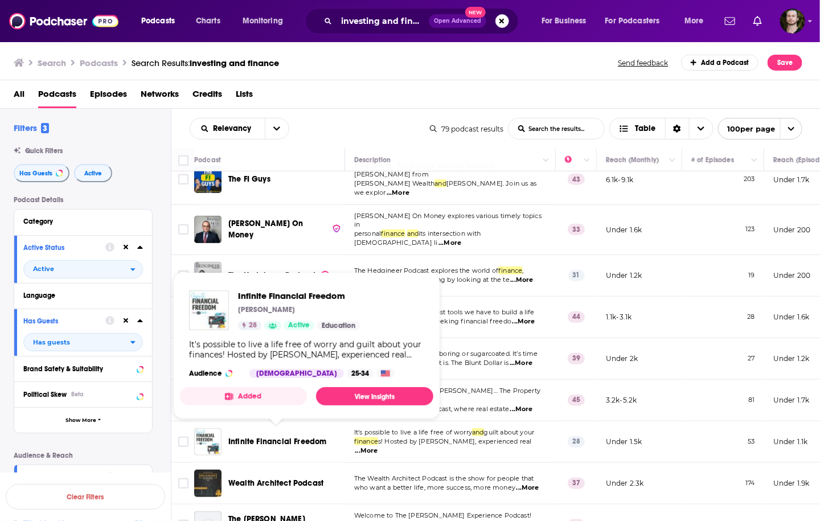
click at [270, 395] on button "Added" at bounding box center [243, 396] width 127 height 18
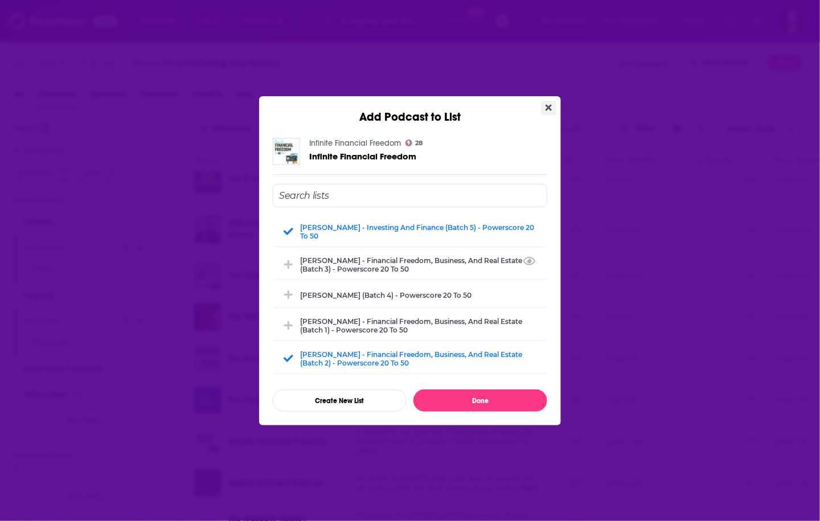
click at [553, 108] on button "Close" at bounding box center [548, 108] width 15 height 14
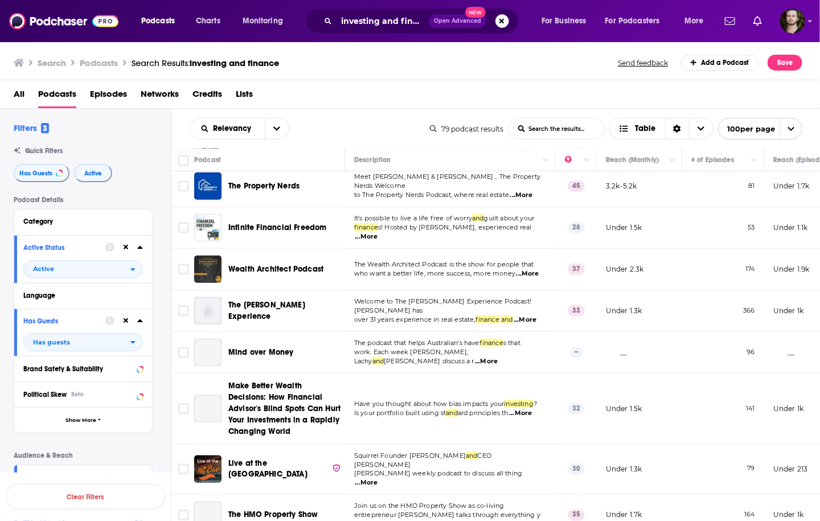
scroll to position [2233, 0]
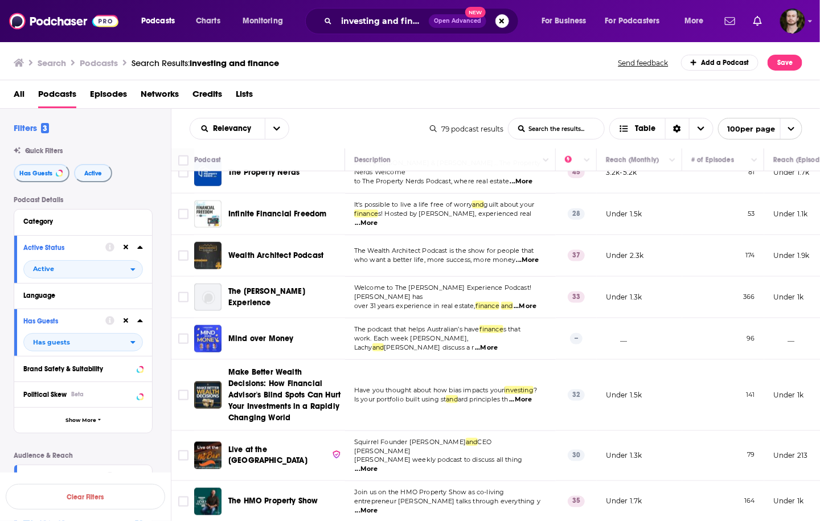
click at [536, 302] on span "...More" at bounding box center [525, 306] width 23 height 9
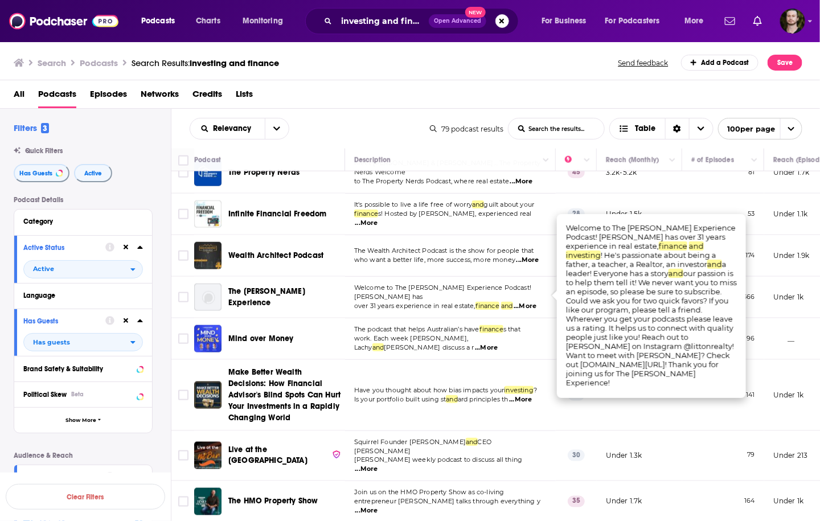
click at [534, 302] on span "...More" at bounding box center [525, 306] width 23 height 9
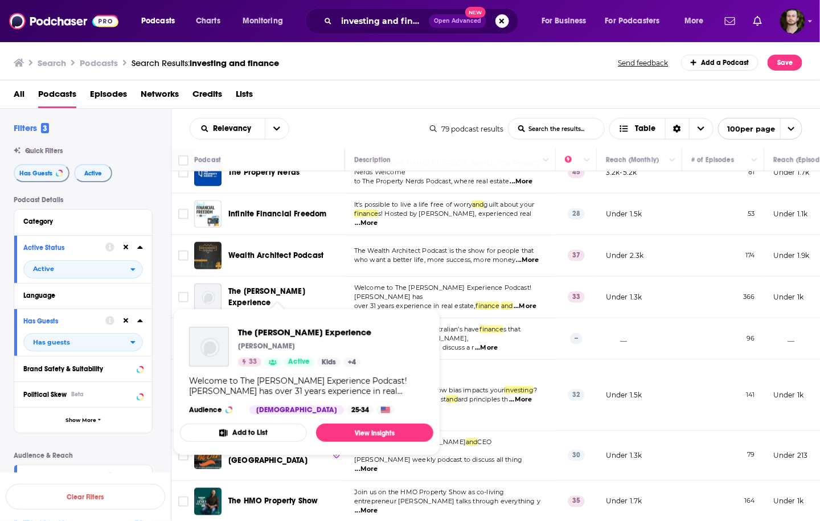
click at [231, 433] on button "Add to List" at bounding box center [243, 433] width 127 height 18
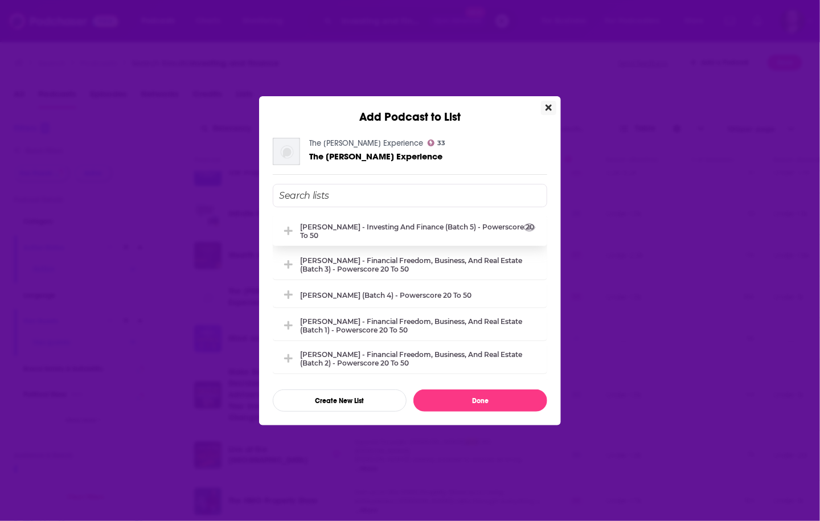
click at [367, 235] on div "[PERSON_NAME] - Investing and Finance (Batch 5) - Powerscore 20 to 50" at bounding box center [420, 231] width 240 height 17
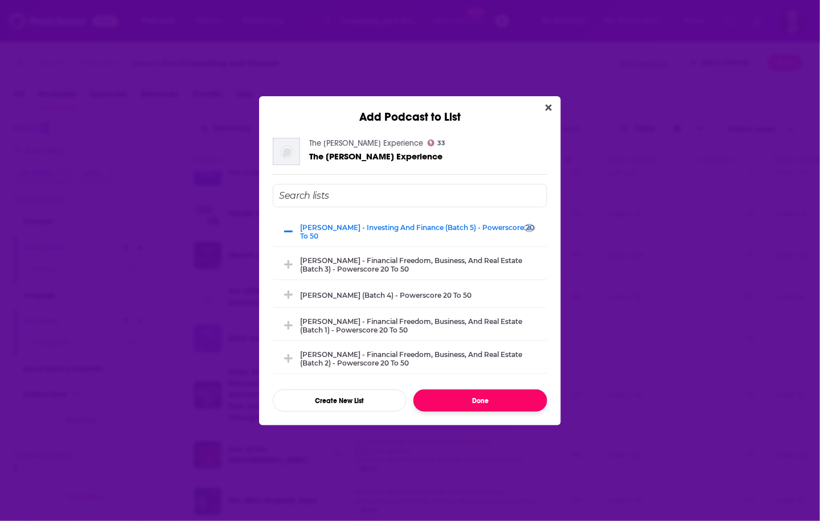
click at [474, 402] on button "Done" at bounding box center [480, 401] width 134 height 22
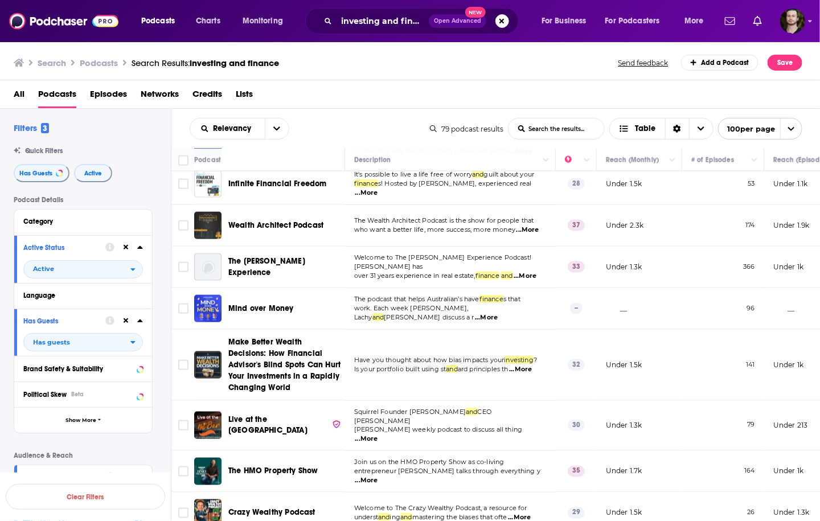
scroll to position [2324, 0]
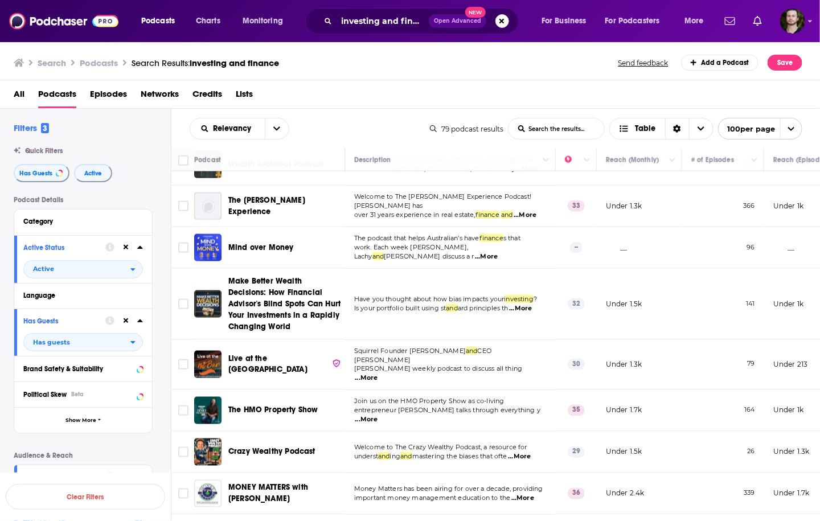
click at [498, 252] on span "...More" at bounding box center [486, 256] width 23 height 9
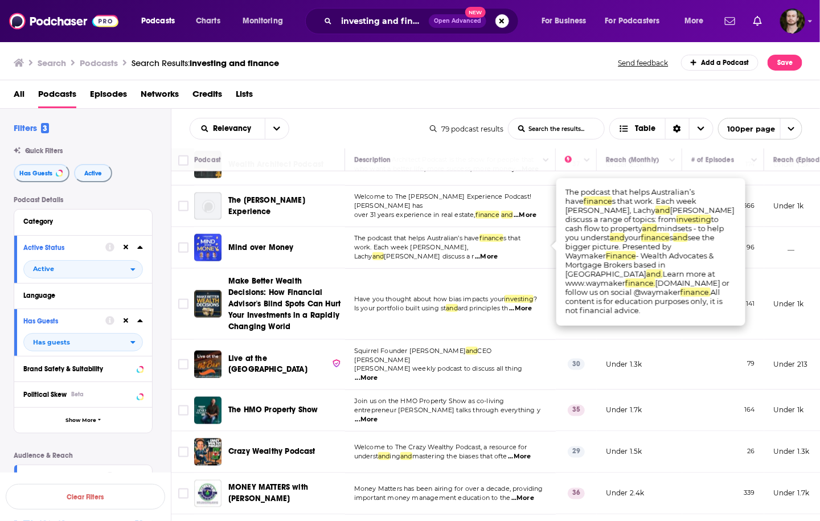
click at [498, 252] on span "...More" at bounding box center [486, 256] width 23 height 9
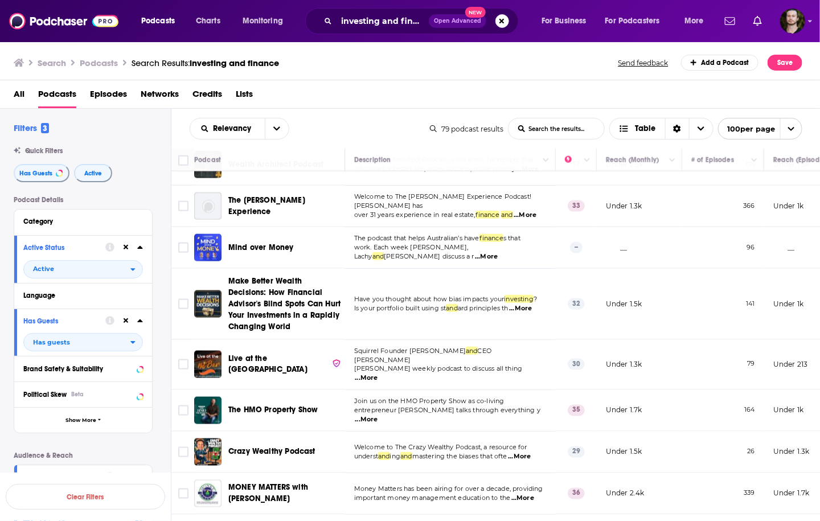
click at [525, 304] on span "...More" at bounding box center [520, 308] width 23 height 9
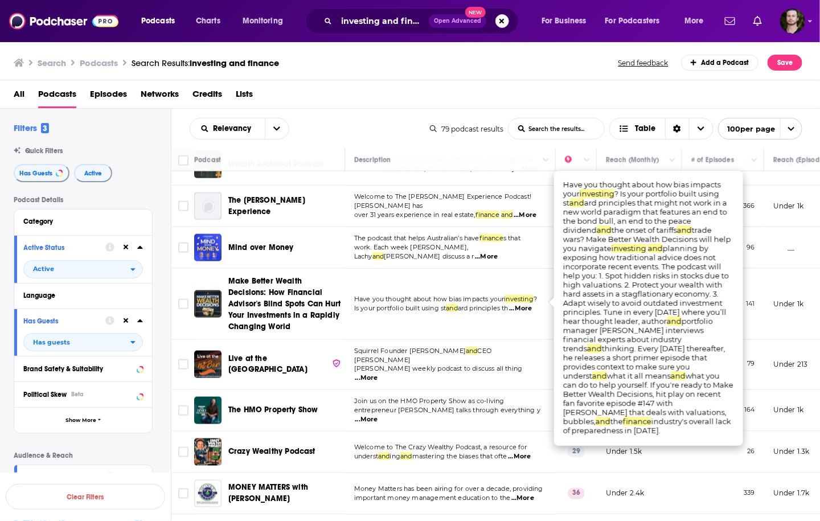
click at [527, 304] on span "...More" at bounding box center [520, 308] width 23 height 9
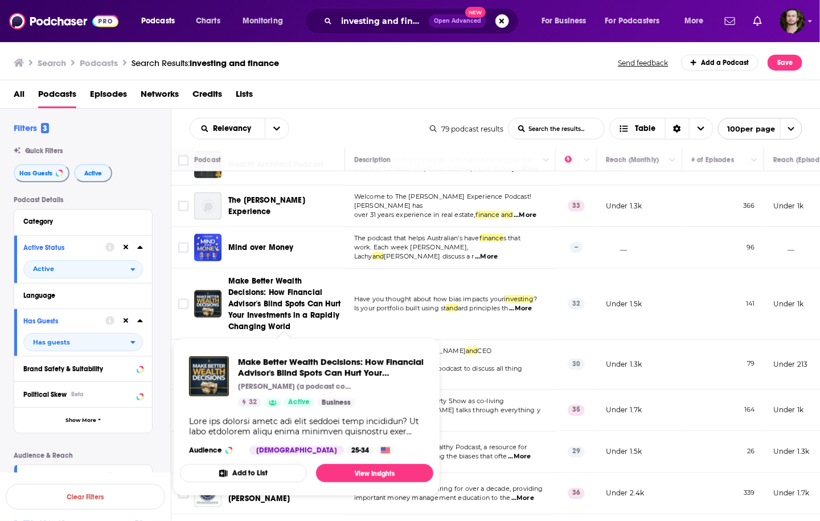
click at [266, 472] on button "Add to List" at bounding box center [243, 473] width 127 height 18
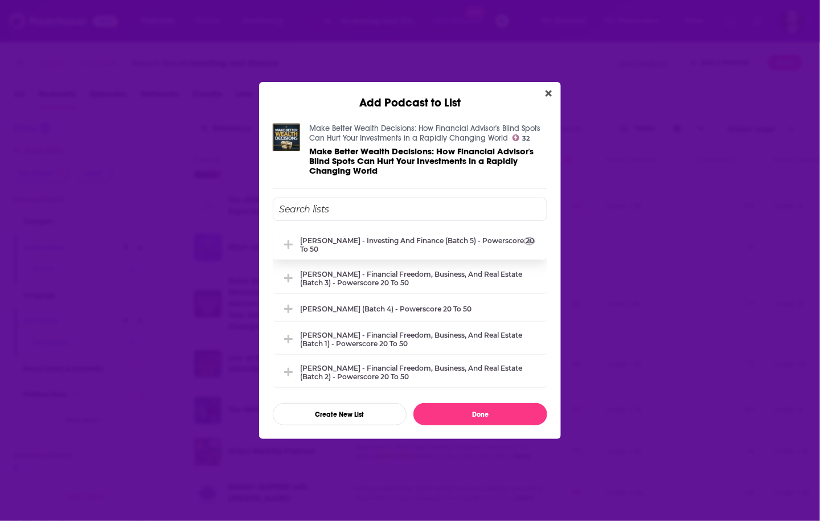
click at [404, 230] on div "[PERSON_NAME] - Investing and Finance (Batch 5) - Powerscore 20 to 50" at bounding box center [410, 245] width 275 height 30
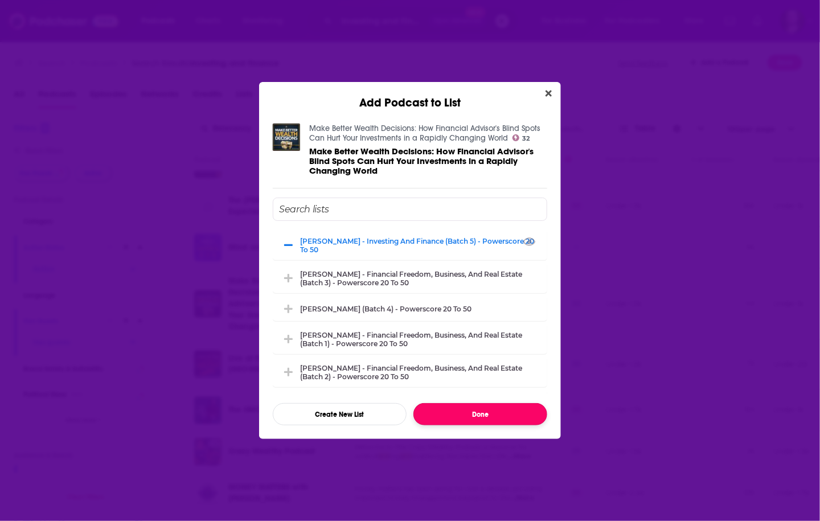
click at [458, 413] on button "Done" at bounding box center [480, 414] width 134 height 22
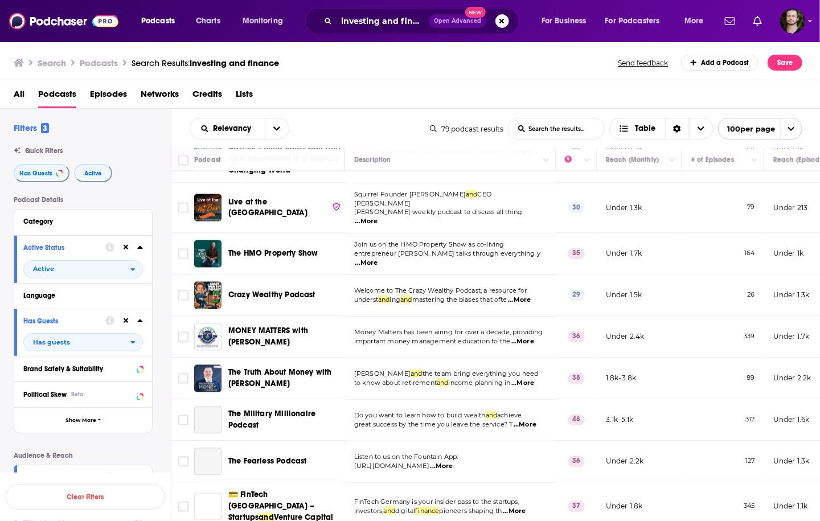
scroll to position [2460, 0]
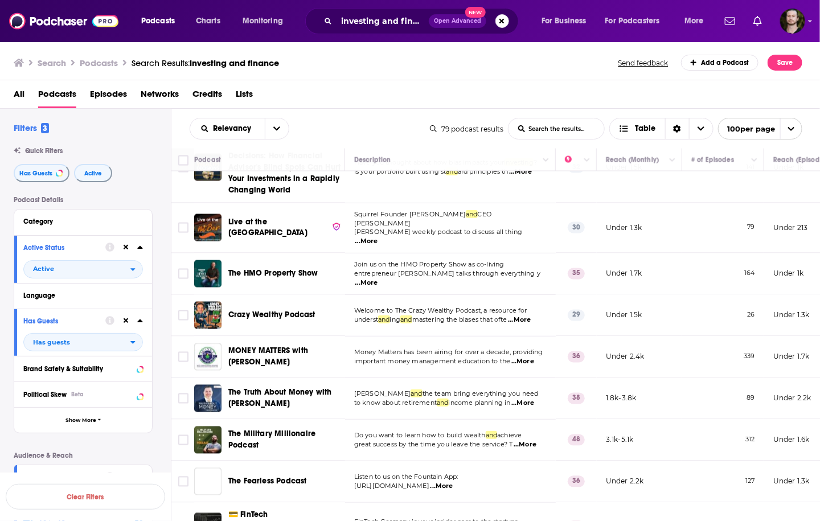
click at [378, 237] on span "...More" at bounding box center [366, 241] width 23 height 9
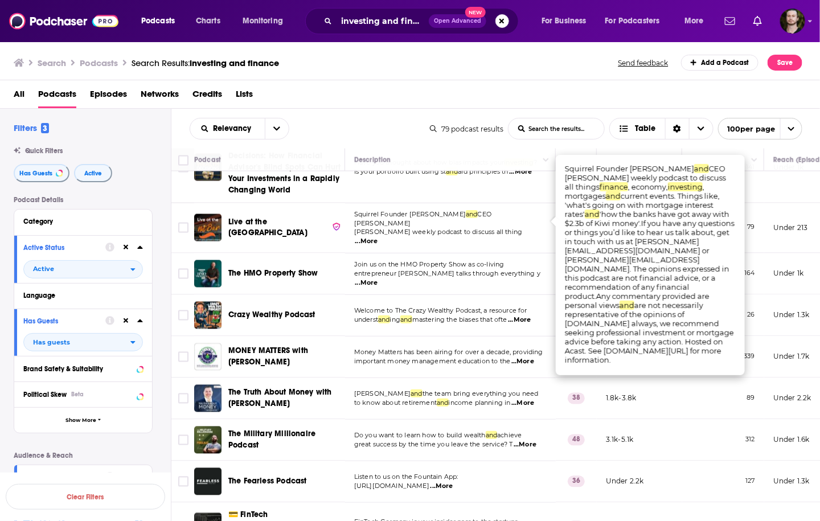
click at [378, 237] on span "...More" at bounding box center [366, 241] width 23 height 9
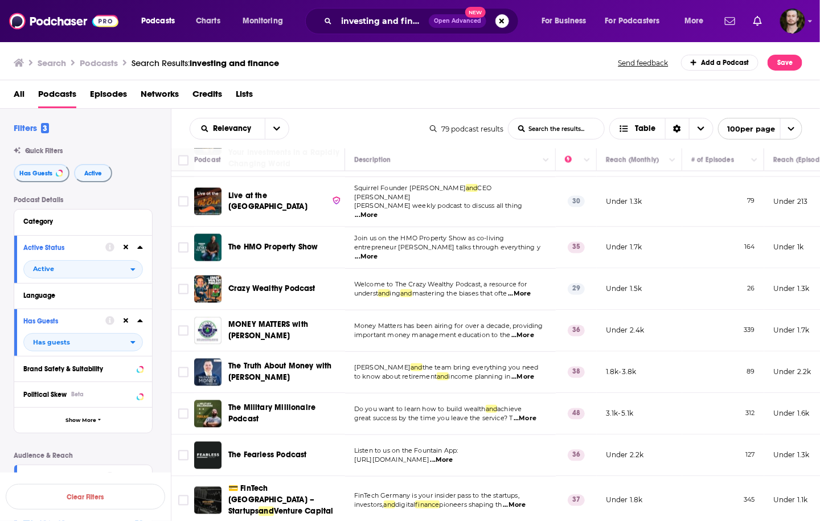
scroll to position [2506, 0]
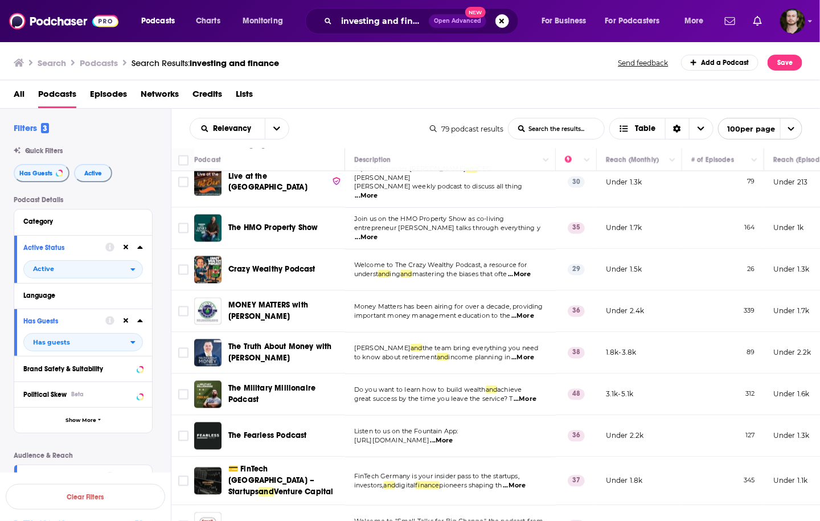
click at [525, 261] on p "Welcome to The Crazy Wealthy Podcast, a resource for" at bounding box center [450, 265] width 192 height 9
click at [527, 270] on span "...More" at bounding box center [519, 274] width 23 height 9
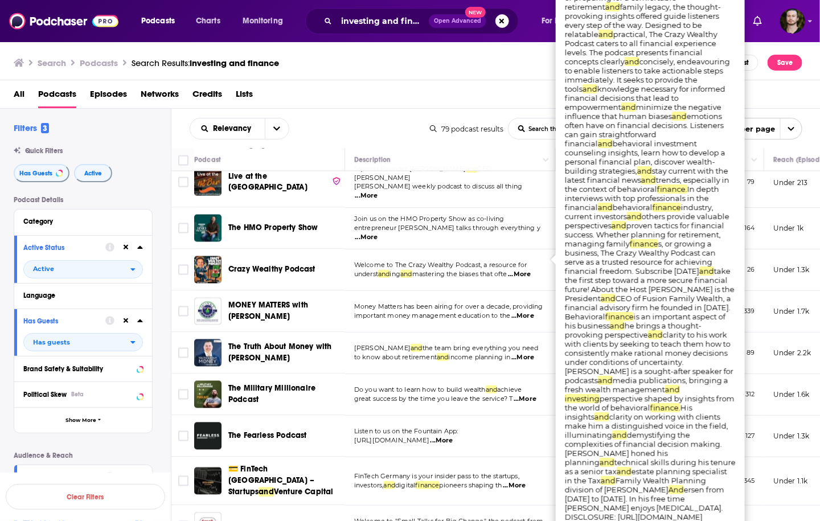
click at [526, 270] on span "...More" at bounding box center [519, 274] width 23 height 9
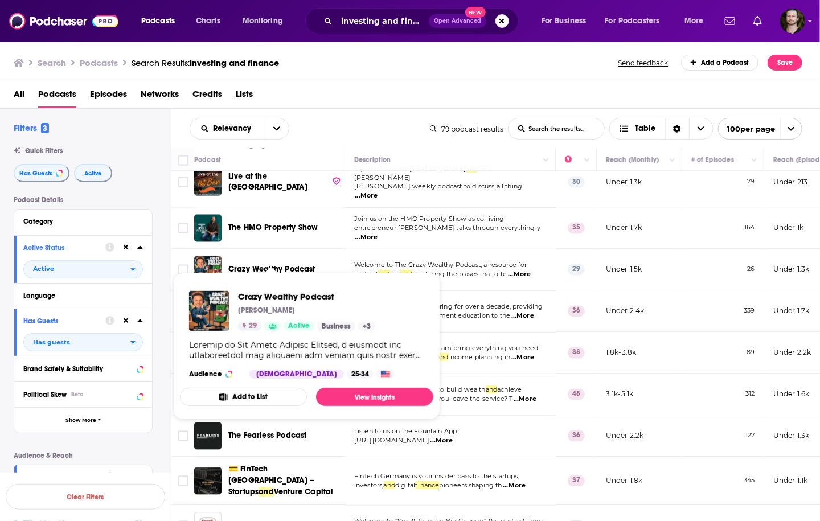
click at [261, 390] on button "Add to List" at bounding box center [243, 397] width 127 height 18
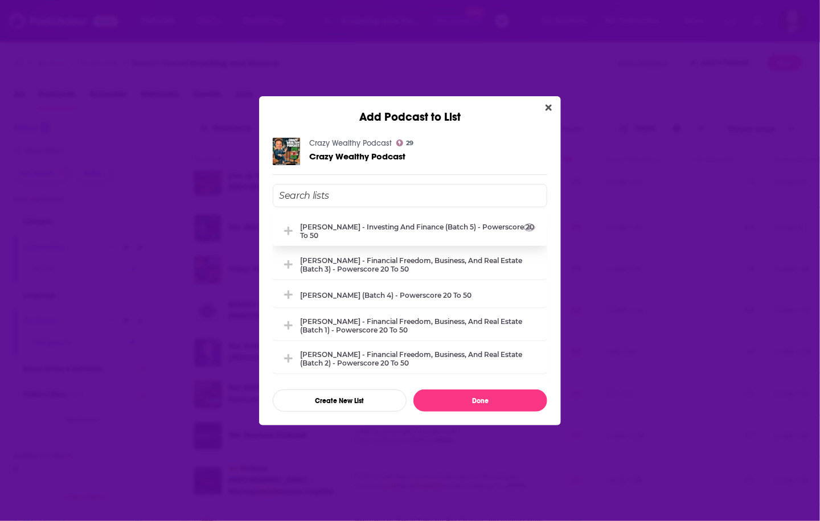
click at [364, 231] on div "[PERSON_NAME] - Investing and Finance (Batch 5) - Powerscore 20 to 50" at bounding box center [420, 231] width 240 height 17
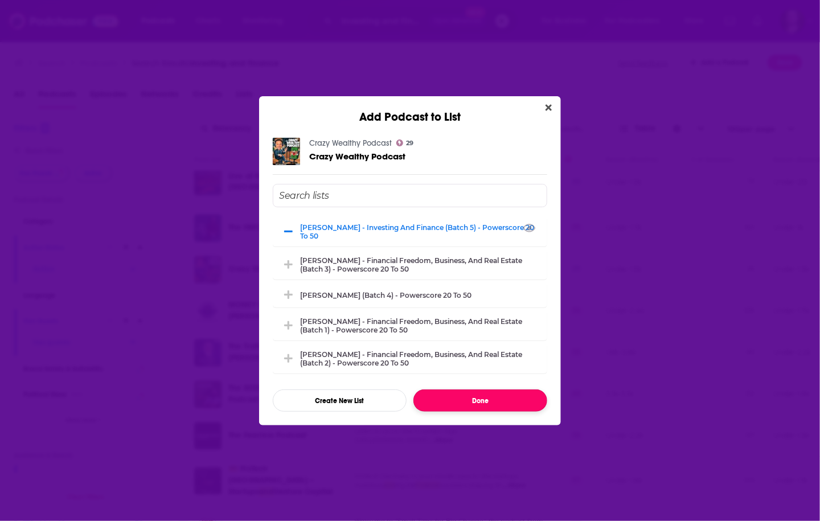
click at [464, 400] on button "Done" at bounding box center [480, 401] width 134 height 22
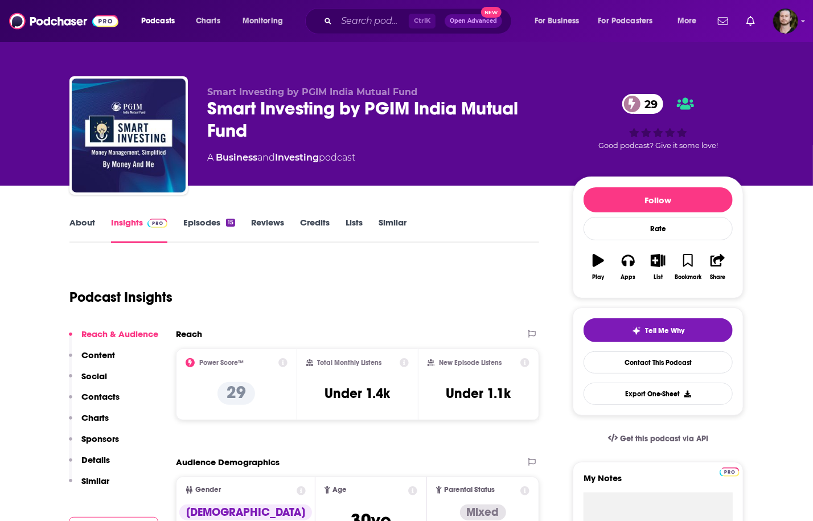
click at [74, 223] on link "About" at bounding box center [82, 230] width 26 height 26
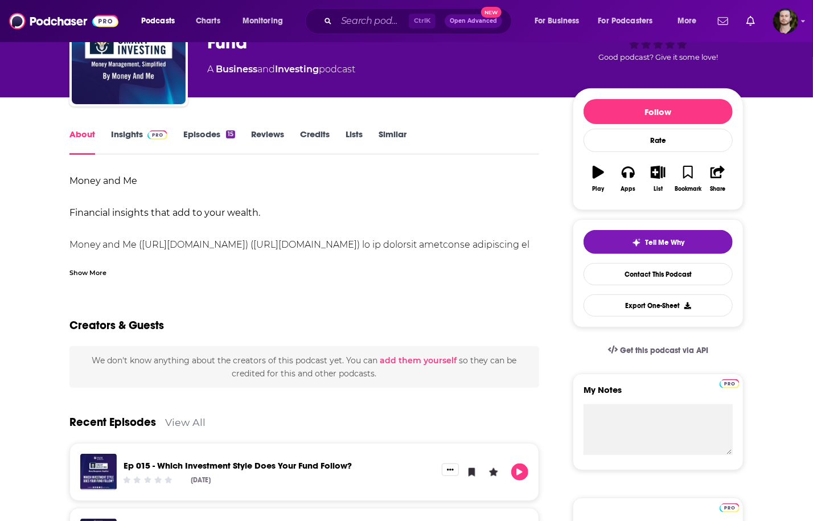
scroll to position [91, 0]
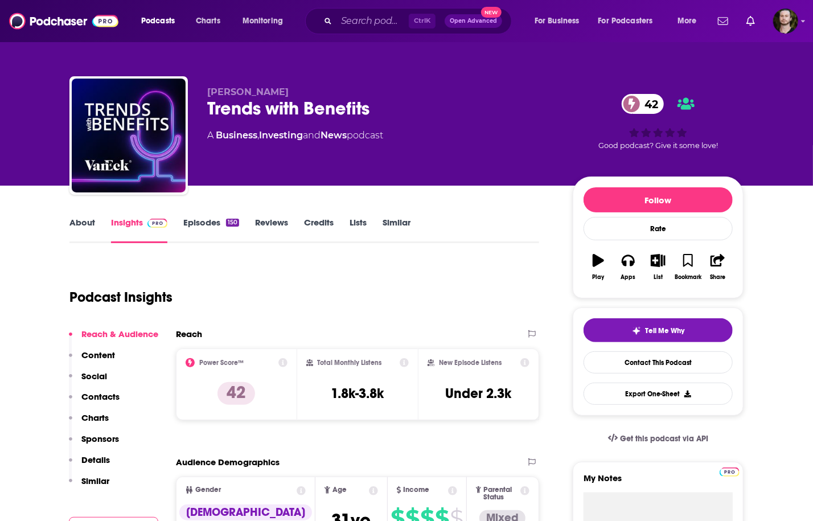
click at [202, 230] on link "Episodes 150" at bounding box center [211, 230] width 56 height 26
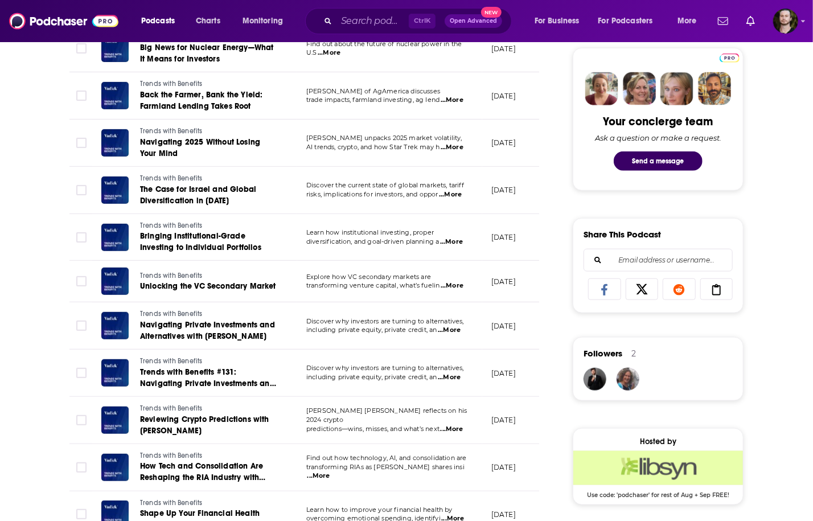
scroll to position [547, 0]
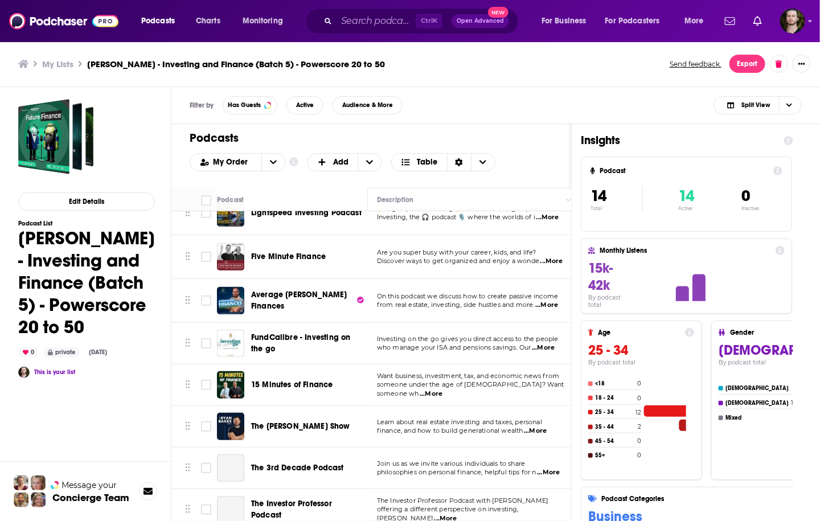
scroll to position [320, 0]
